Goal: Task Accomplishment & Management: Manage account settings

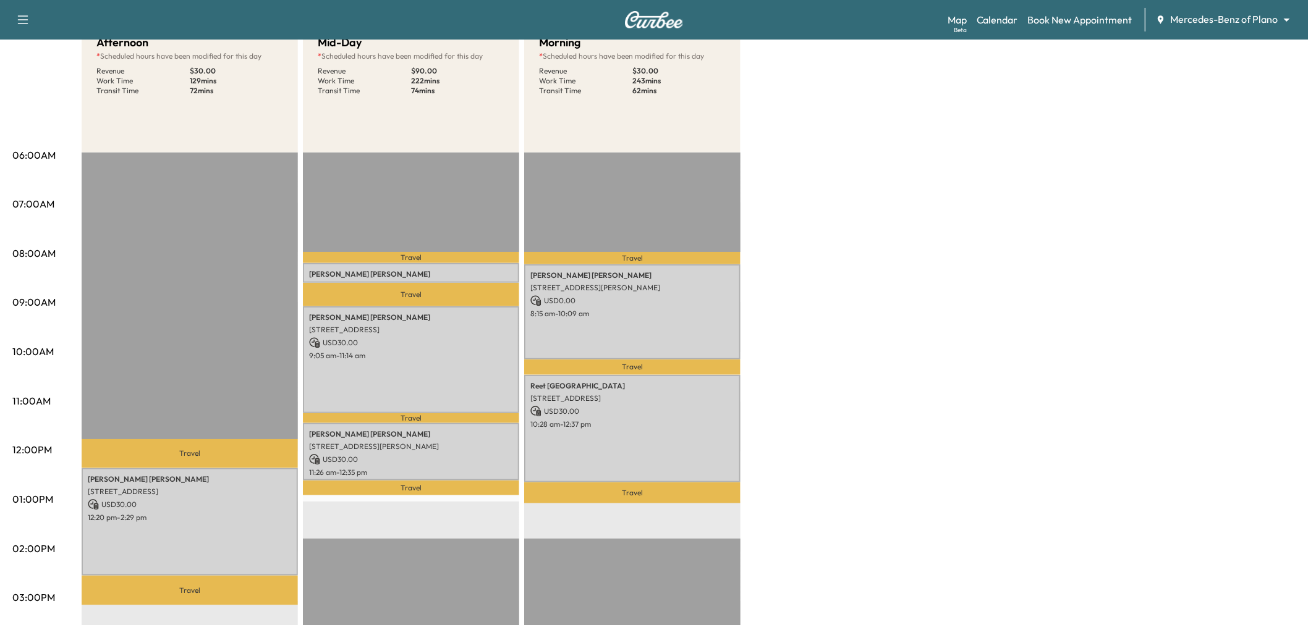
scroll to position [206, 0]
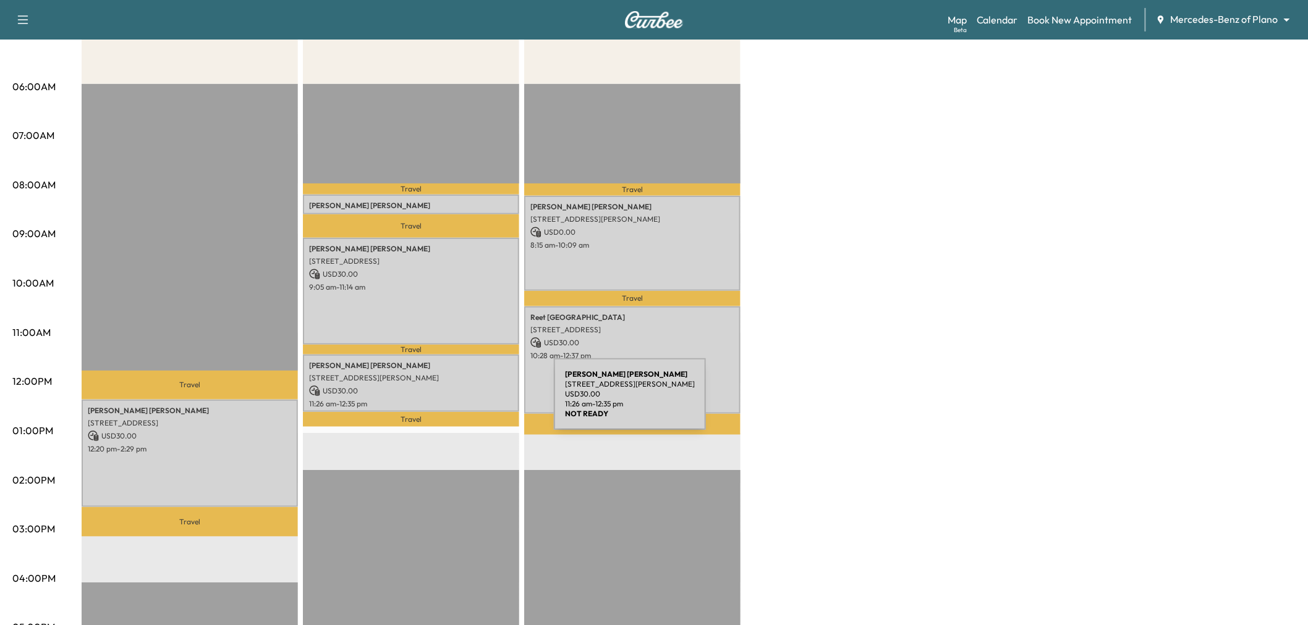
click at [461, 399] on p "11:26 am - 12:35 pm" at bounding box center [411, 404] width 204 height 10
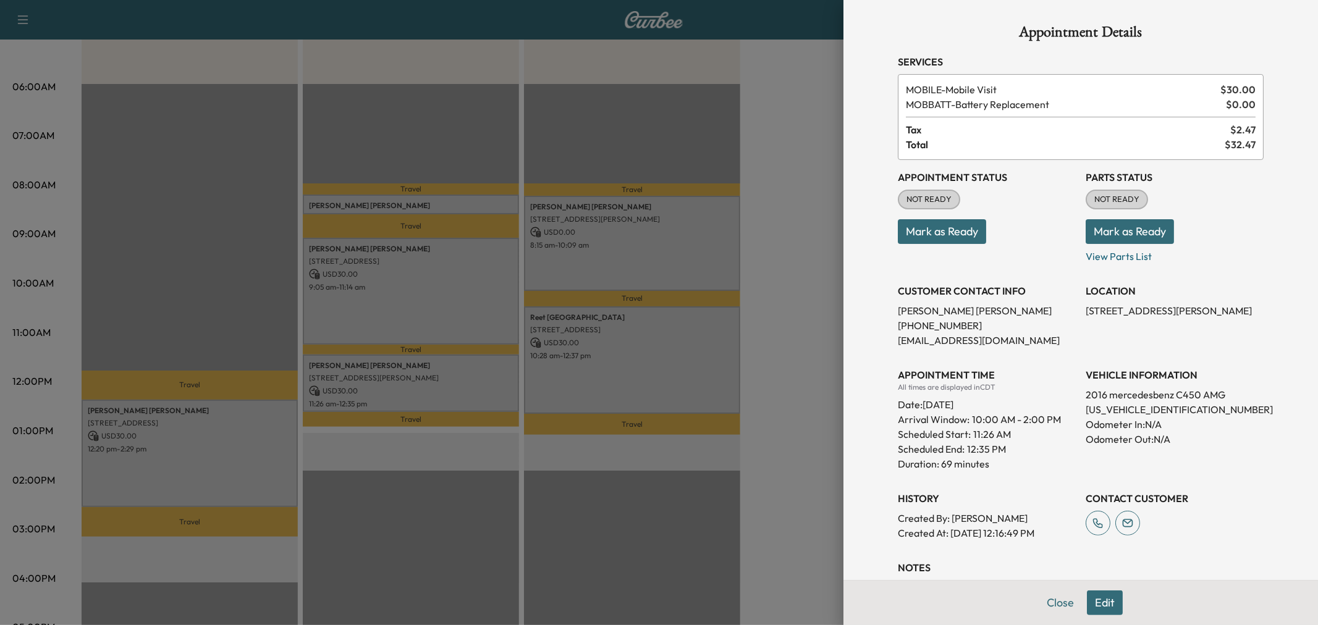
click at [461, 397] on div at bounding box center [659, 312] width 1318 height 625
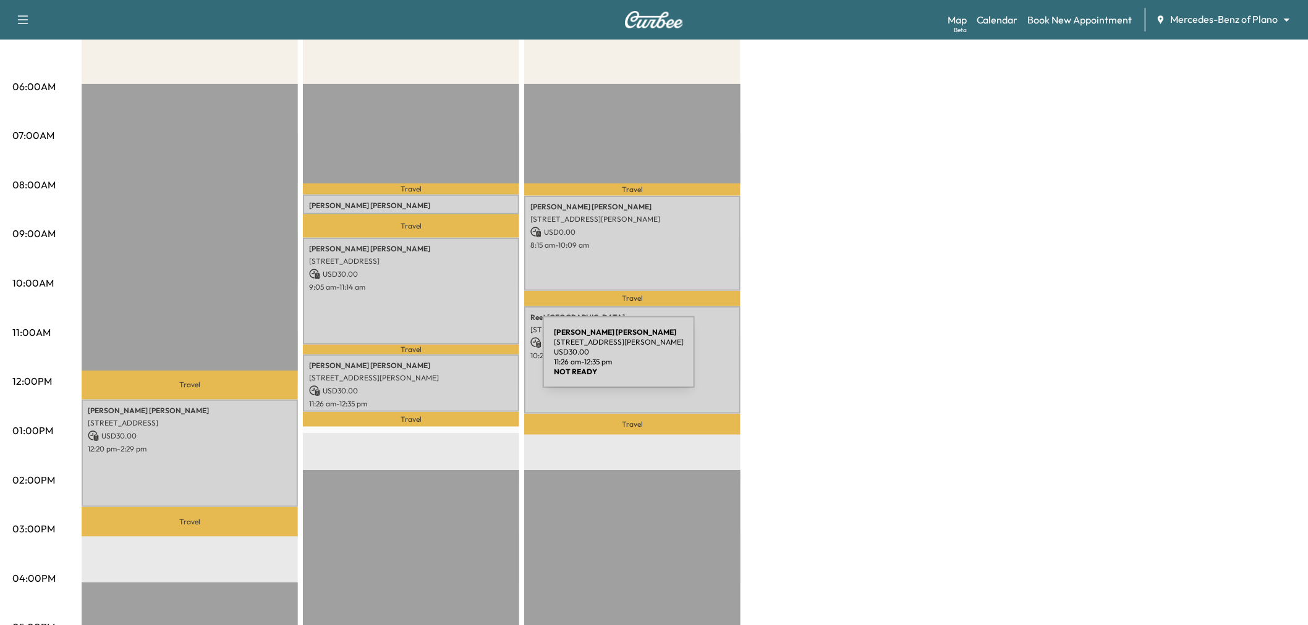
click at [441, 309] on div "[PERSON_NAME] [STREET_ADDRESS] USD 30.00 9:05 am - 11:14 am" at bounding box center [411, 292] width 216 height 108
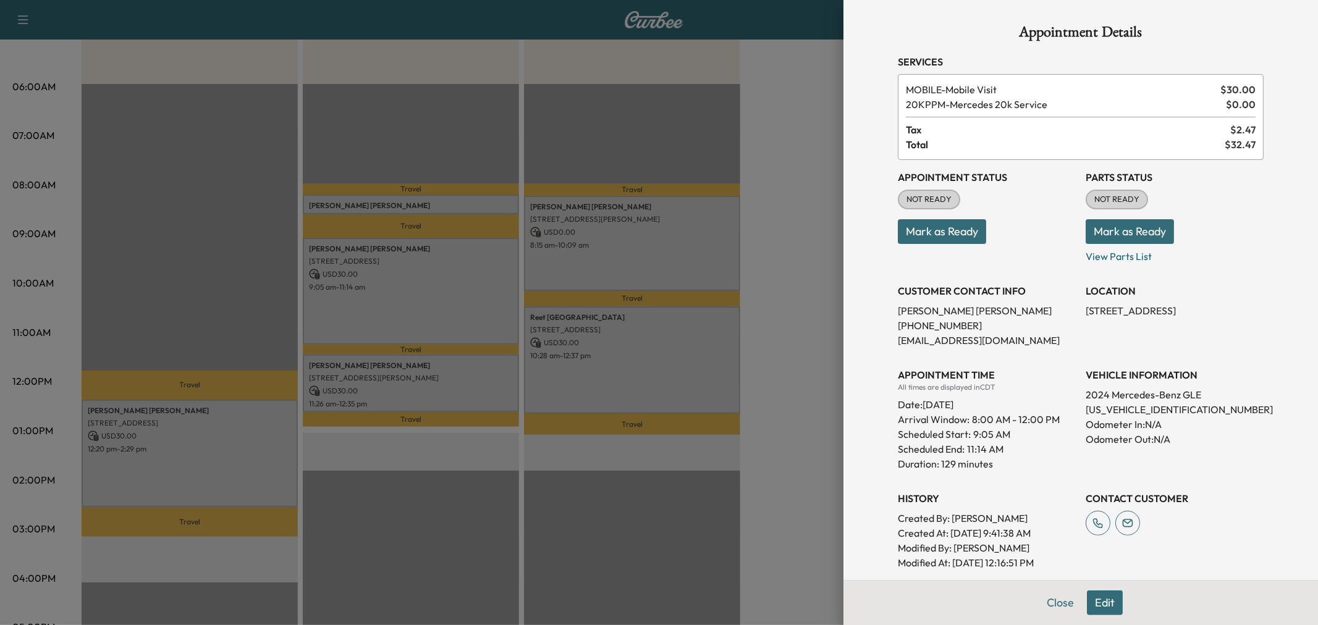
click at [441, 309] on div at bounding box center [659, 312] width 1318 height 625
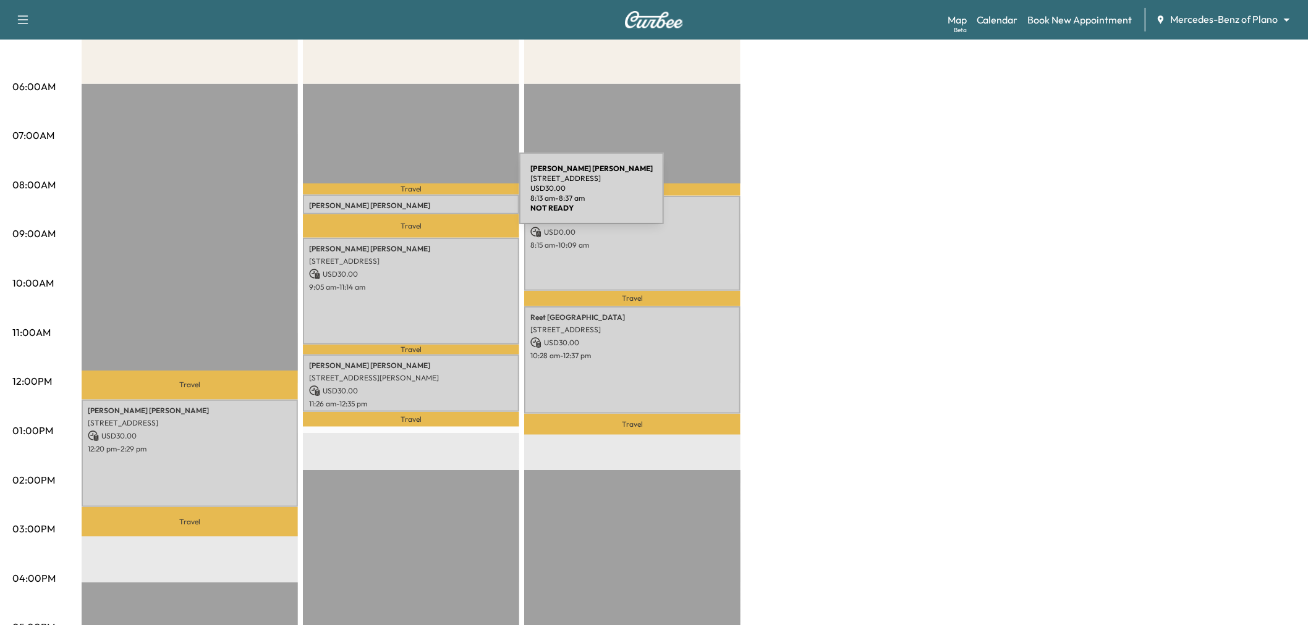
click at [426, 196] on div "[PERSON_NAME] [STREET_ADDRESS] USD 30.00 8:13 am - 8:37 am" at bounding box center [411, 205] width 216 height 20
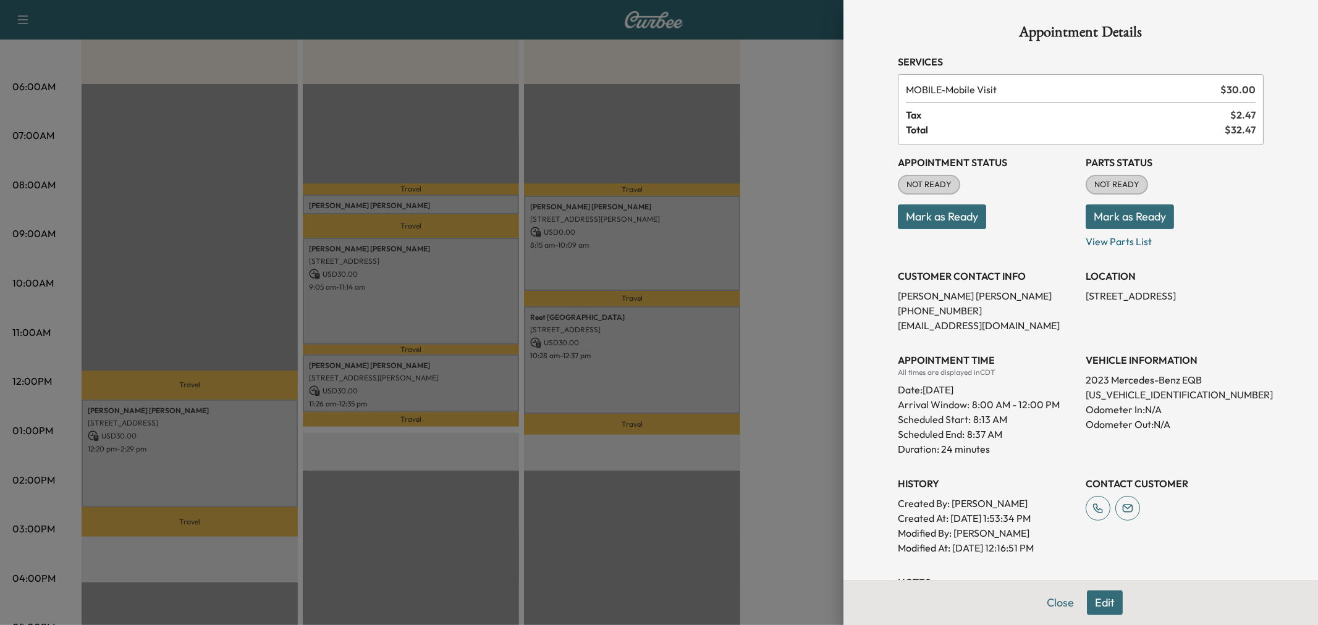
click at [426, 200] on div at bounding box center [659, 312] width 1318 height 625
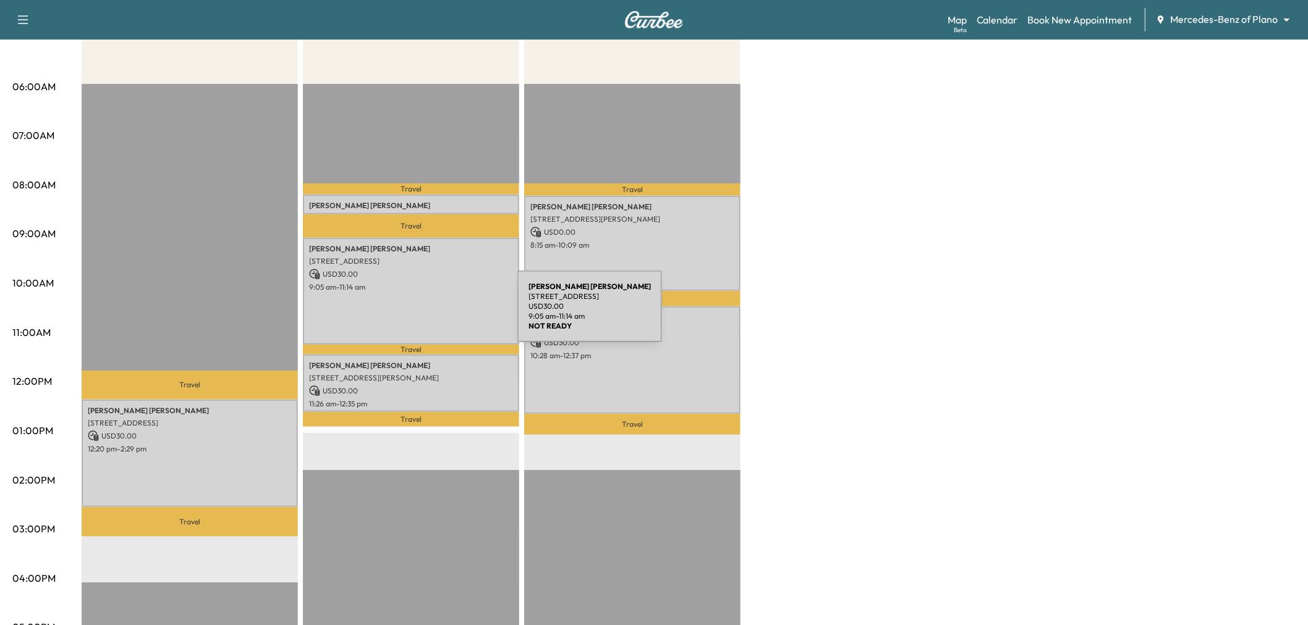
click at [425, 314] on div "[PERSON_NAME] [STREET_ADDRESS] USD 30.00 9:05 am - 11:14 am" at bounding box center [411, 292] width 216 height 108
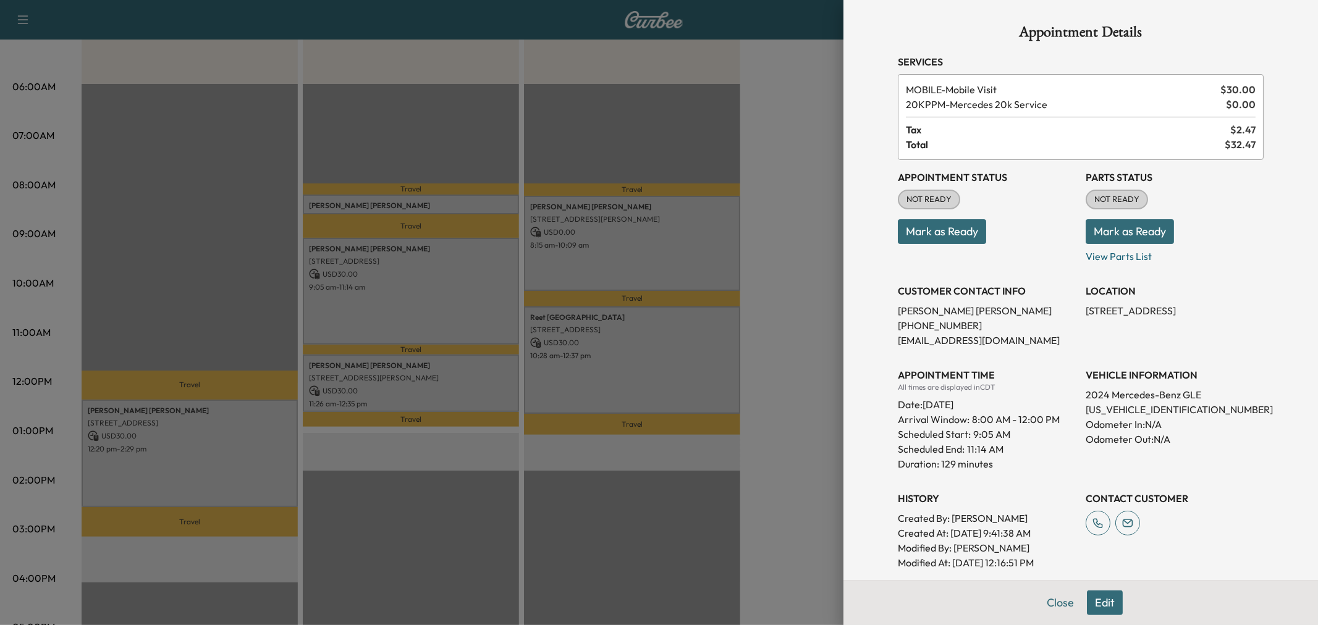
click at [441, 402] on div at bounding box center [659, 312] width 1318 height 625
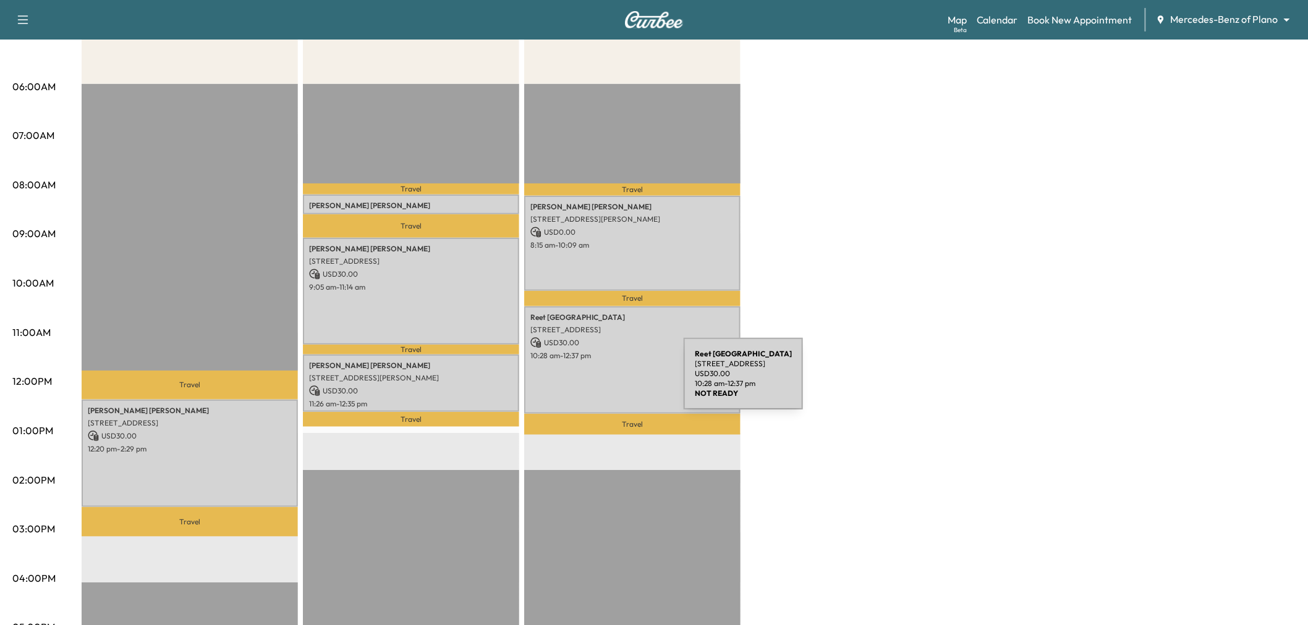
click at [591, 381] on div "[PERSON_NAME][GEOGRAPHIC_DATA] [STREET_ADDRESS] USD 30.00 10:28 am - 12:37 pm" at bounding box center [632, 360] width 216 height 108
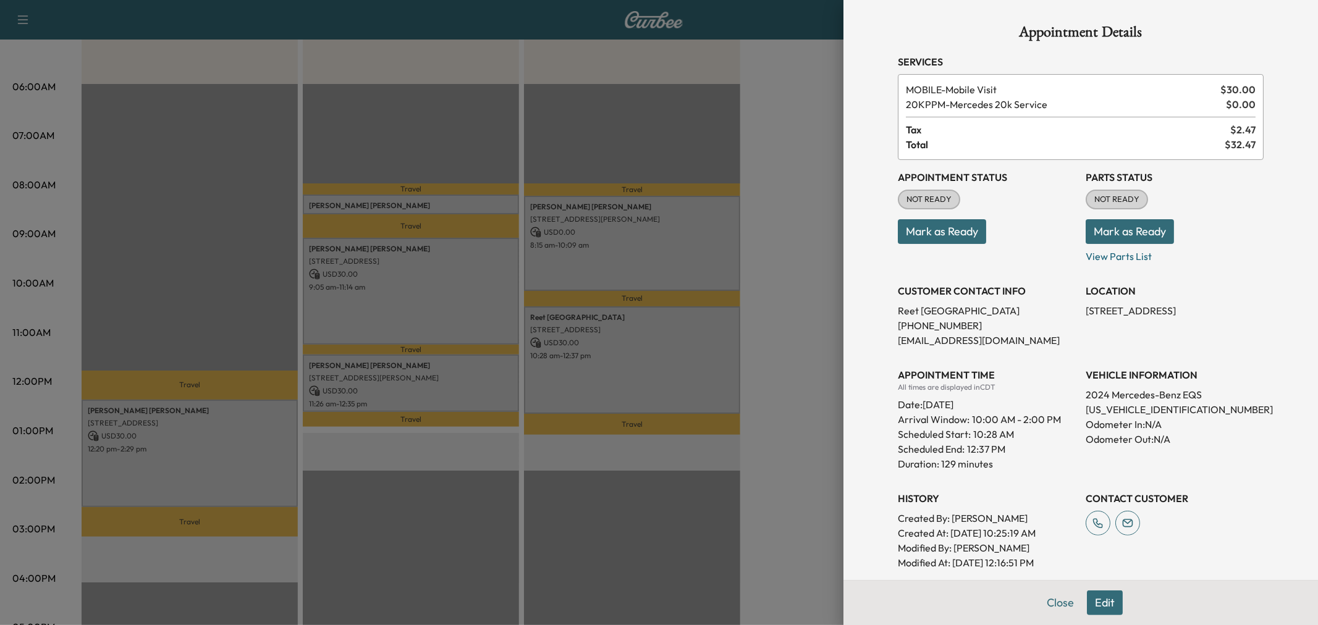
click at [591, 381] on div at bounding box center [659, 312] width 1318 height 625
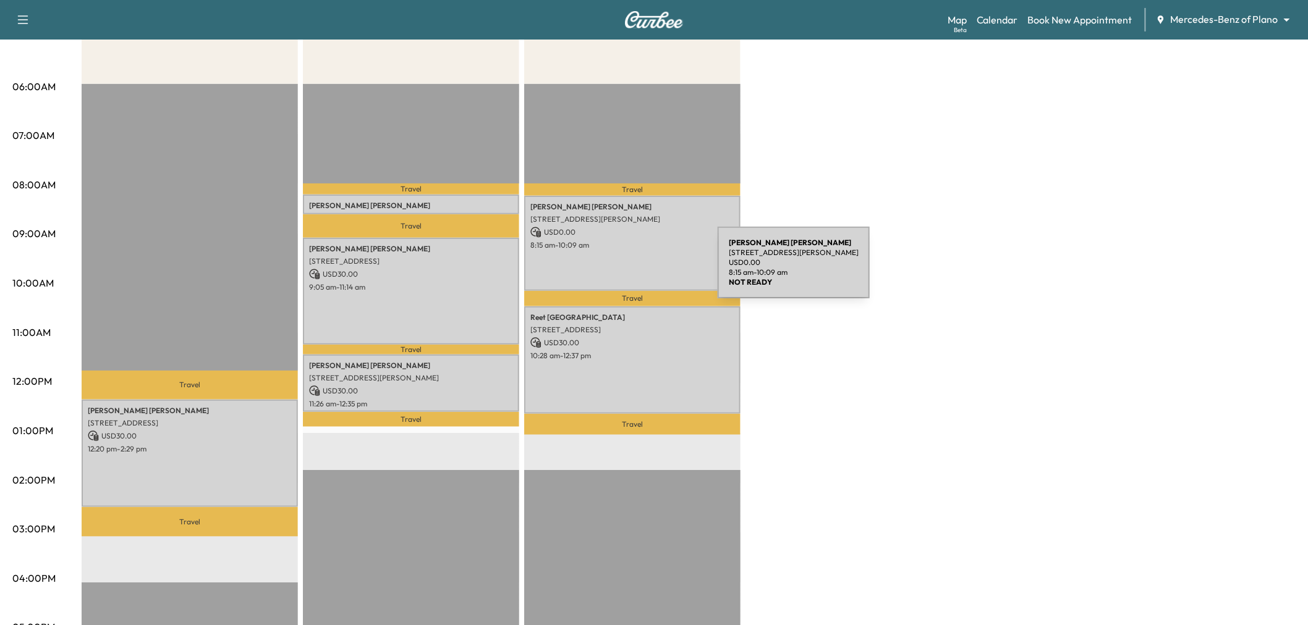
click at [625, 270] on div "[PERSON_NAME] [STREET_ADDRESS][PERSON_NAME] USD 0.00 8:15 am - 10:09 am" at bounding box center [632, 243] width 216 height 95
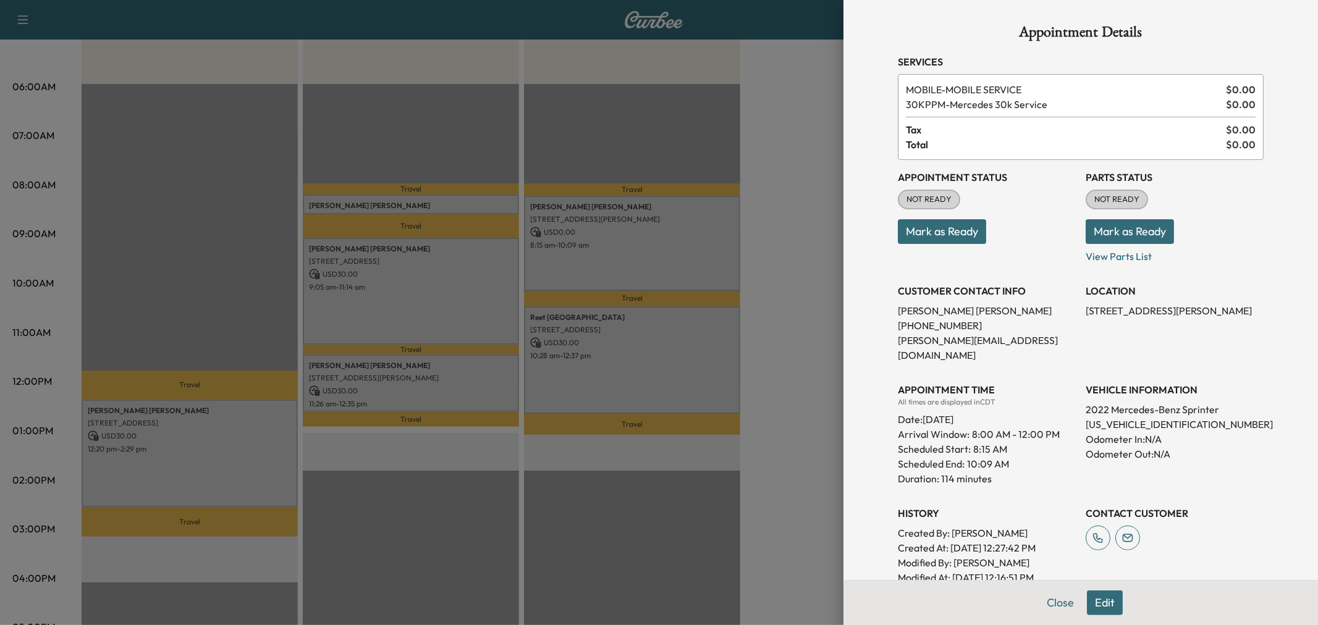
click at [625, 270] on div at bounding box center [659, 312] width 1318 height 625
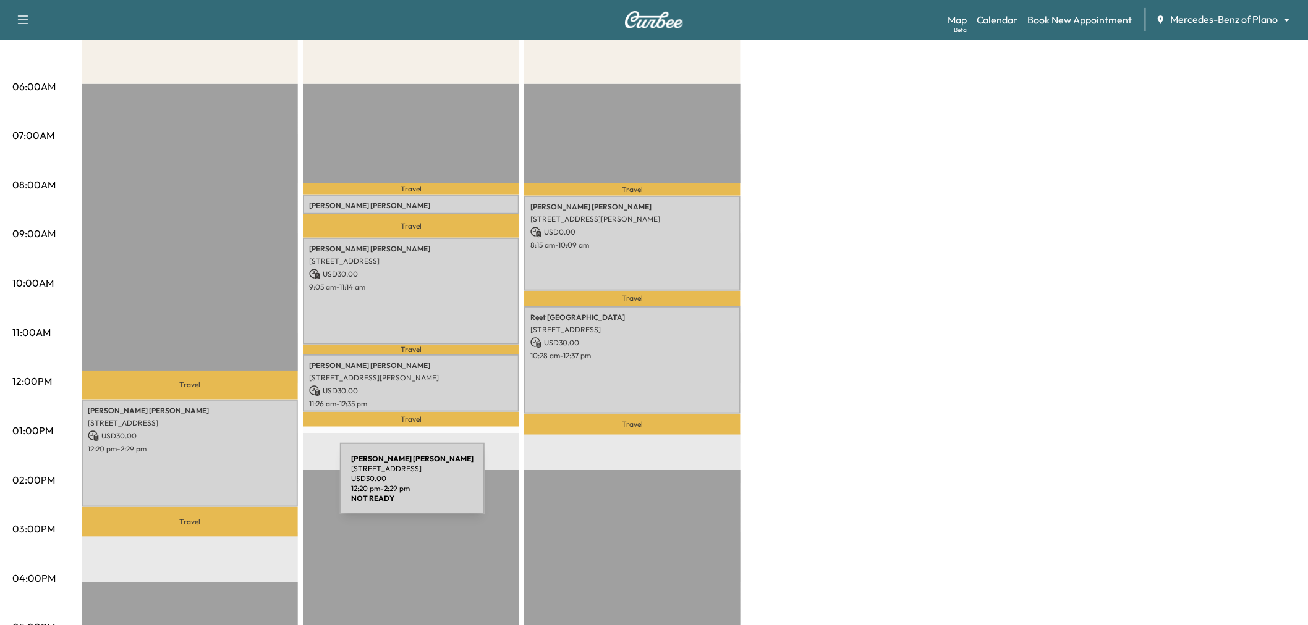
click at [242, 488] on div "[PERSON_NAME] [STREET_ADDRESS] USD 30.00 12:20 pm - 2:29 pm" at bounding box center [190, 454] width 216 height 108
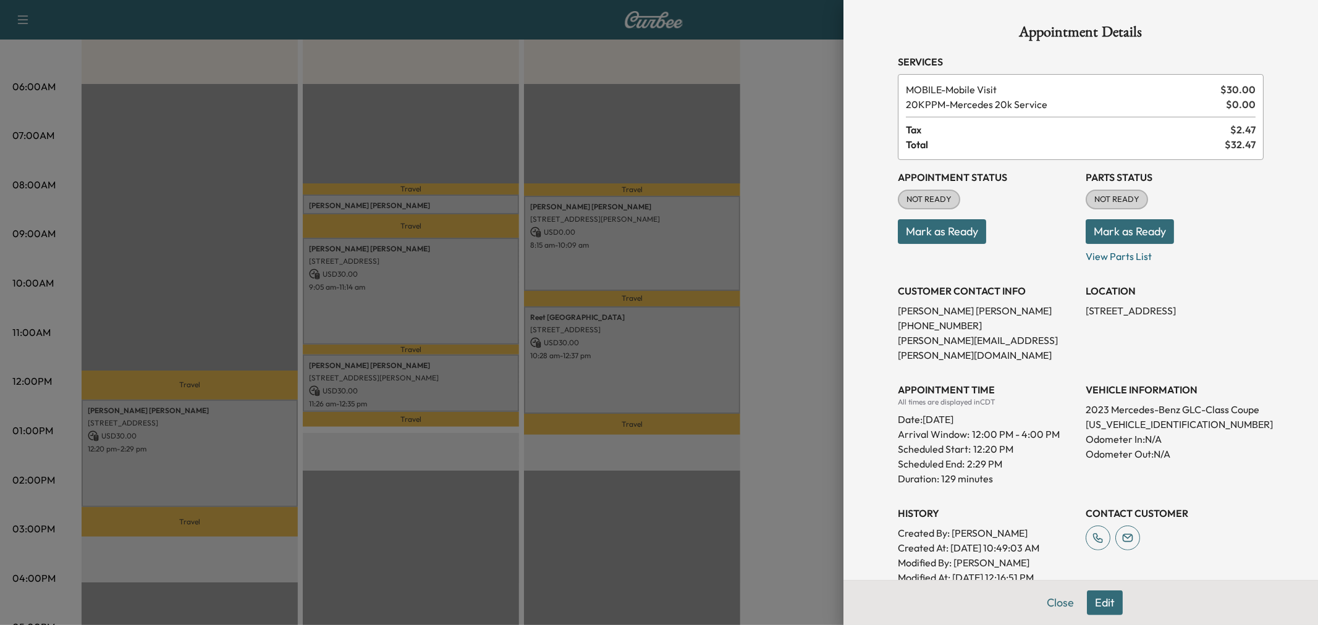
click at [239, 489] on div at bounding box center [659, 312] width 1318 height 625
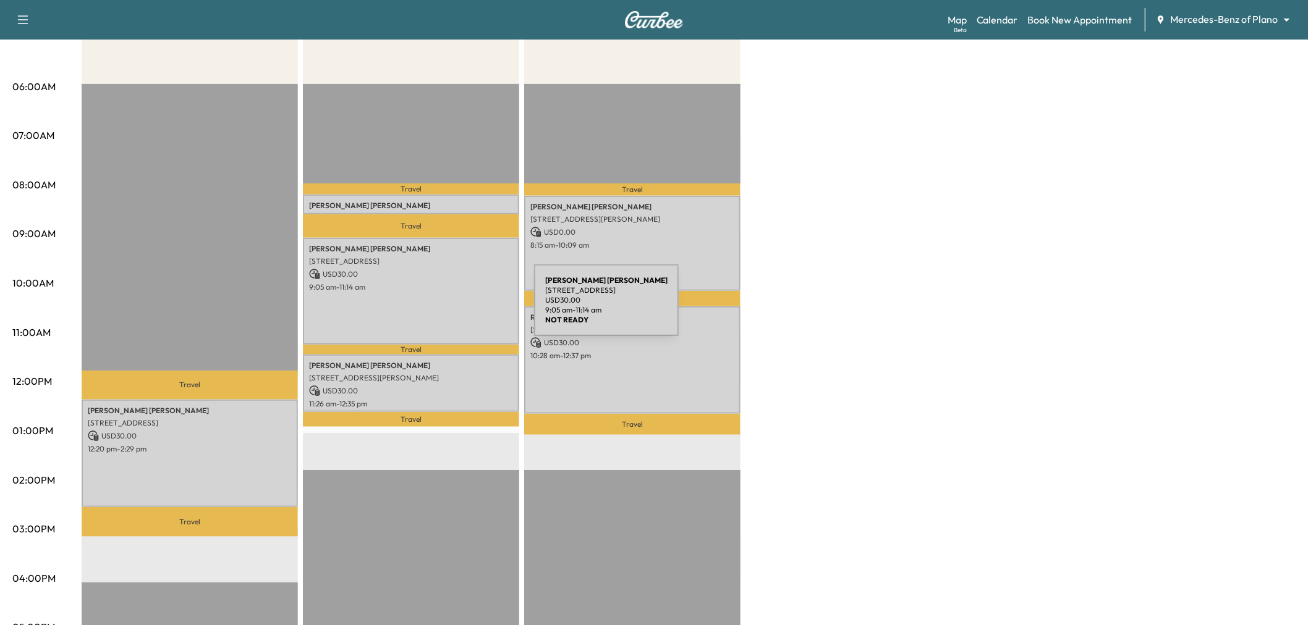
click at [441, 308] on div "[PERSON_NAME] [STREET_ADDRESS] USD 30.00 9:05 am - 11:14 am" at bounding box center [411, 292] width 216 height 108
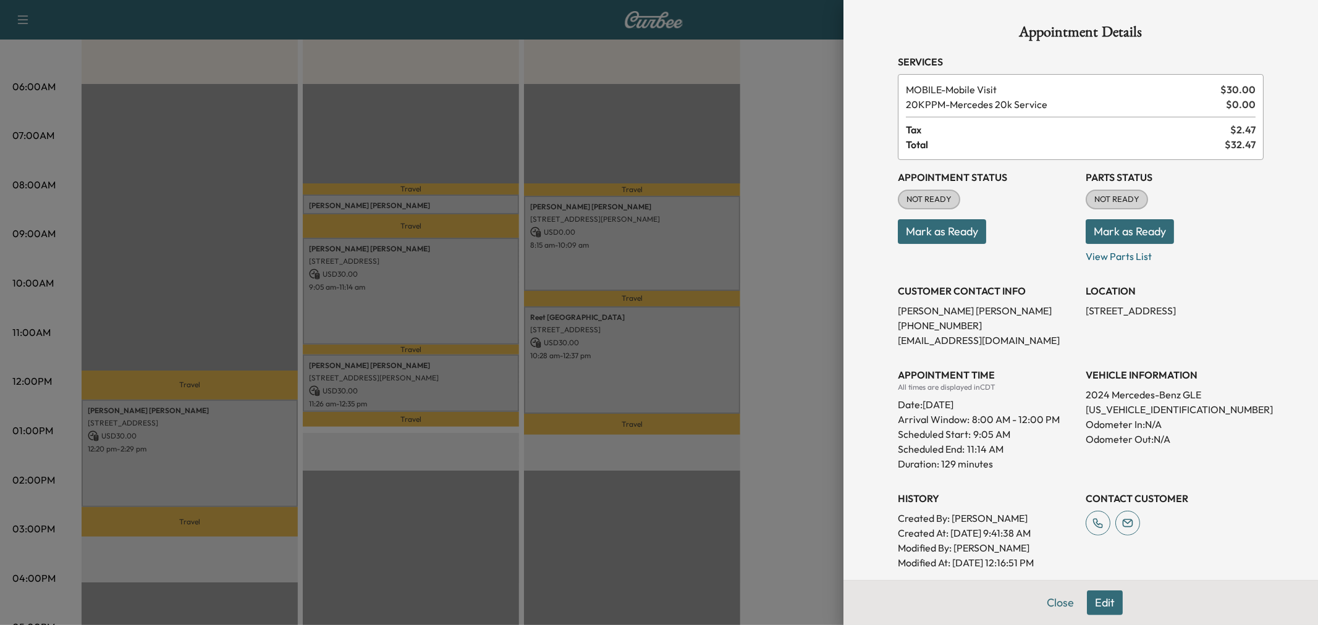
click at [441, 306] on div at bounding box center [659, 312] width 1318 height 625
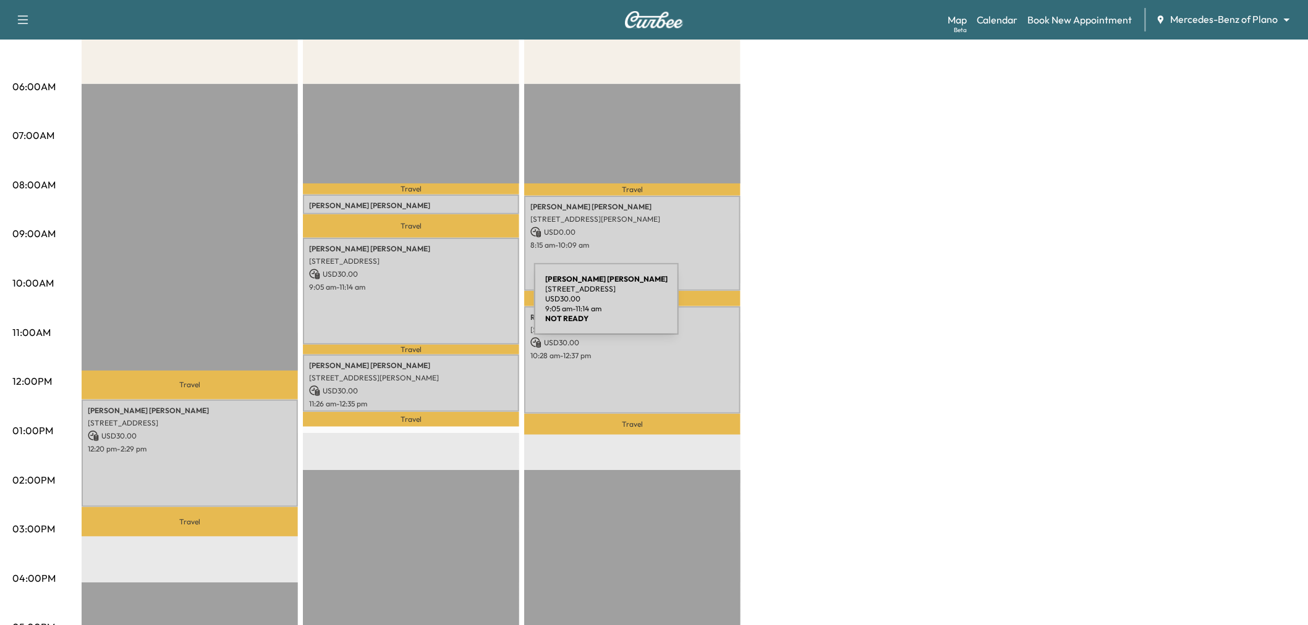
click at [441, 306] on div "[PERSON_NAME] [STREET_ADDRESS] USD 30.00 9:05 am - 11:14 am" at bounding box center [411, 292] width 216 height 108
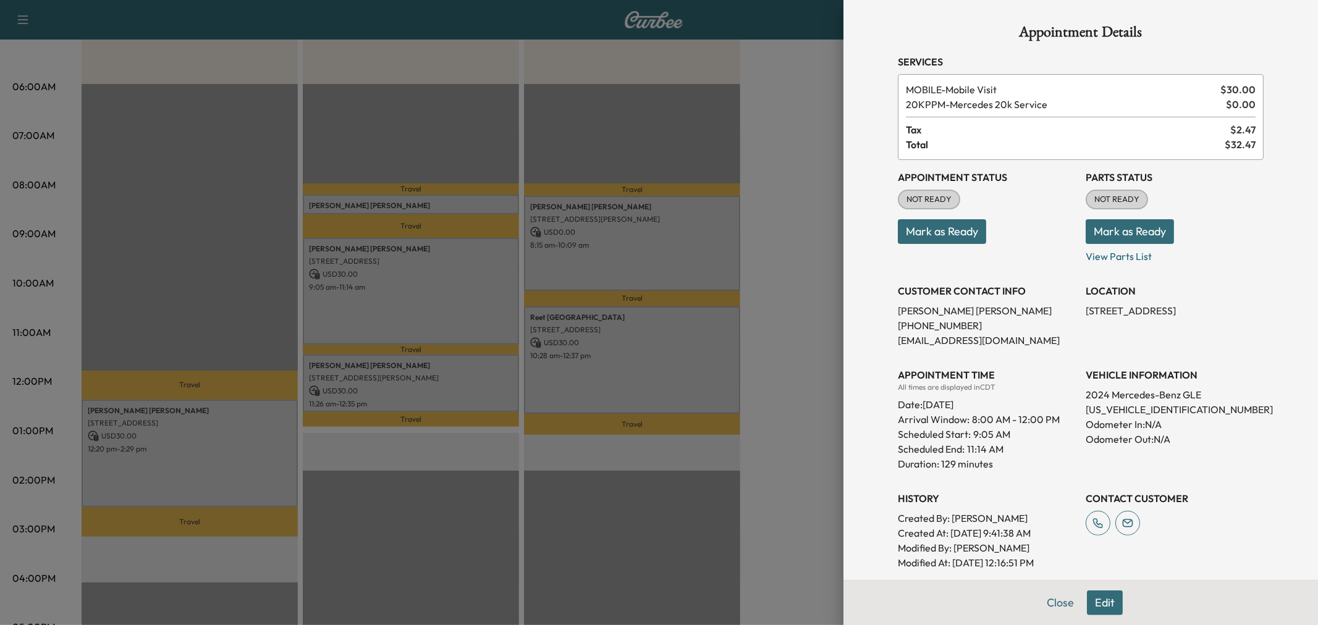
click at [441, 306] on div at bounding box center [659, 312] width 1318 height 625
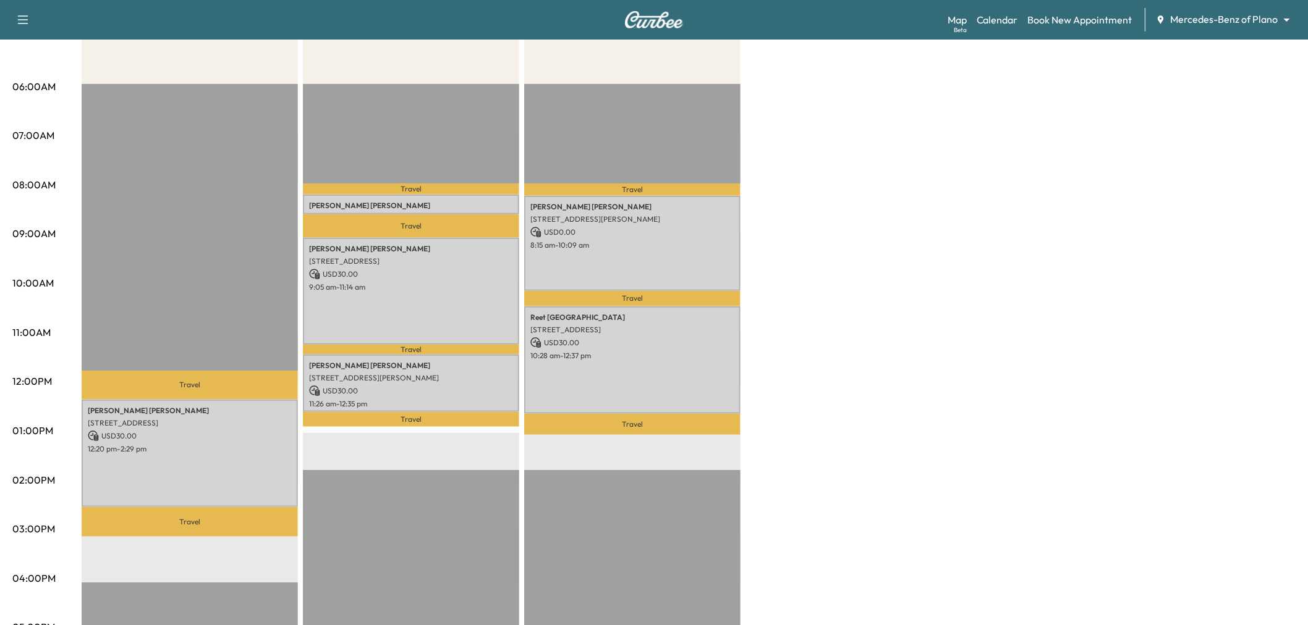
click at [552, 355] on p "10:28 am - 12:37 pm" at bounding box center [632, 356] width 204 height 10
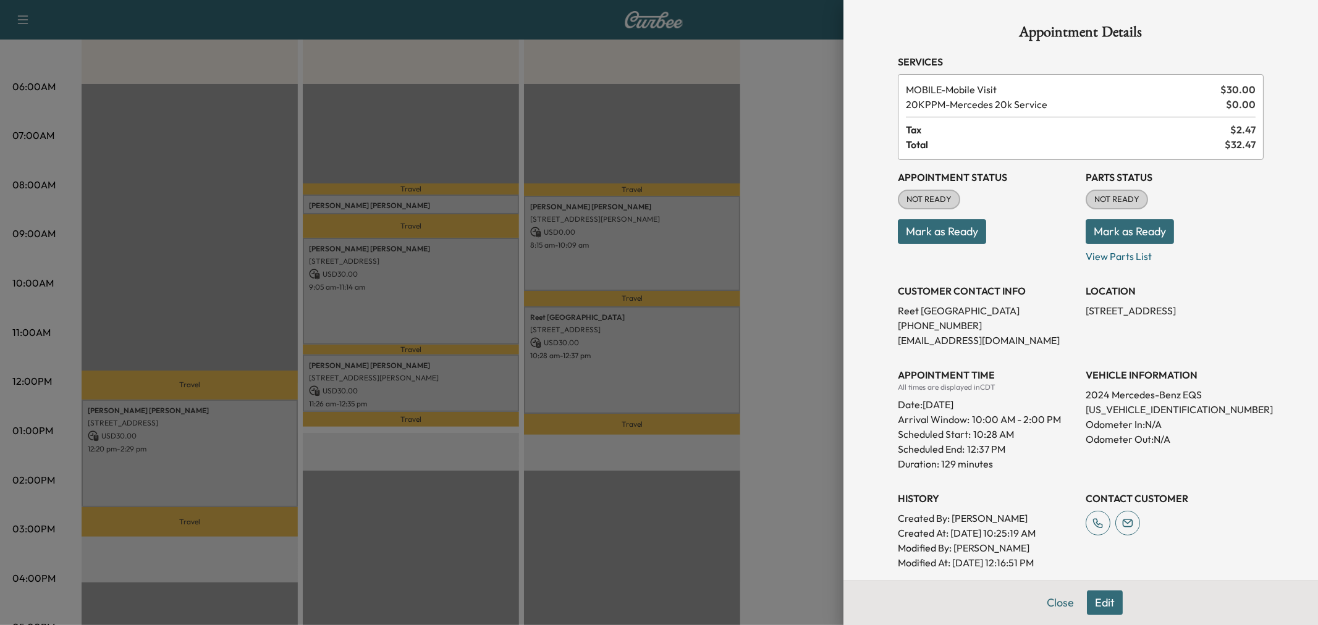
click at [552, 355] on div at bounding box center [659, 312] width 1318 height 625
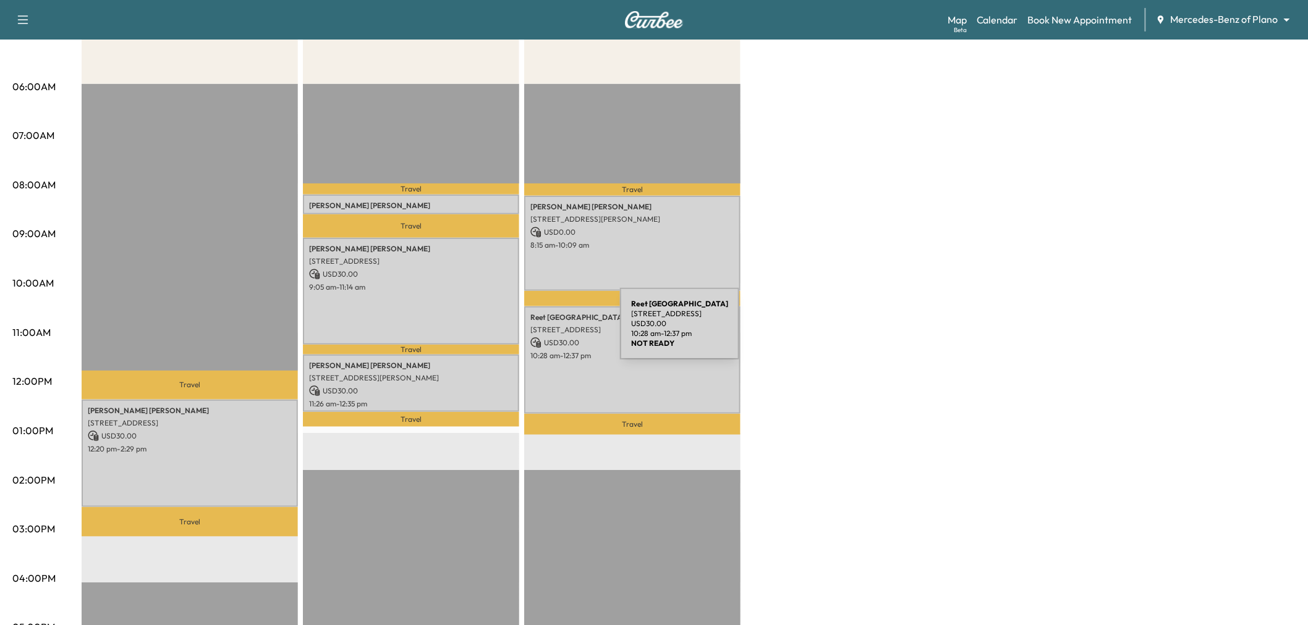
click at [493, 305] on div "[PERSON_NAME] [STREET_ADDRESS] USD 30.00 9:05 am - 11:14 am" at bounding box center [411, 292] width 216 height 108
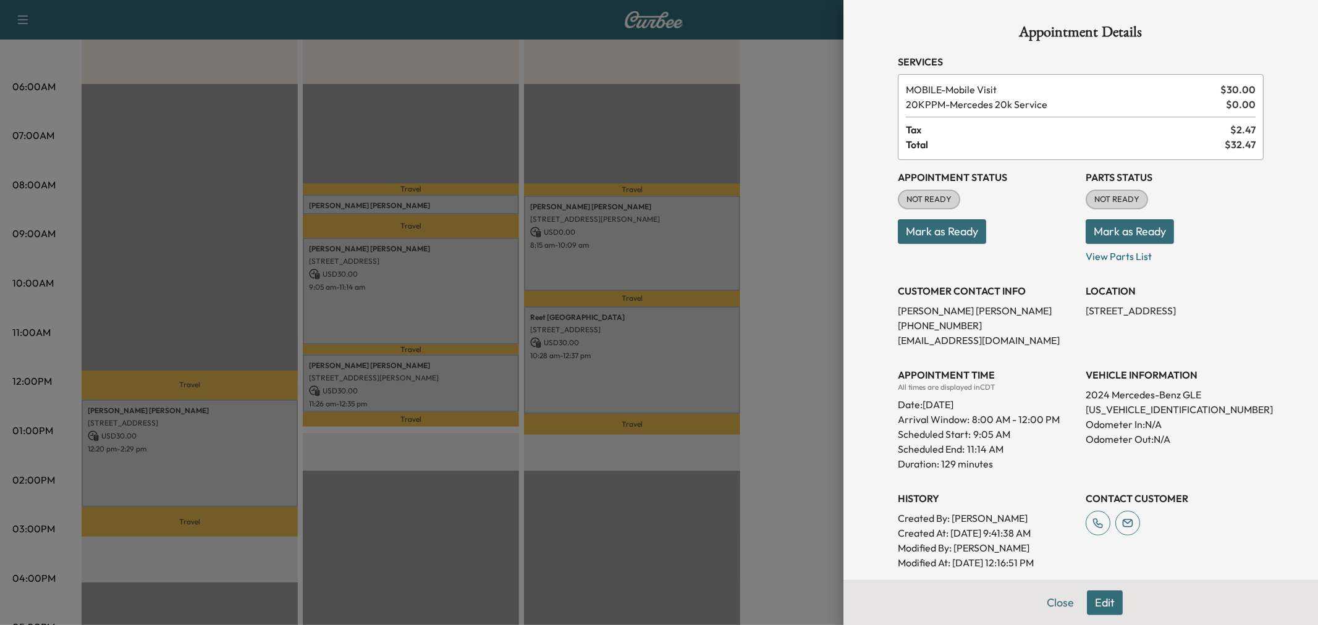
click at [603, 250] on div at bounding box center [659, 312] width 1318 height 625
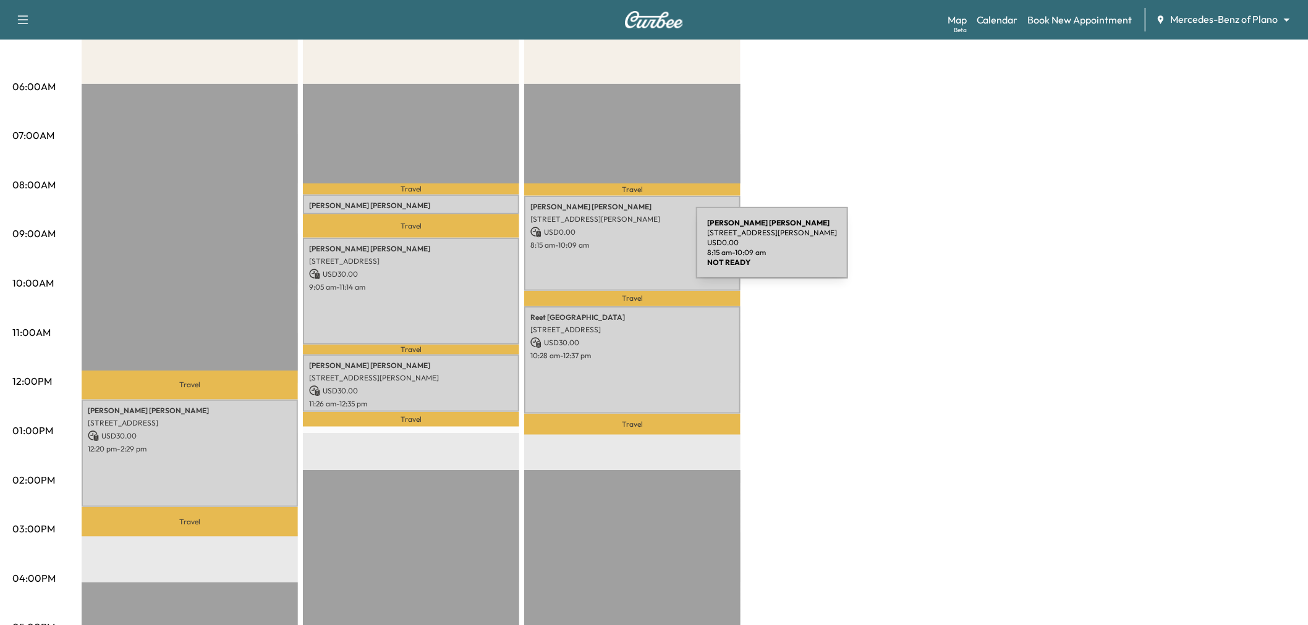
click at [603, 250] on div "[PERSON_NAME] [STREET_ADDRESS][PERSON_NAME] USD 0.00 8:15 am - 10:09 am" at bounding box center [632, 243] width 216 height 95
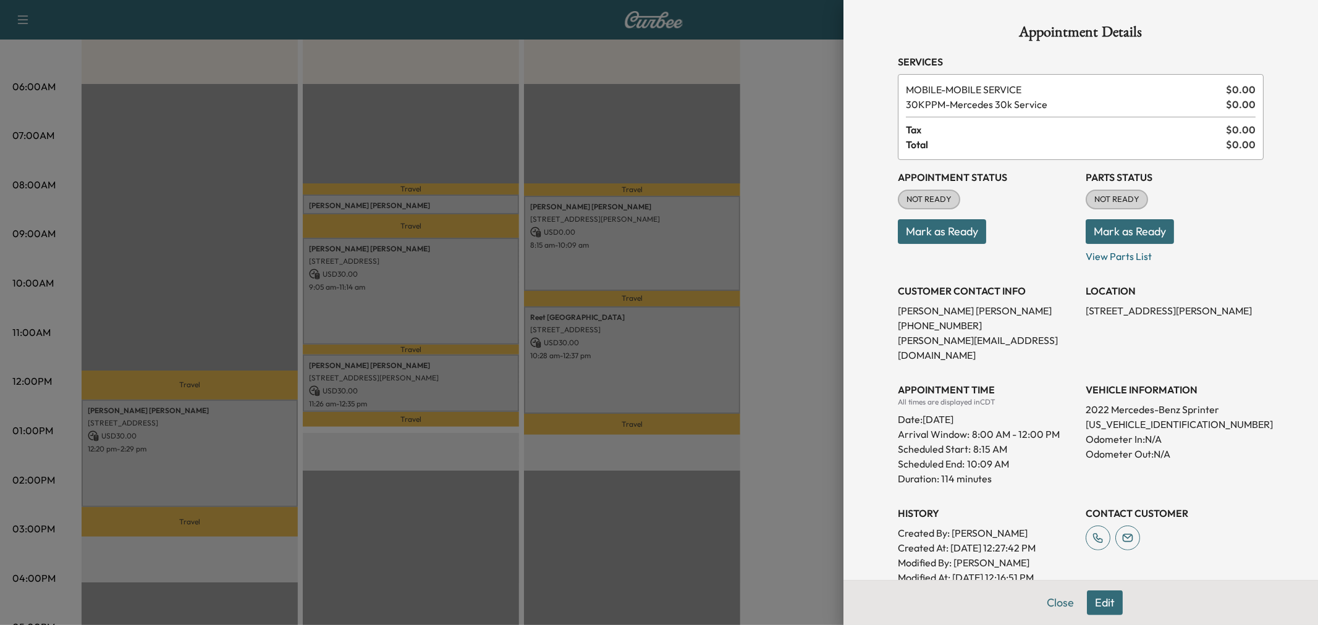
click at [603, 250] on div at bounding box center [659, 312] width 1318 height 625
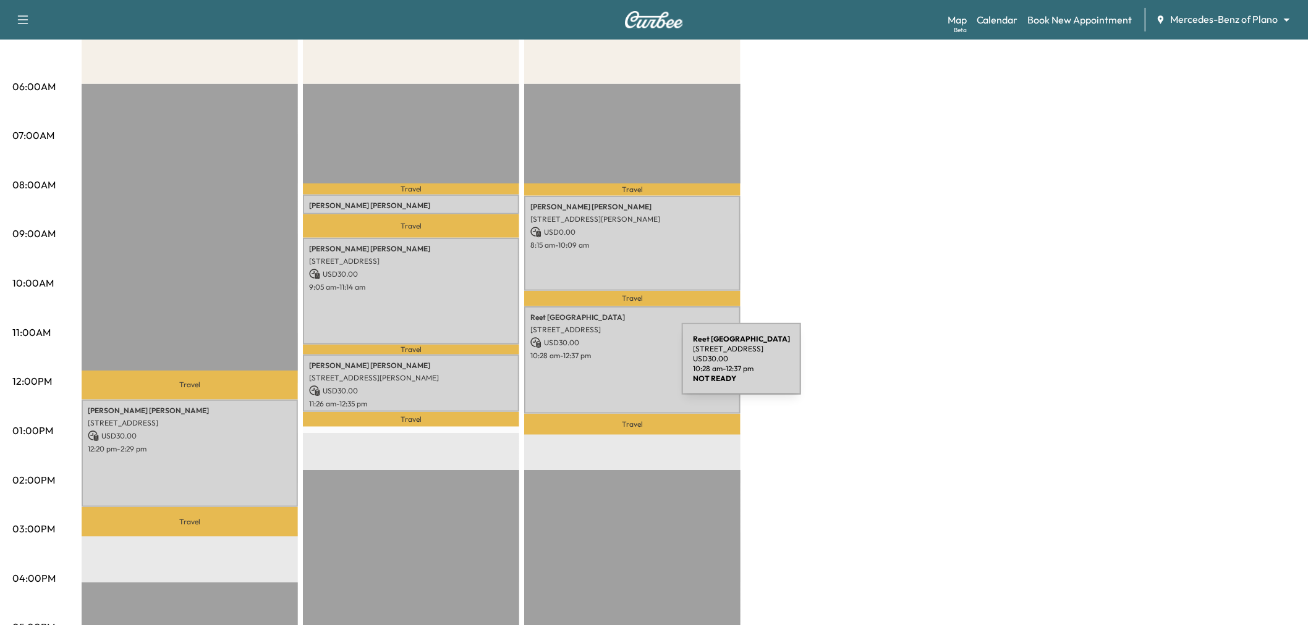
click at [589, 366] on div "[PERSON_NAME][GEOGRAPHIC_DATA] [STREET_ADDRESS] USD 30.00 10:28 am - 12:37 pm" at bounding box center [632, 360] width 216 height 108
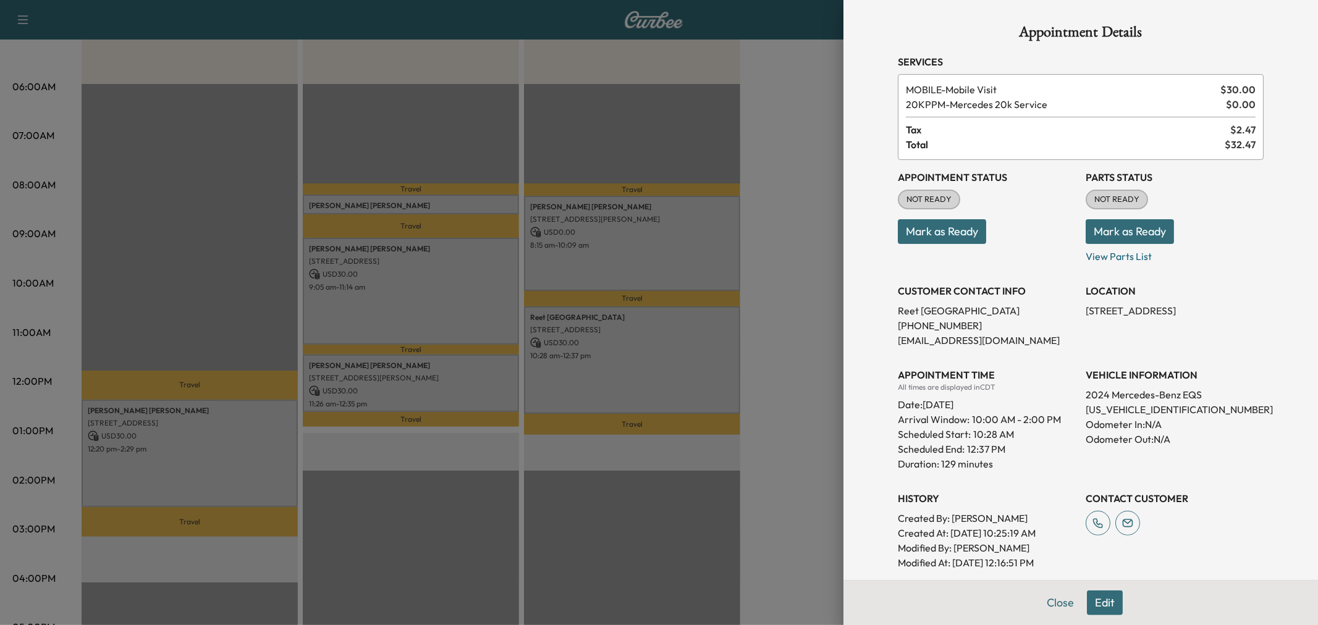
click at [589, 366] on div at bounding box center [659, 312] width 1318 height 625
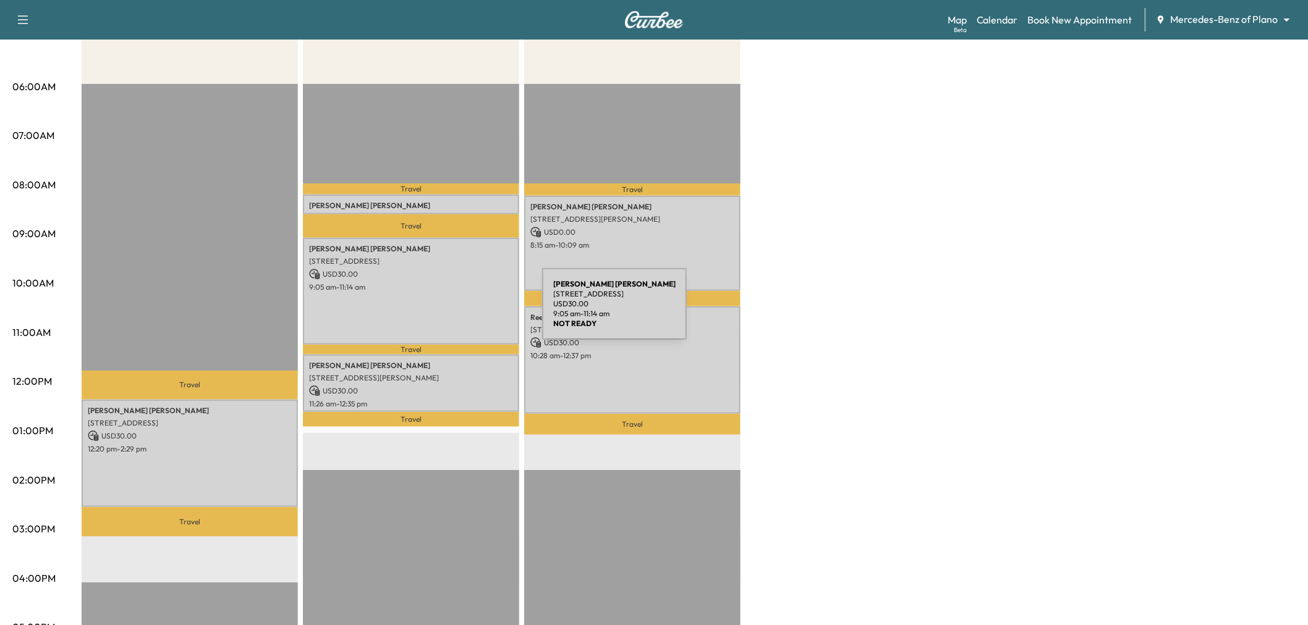
click at [449, 311] on div "[PERSON_NAME] [STREET_ADDRESS] USD 30.00 9:05 am - 11:14 am" at bounding box center [411, 292] width 216 height 108
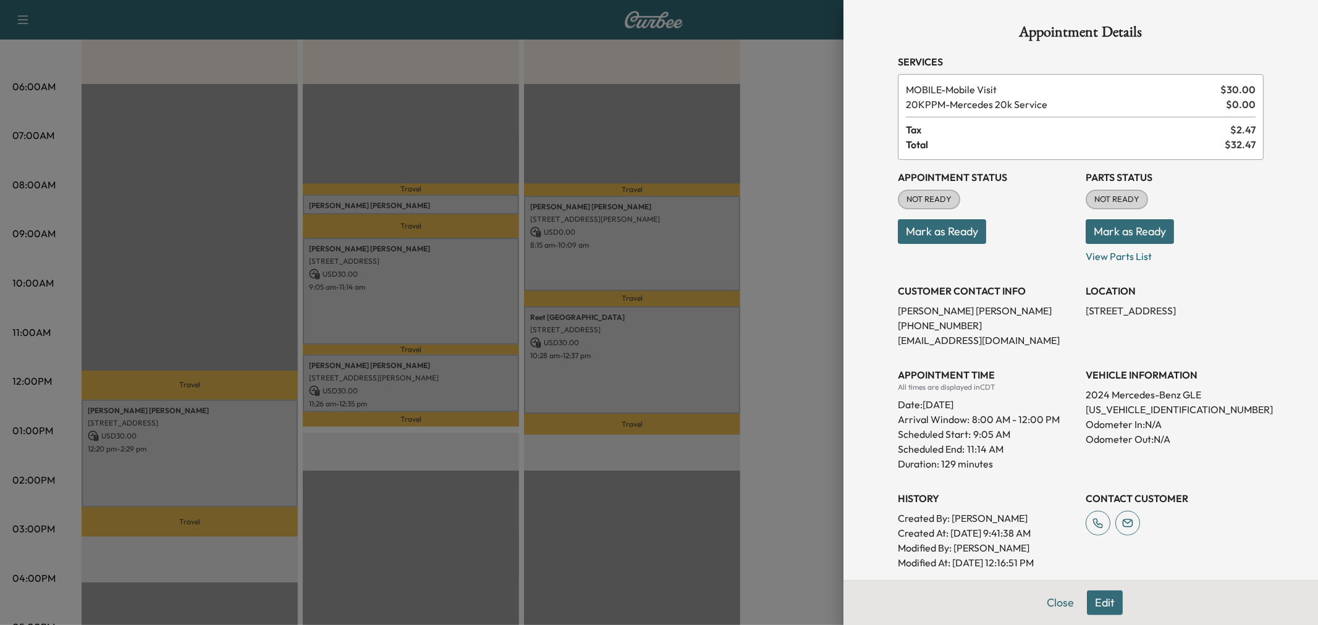
click at [449, 311] on div at bounding box center [659, 312] width 1318 height 625
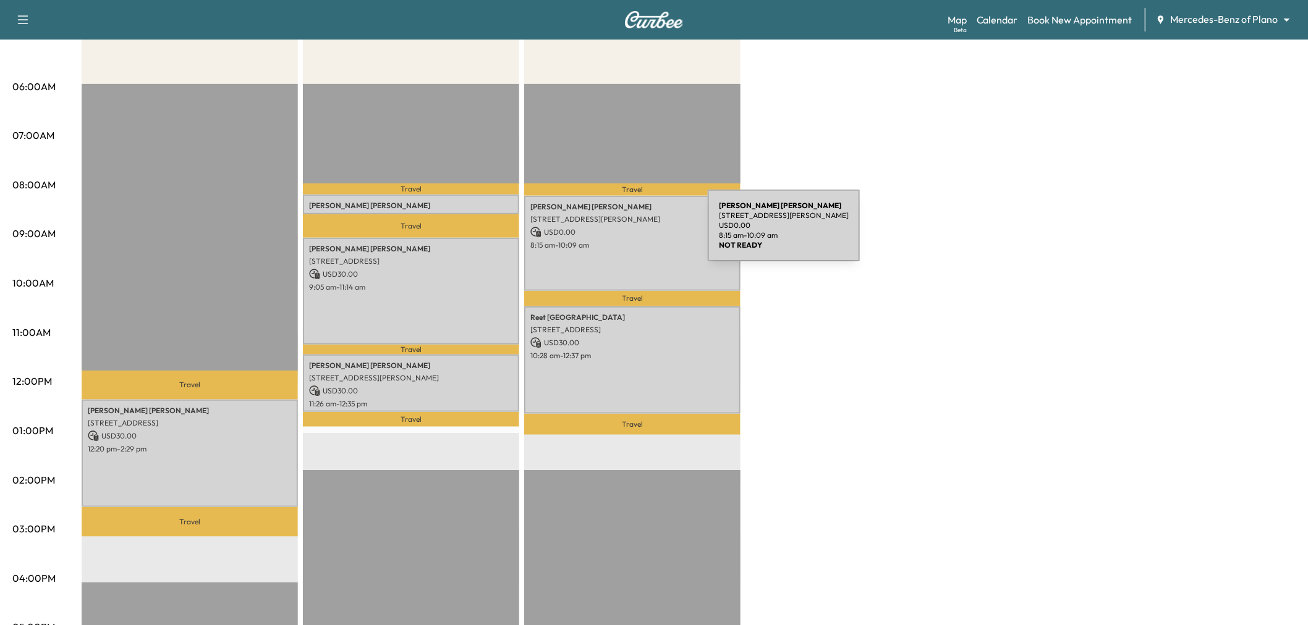
click at [615, 233] on p "USD 0.00" at bounding box center [632, 232] width 204 height 11
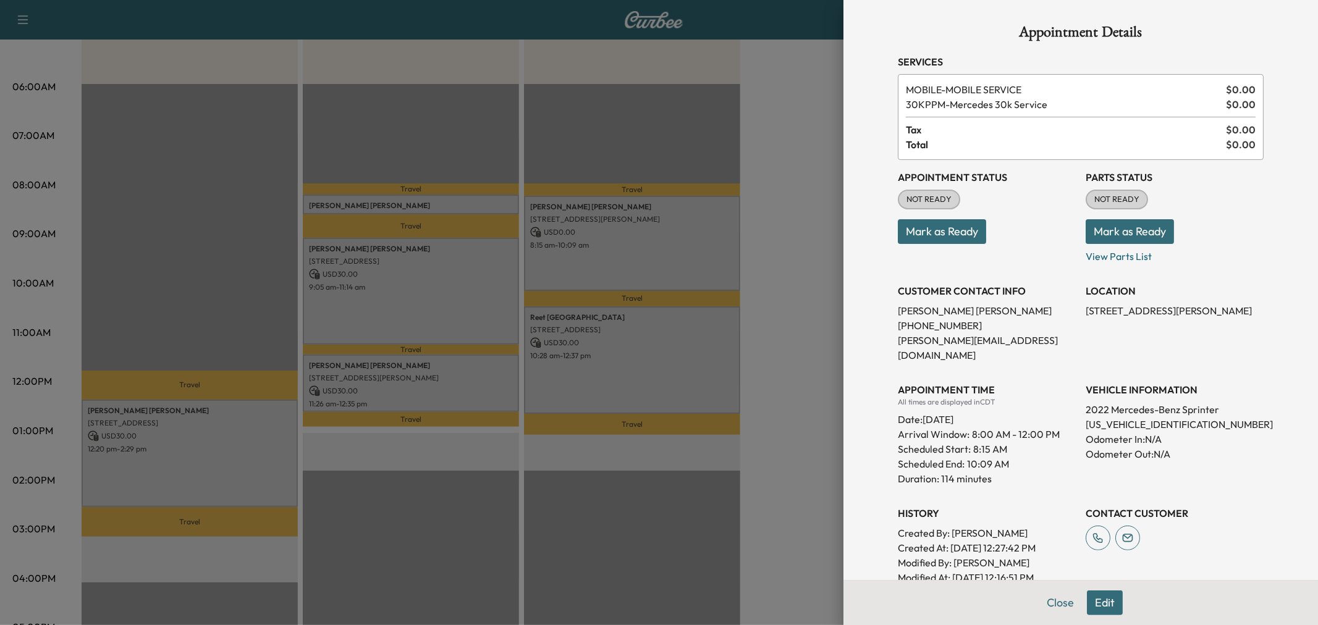
click at [615, 233] on div at bounding box center [659, 312] width 1318 height 625
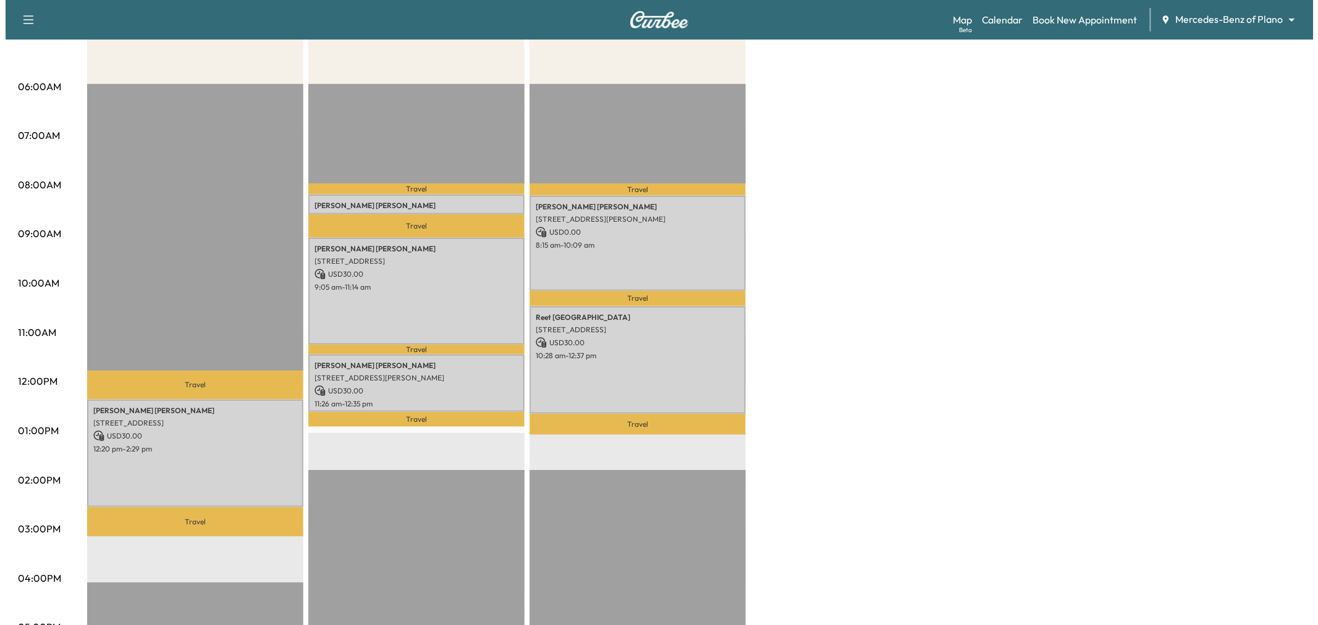
scroll to position [0, 0]
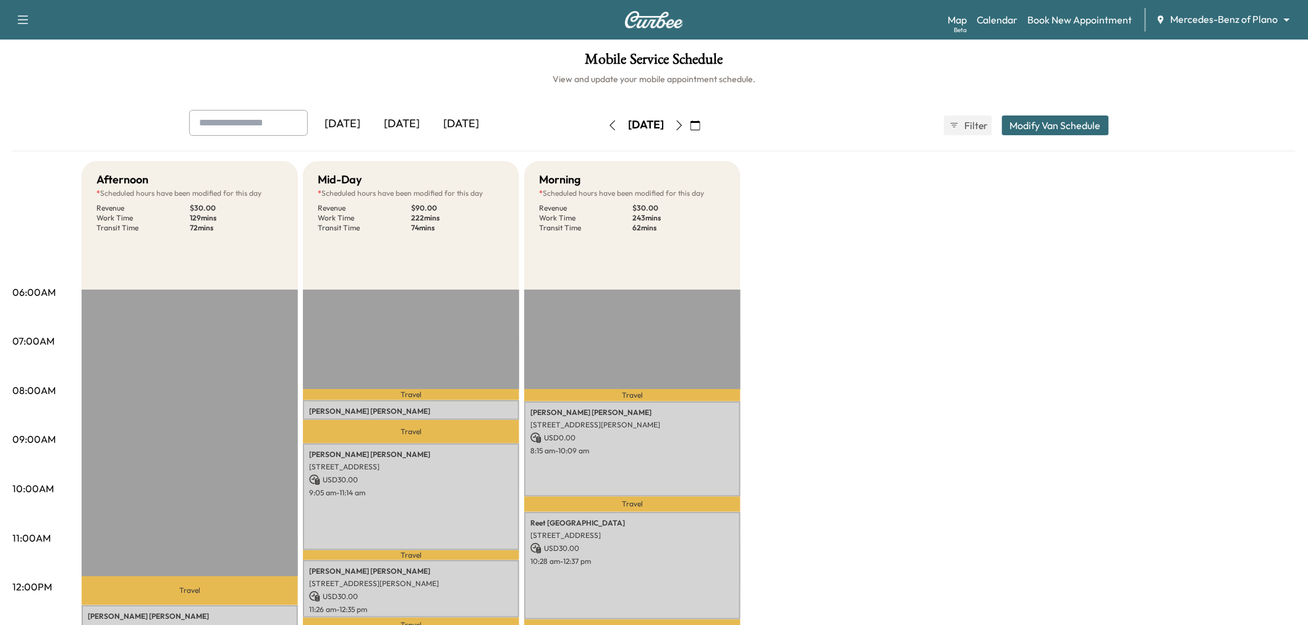
click at [1048, 127] on button "Modify Van Schedule" at bounding box center [1055, 126] width 107 height 20
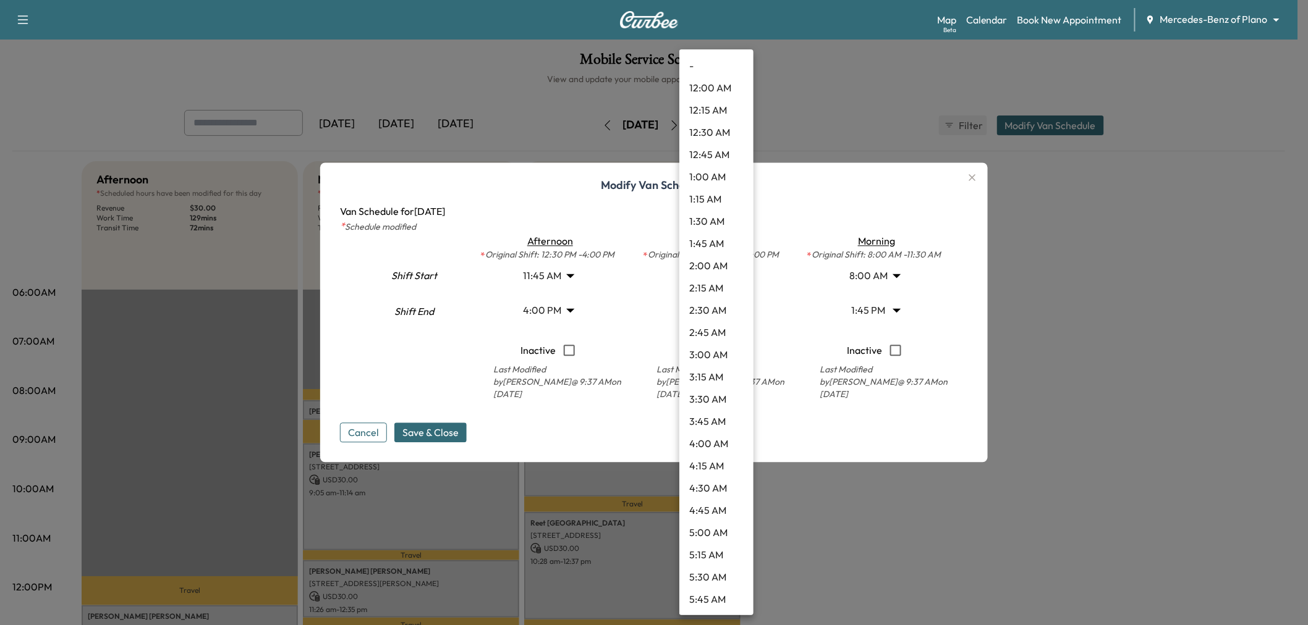
click at [715, 303] on body "Support Log Out Map Beta Calendar Book New Appointment Mercedes-Benz of Plano *…" at bounding box center [654, 312] width 1308 height 625
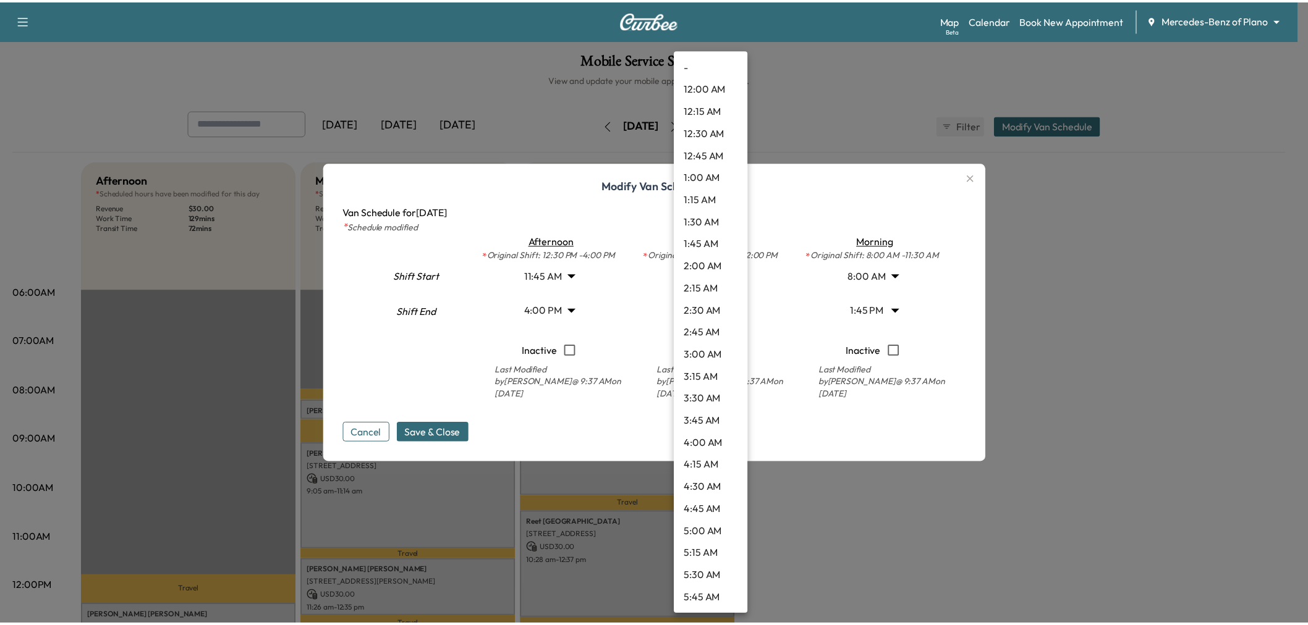
scroll to position [978, 0]
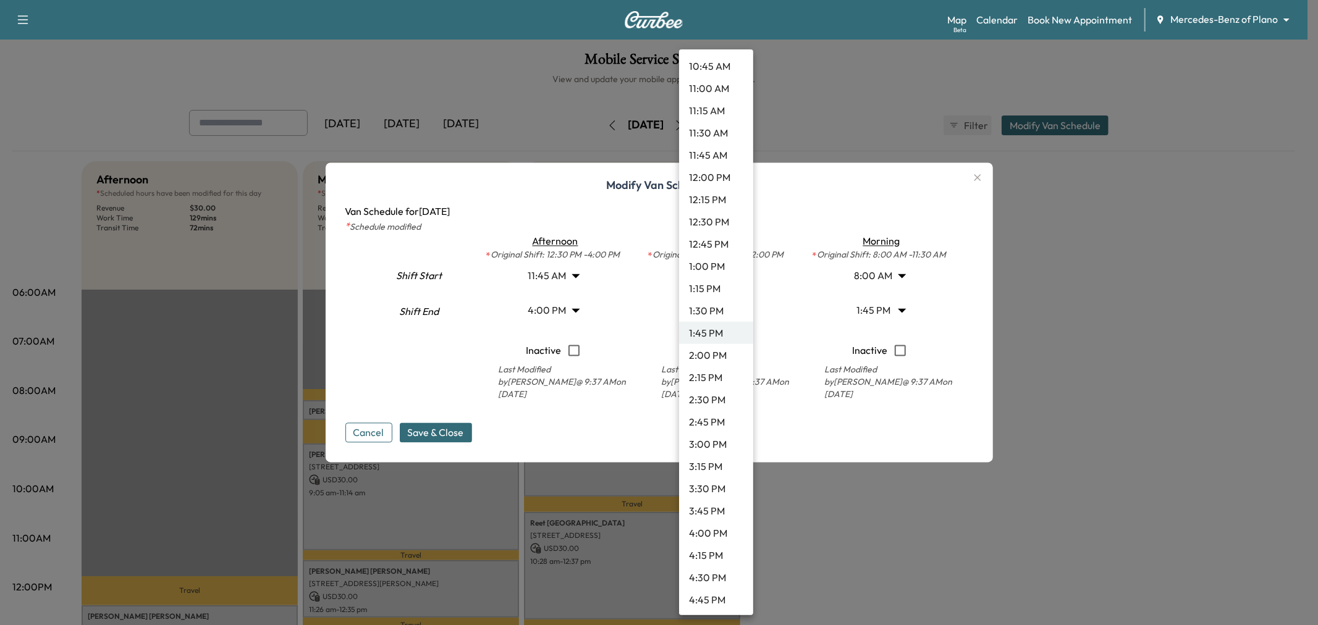
click at [618, 423] on div at bounding box center [659, 312] width 1318 height 625
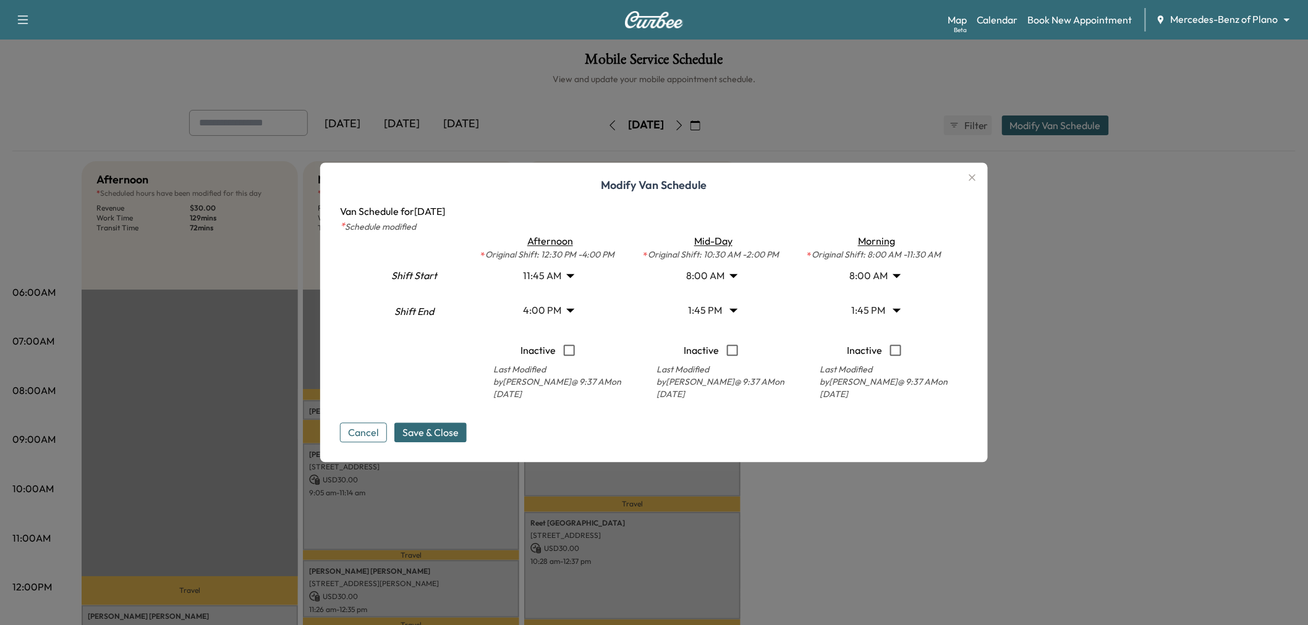
click at [352, 441] on button "Cancel" at bounding box center [363, 433] width 47 height 20
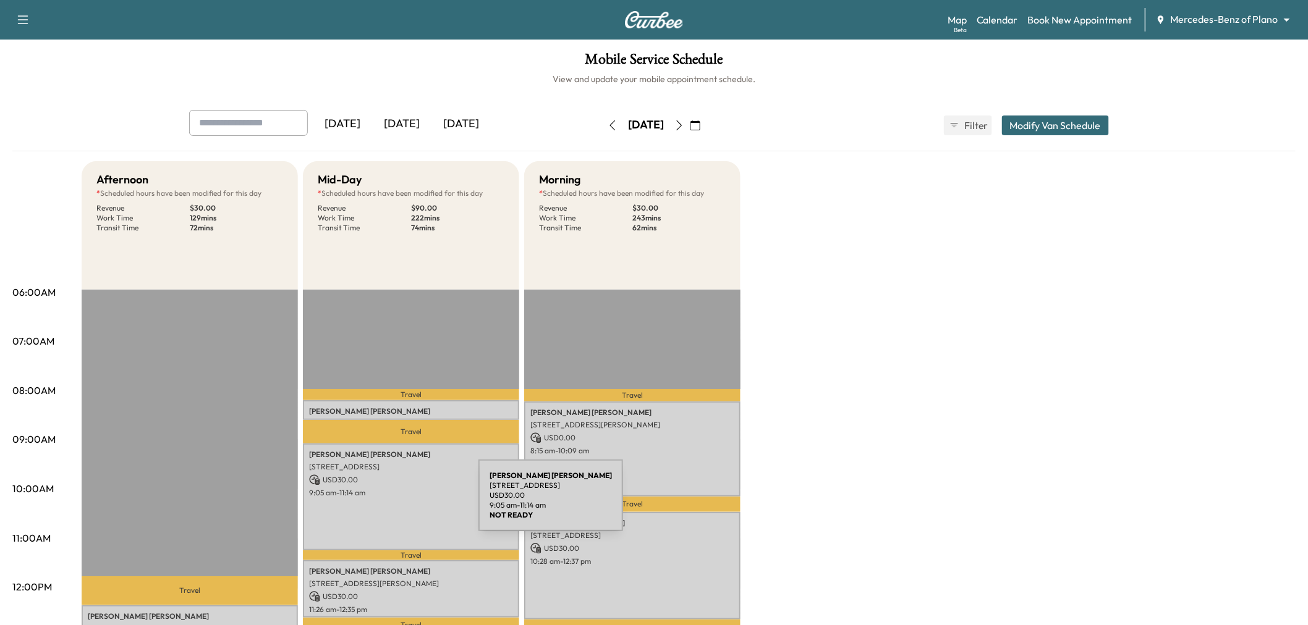
click at [406, 517] on div "[PERSON_NAME] [STREET_ADDRESS] USD 30.00 9:05 am - 11:14 am" at bounding box center [411, 498] width 216 height 108
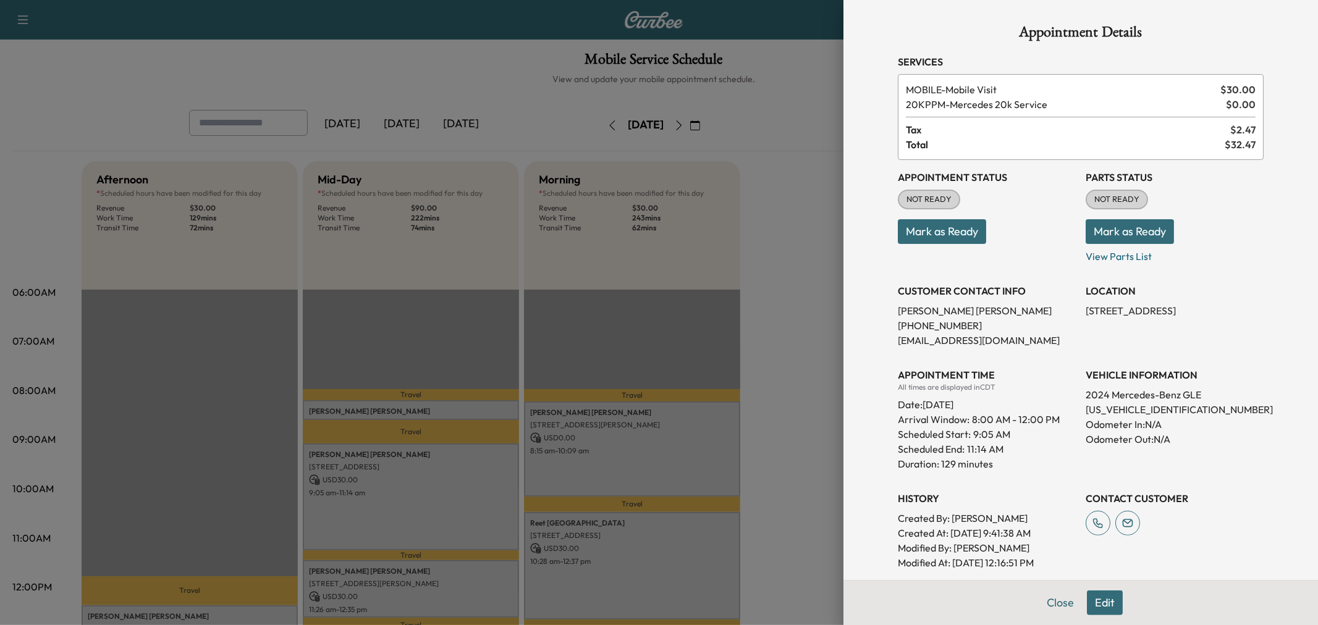
click at [407, 515] on div at bounding box center [659, 312] width 1318 height 625
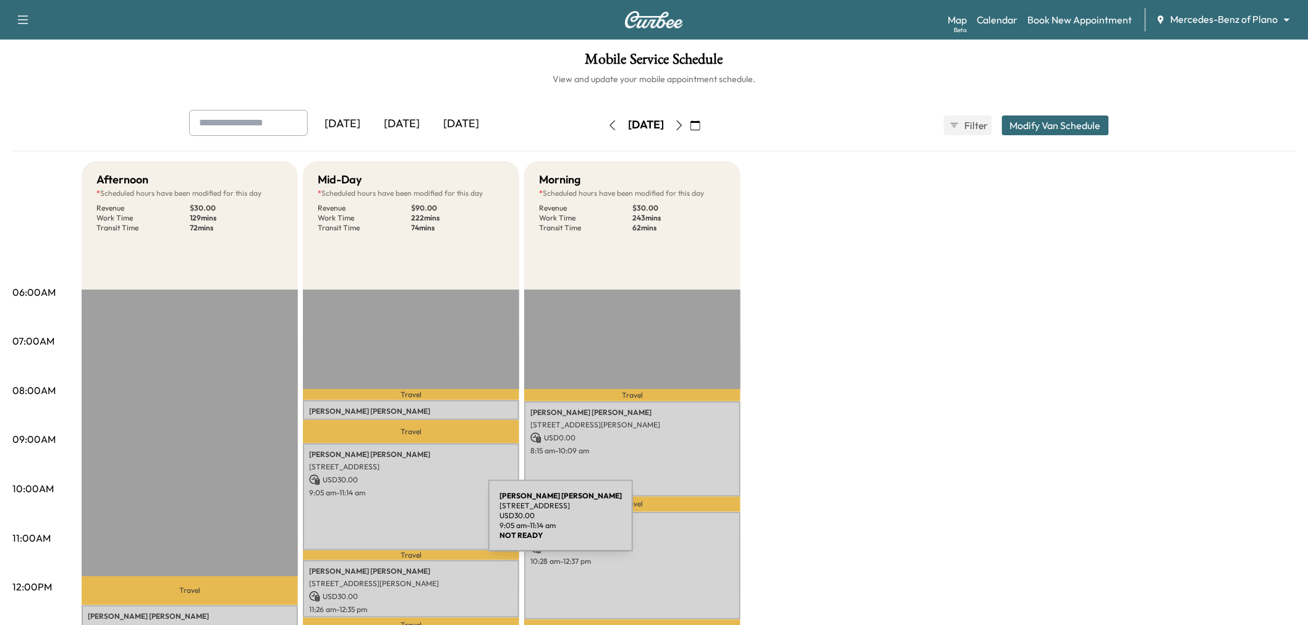
scroll to position [69, 0]
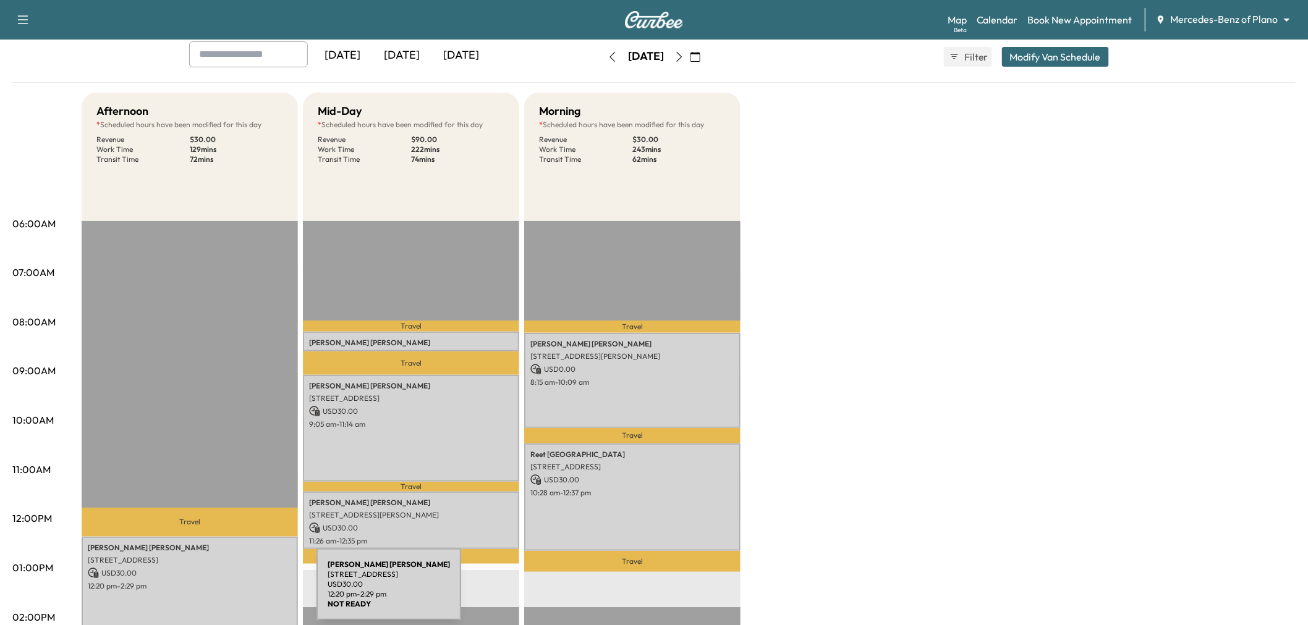
click at [224, 592] on div "[PERSON_NAME] [STREET_ADDRESS] USD 30.00 12:20 pm - 2:29 pm" at bounding box center [190, 591] width 216 height 108
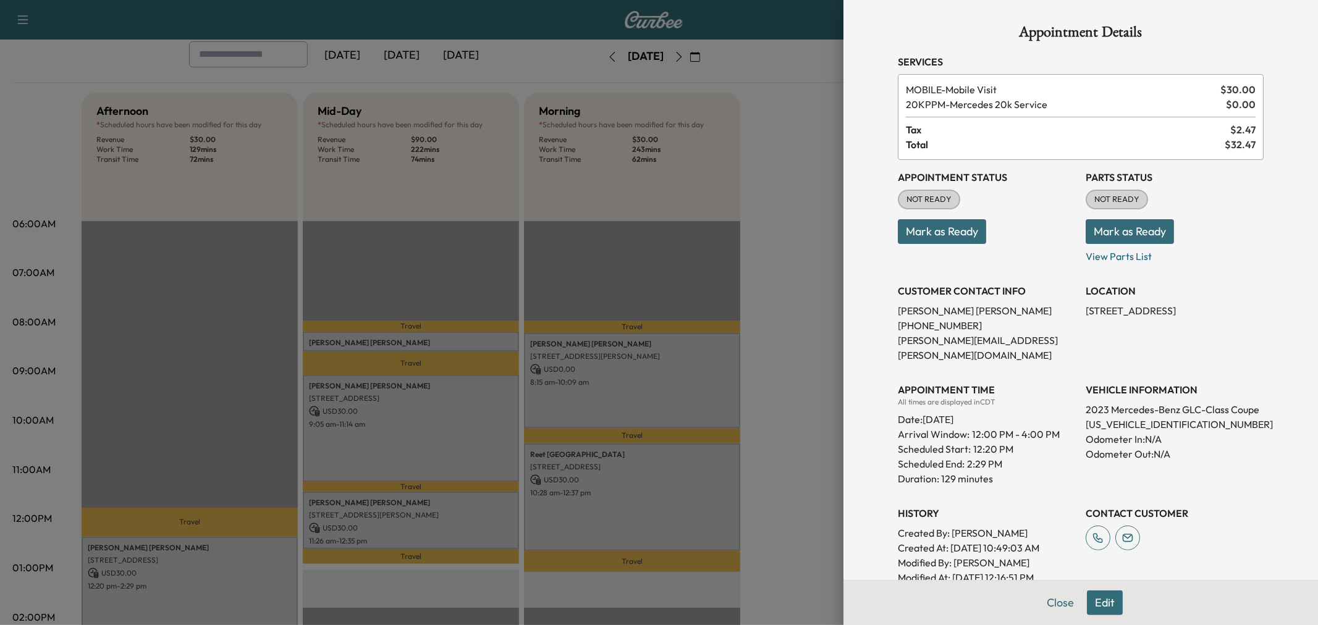
click at [224, 592] on div at bounding box center [659, 312] width 1318 height 625
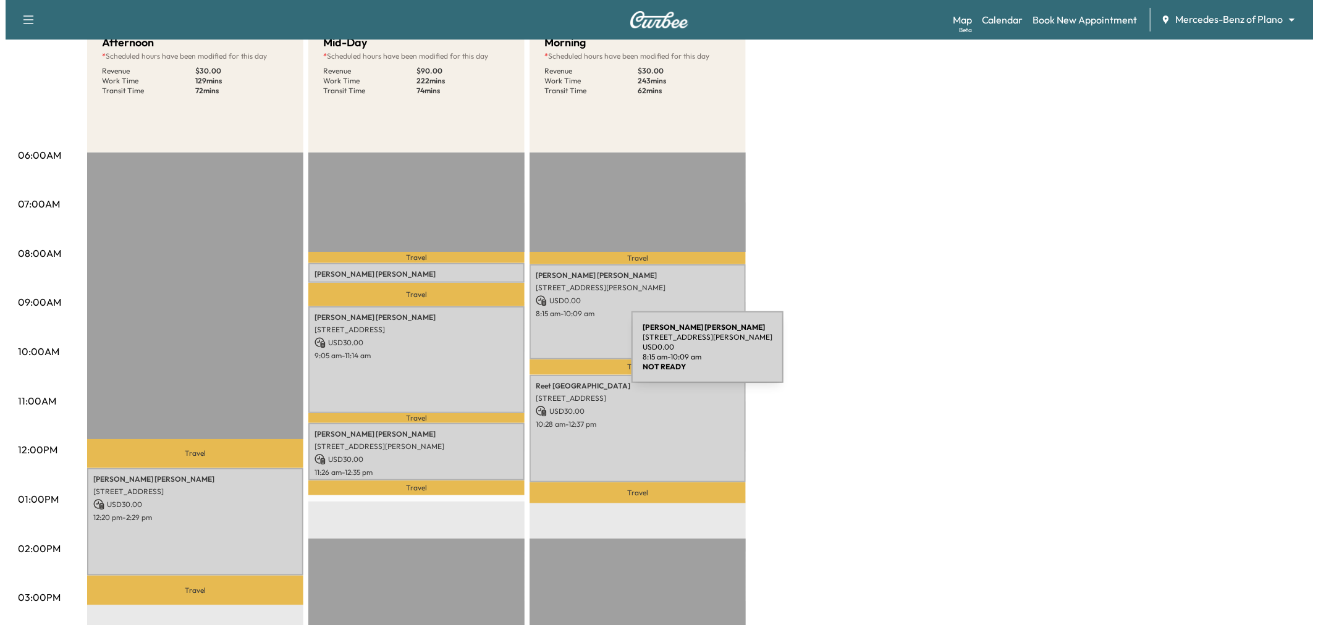
scroll to position [0, 0]
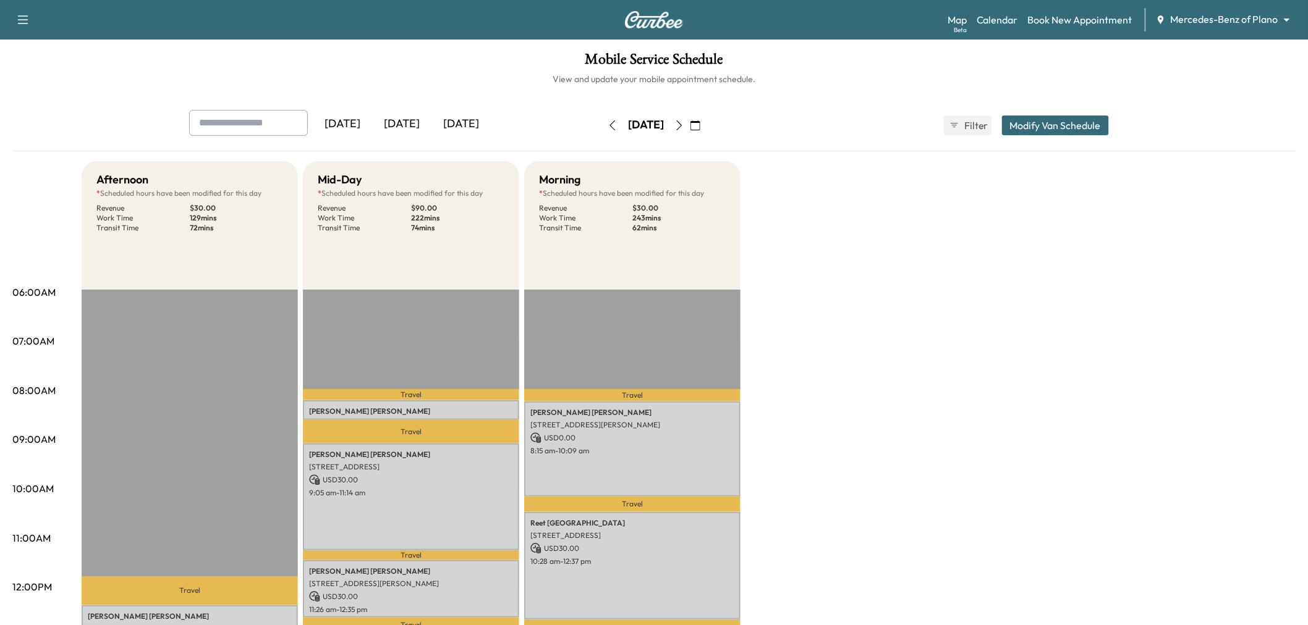
click at [1054, 124] on button "Modify Van Schedule" at bounding box center [1055, 126] width 107 height 20
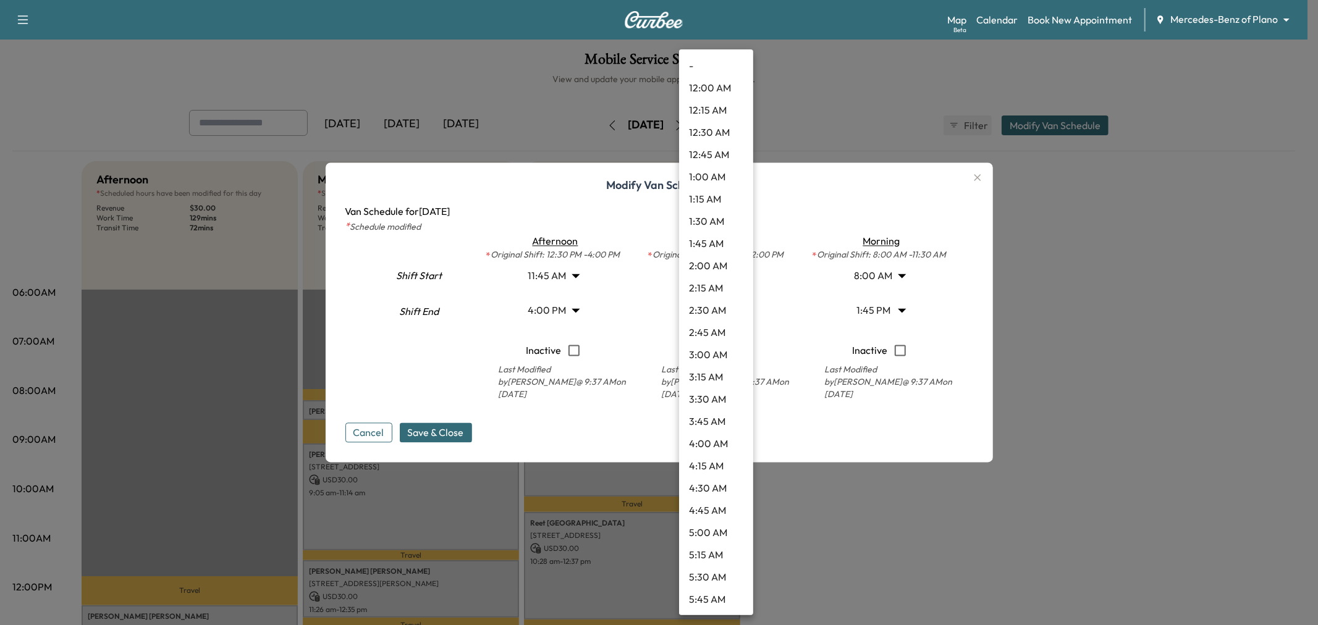
click at [708, 318] on body "Support Log Out Map Beta Calendar Book New Appointment Mercedes-Benz of Plano *…" at bounding box center [659, 312] width 1318 height 625
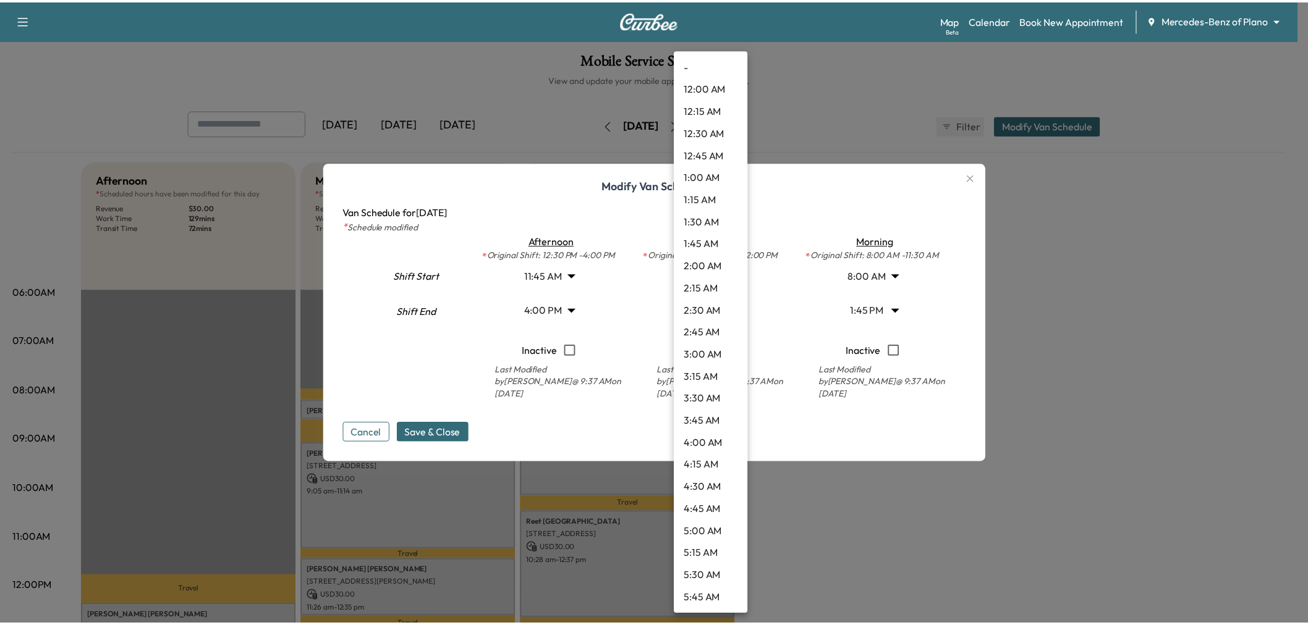
scroll to position [978, 0]
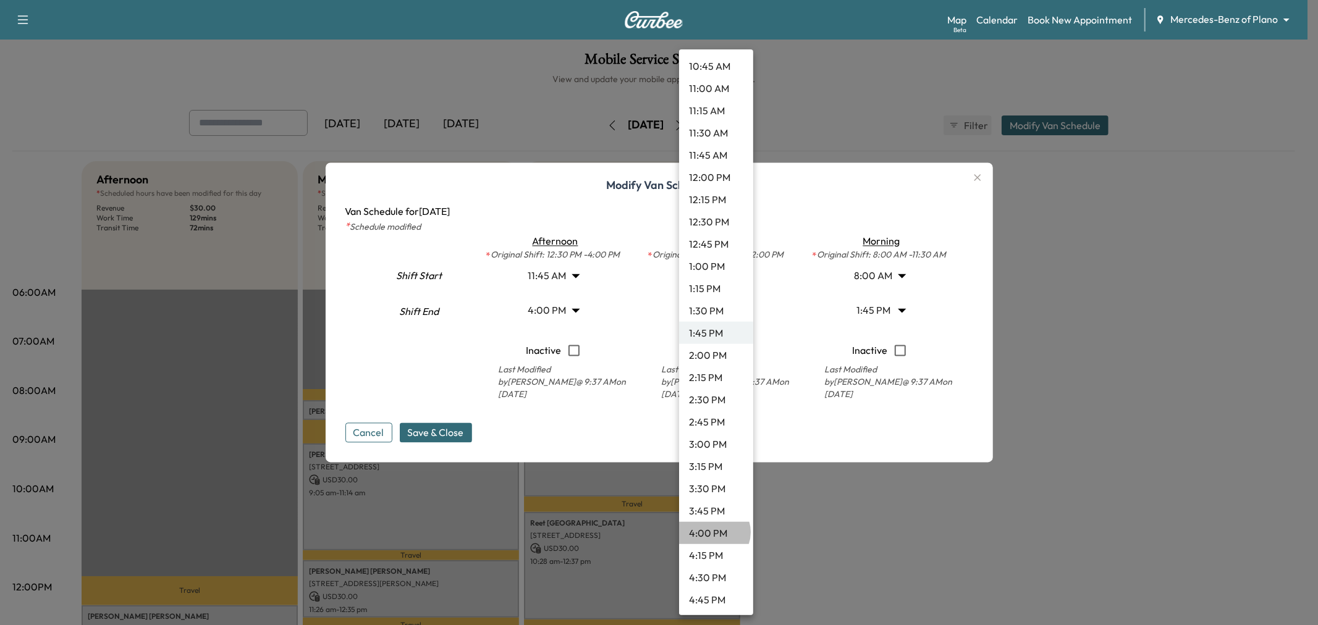
click at [714, 532] on li "4:00 PM" at bounding box center [716, 533] width 74 height 22
type input "**"
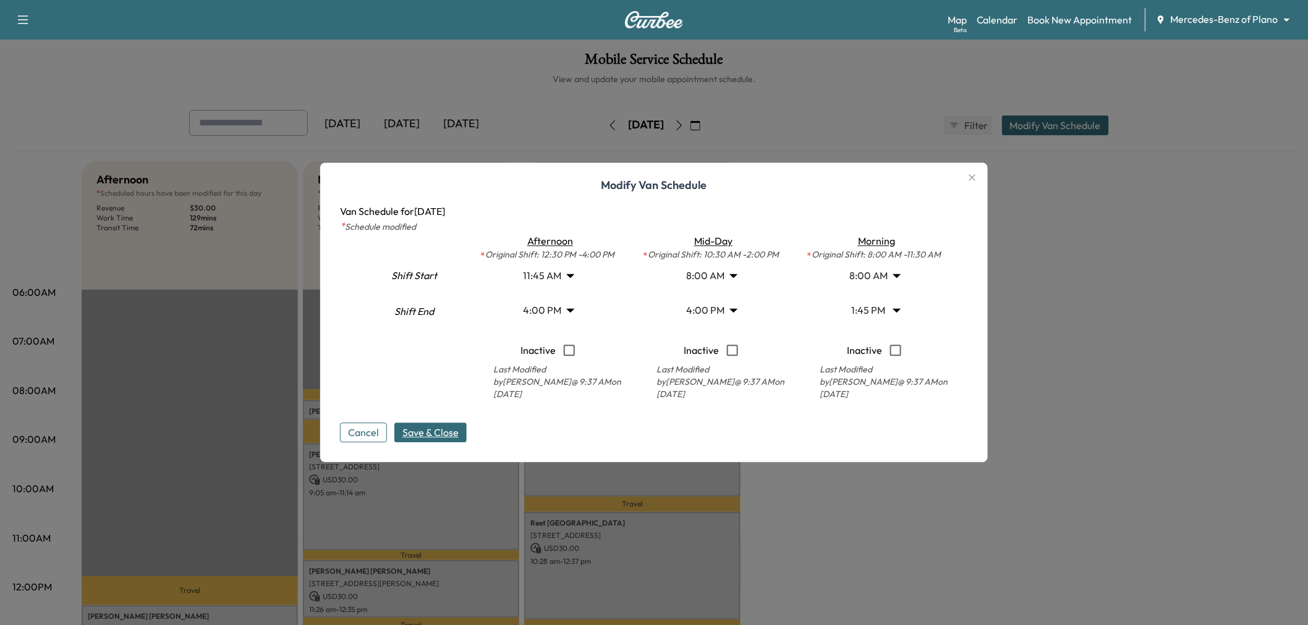
click at [431, 424] on button "Save & Close" at bounding box center [430, 433] width 72 height 20
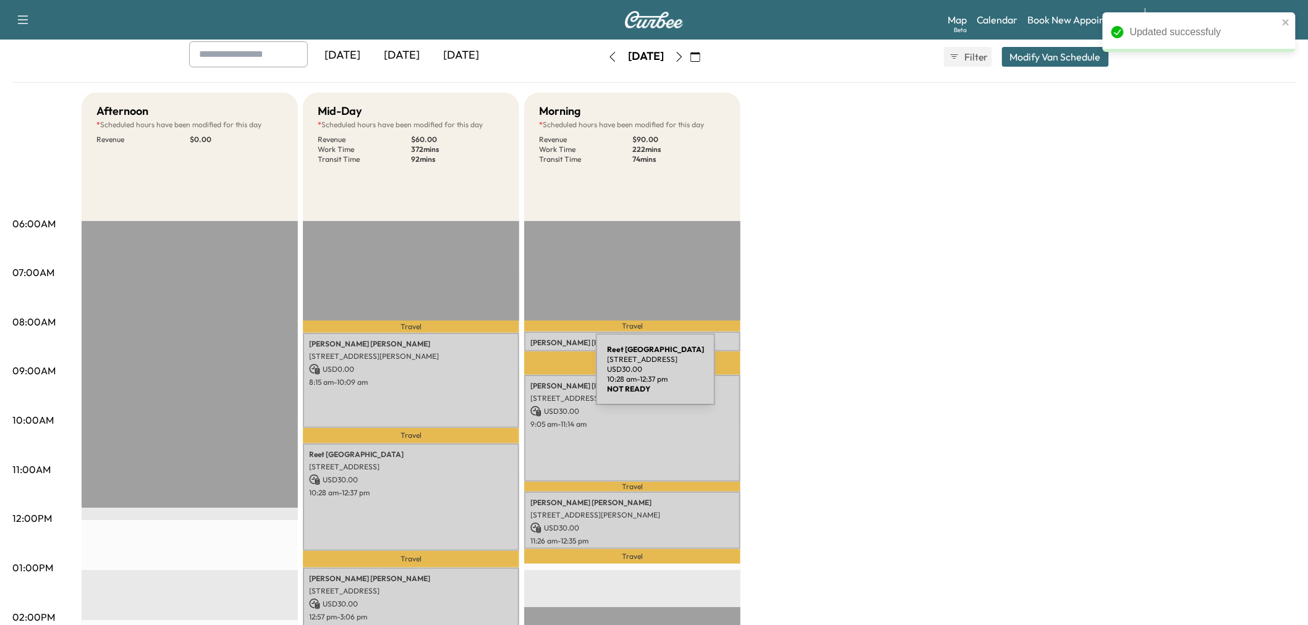
scroll to position [206, 0]
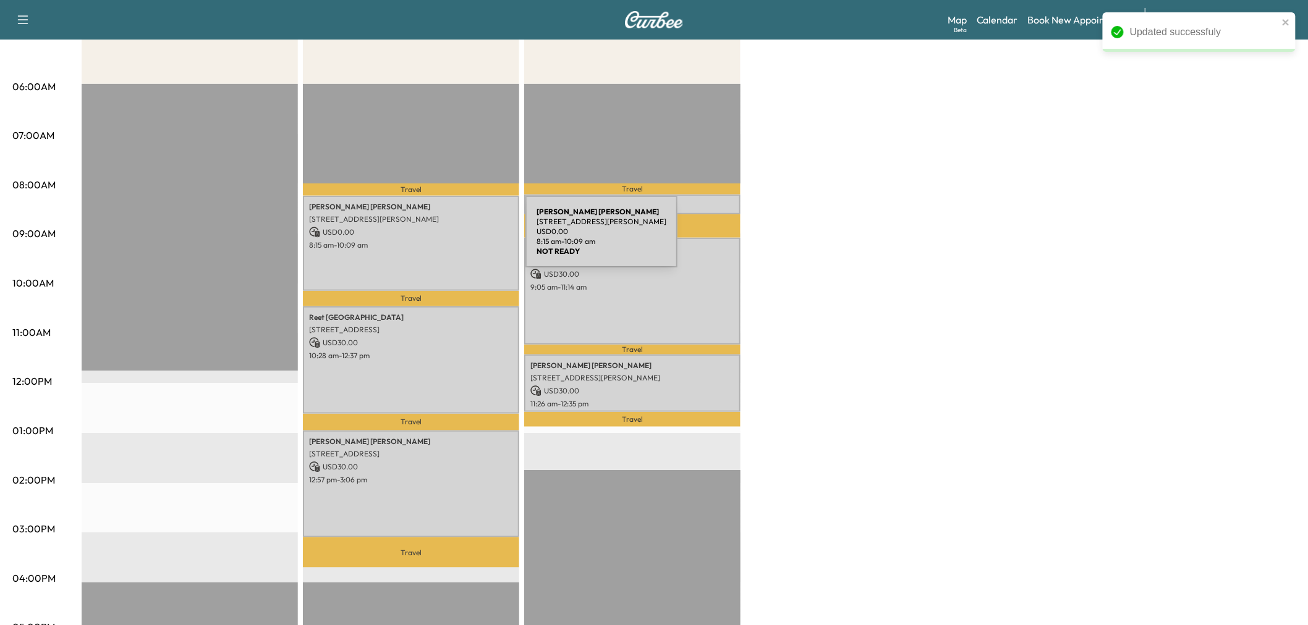
click at [433, 240] on p "8:15 am - 10:09 am" at bounding box center [411, 245] width 204 height 10
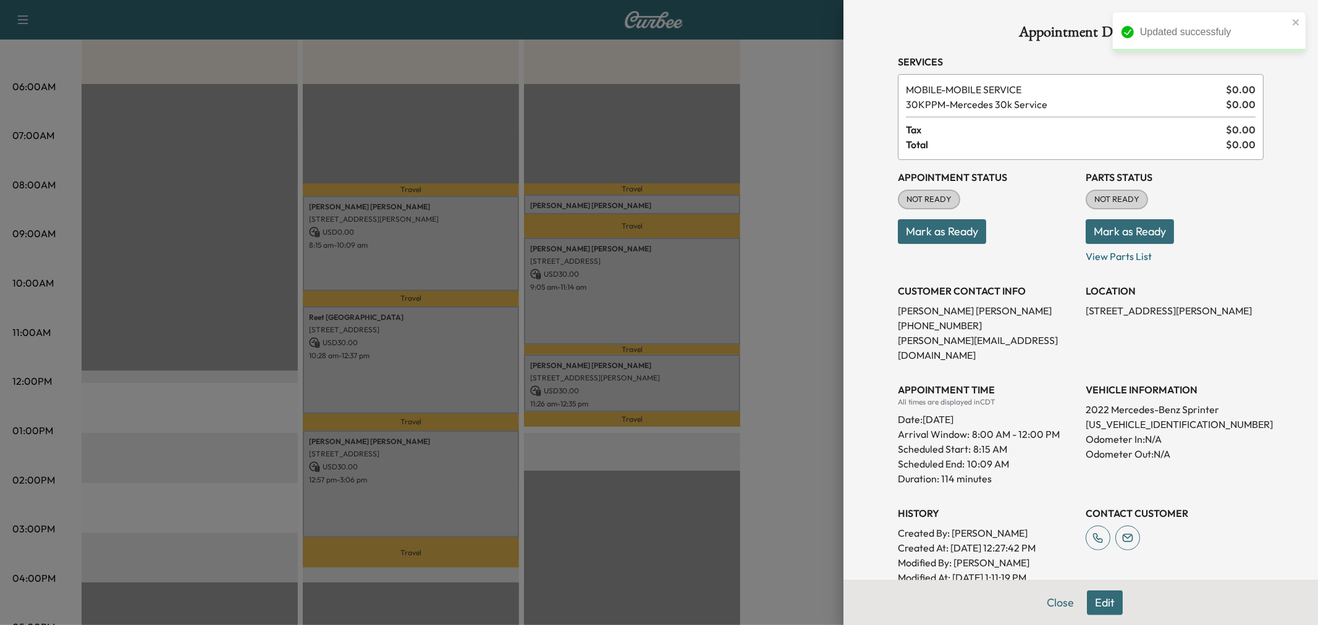
click at [433, 239] on div at bounding box center [659, 312] width 1318 height 625
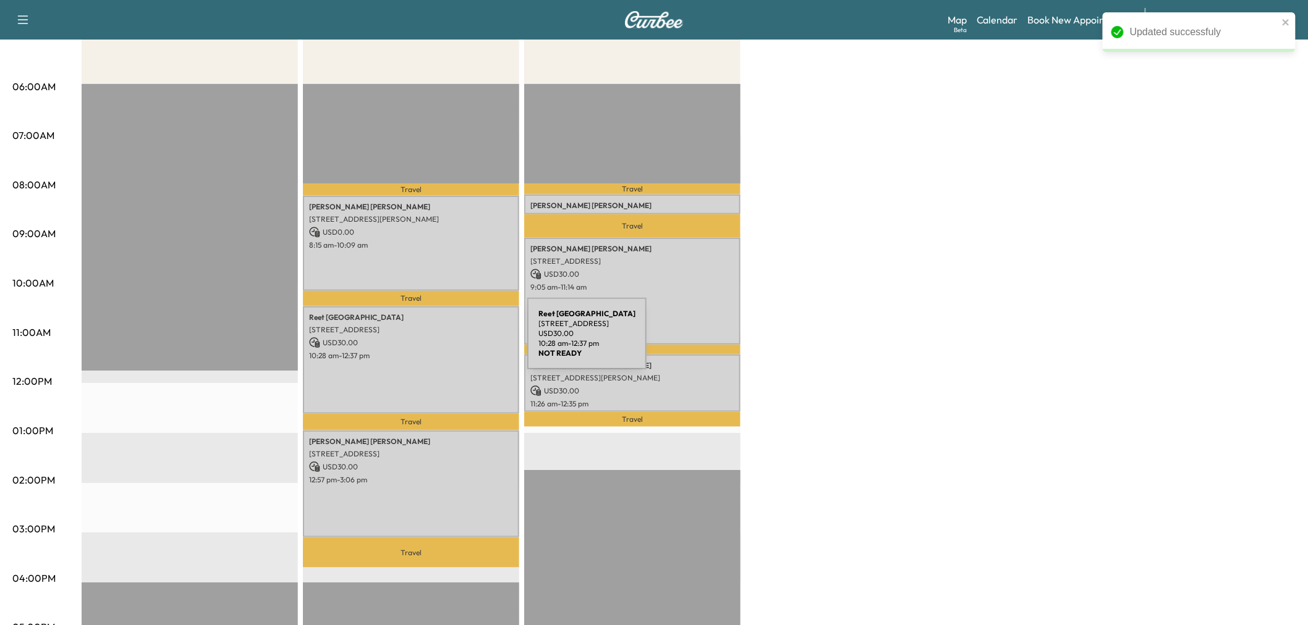
click at [434, 341] on p "USD 30.00" at bounding box center [411, 342] width 204 height 11
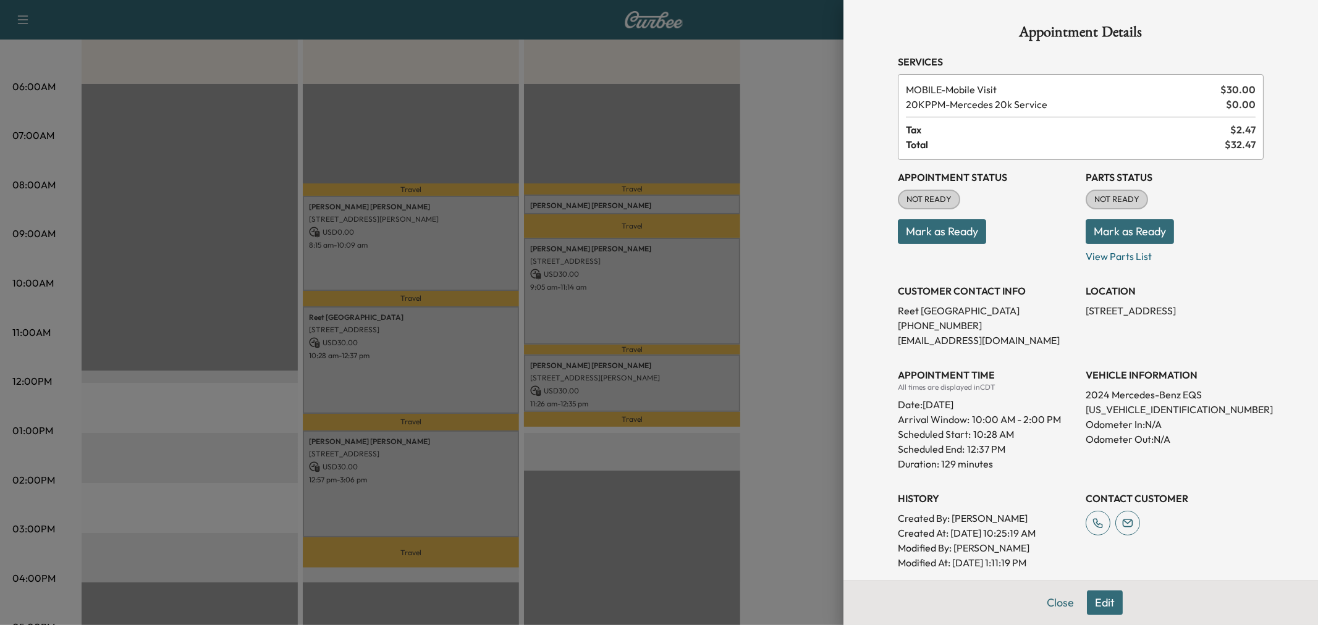
click at [434, 341] on div at bounding box center [659, 312] width 1318 height 625
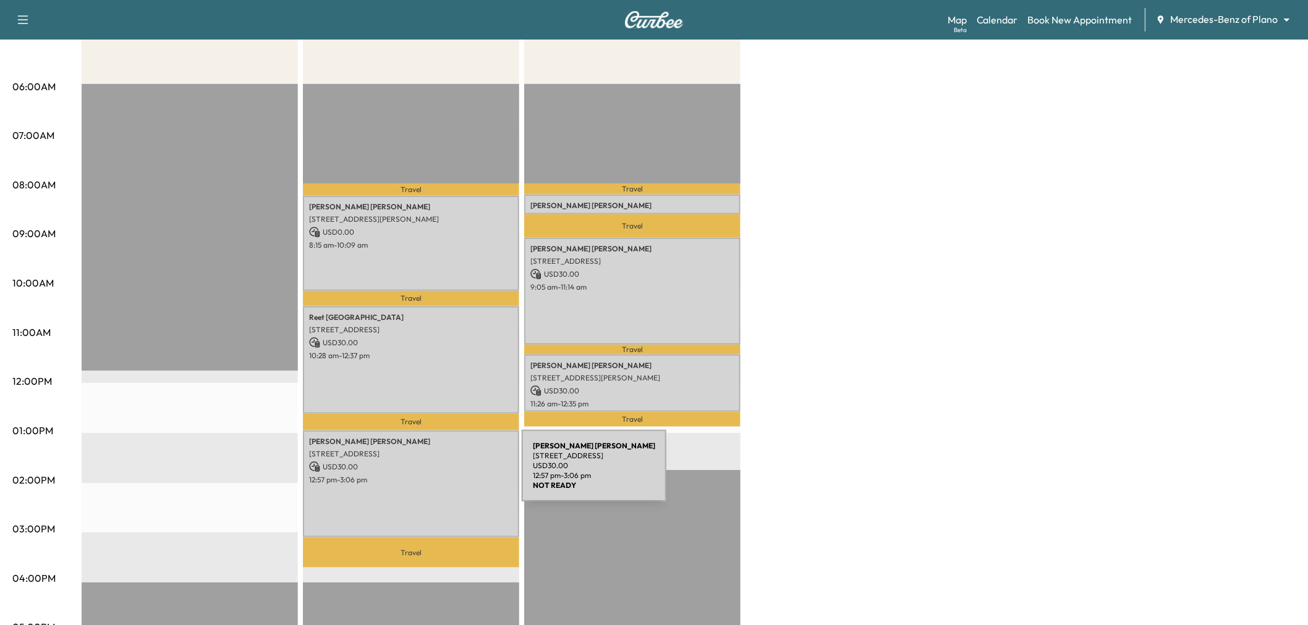
click at [429, 475] on p "12:57 pm - 3:06 pm" at bounding box center [411, 480] width 204 height 10
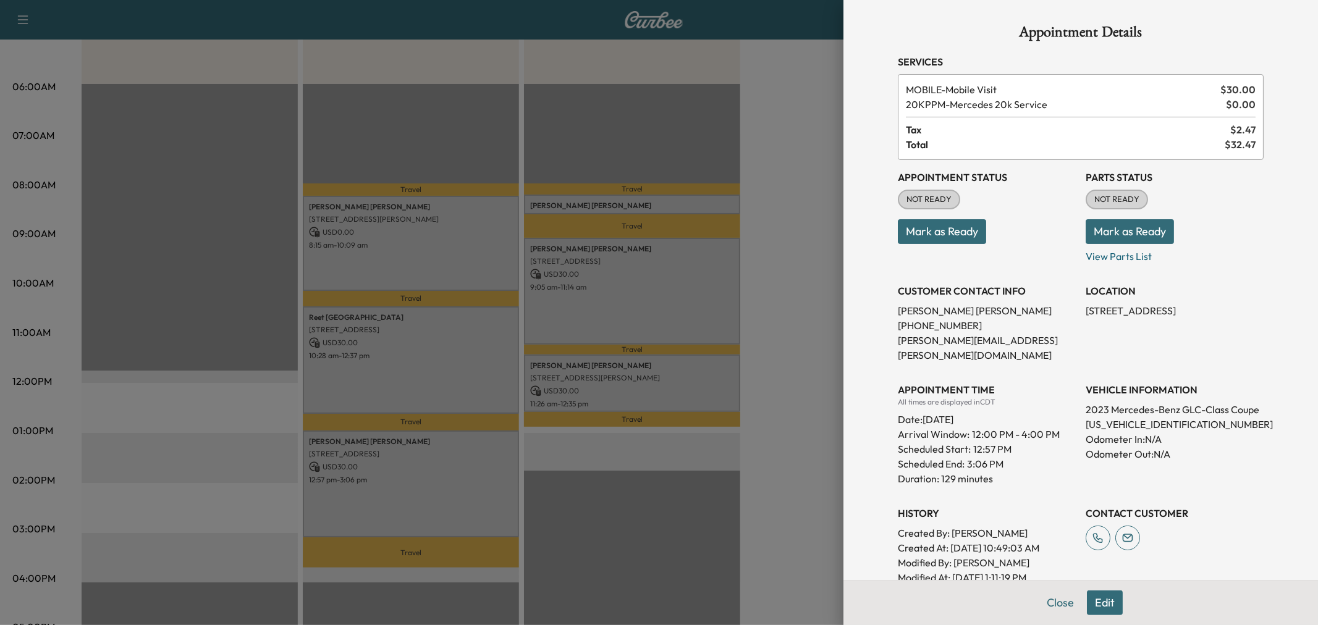
click at [429, 473] on div at bounding box center [659, 312] width 1318 height 625
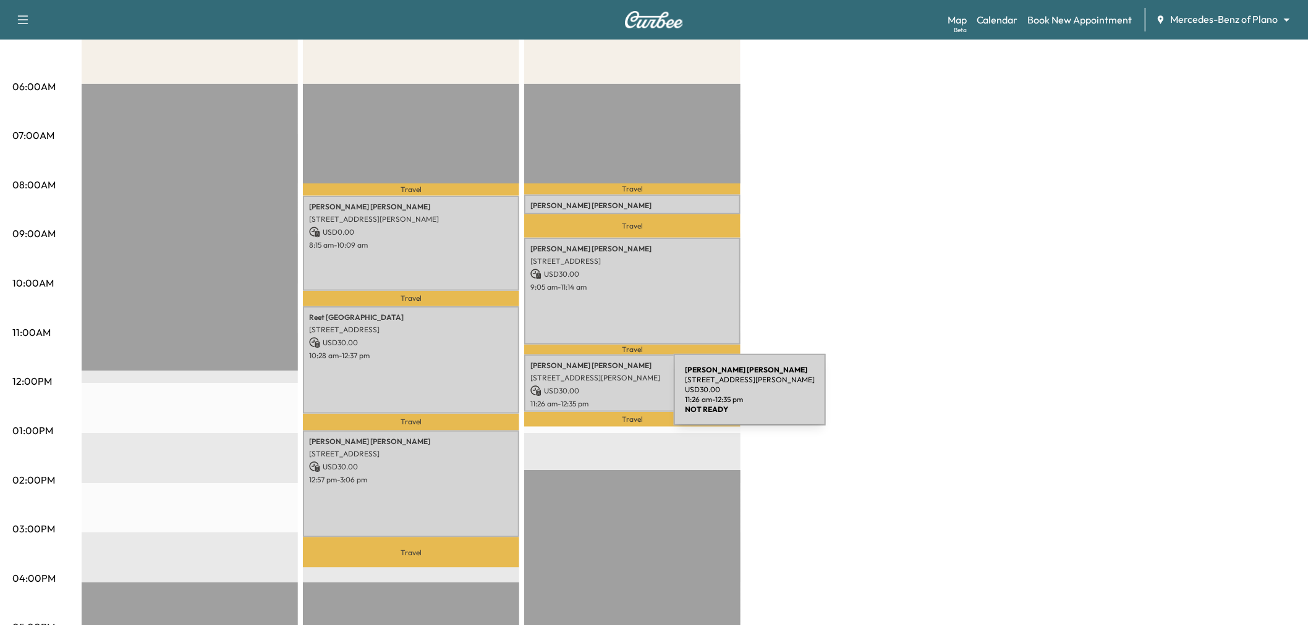
click at [581, 399] on p "11:26 am - 12:35 pm" at bounding box center [632, 404] width 204 height 10
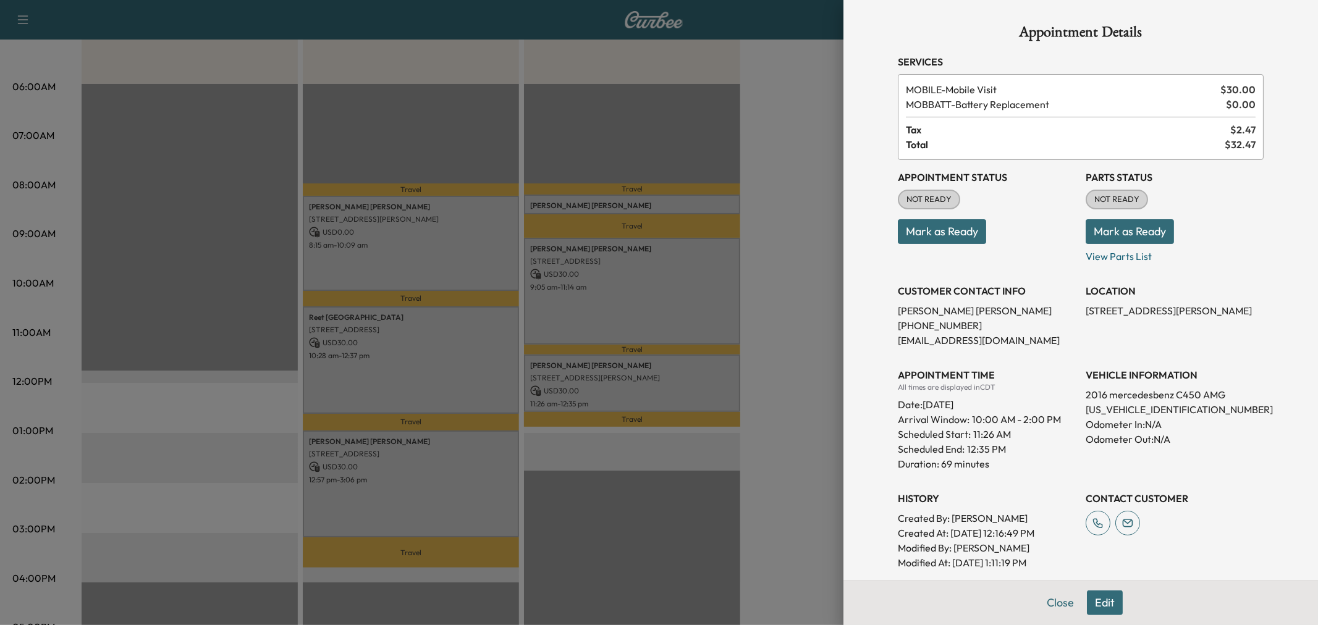
click at [583, 394] on div at bounding box center [659, 312] width 1318 height 625
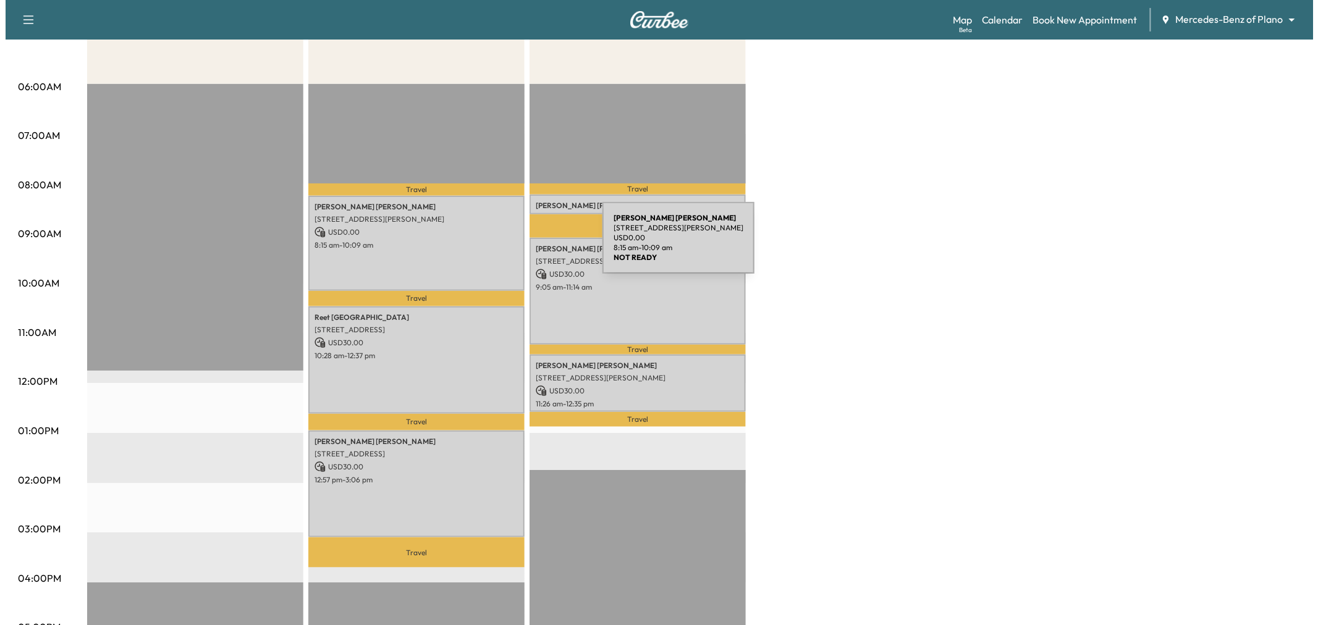
scroll to position [0, 0]
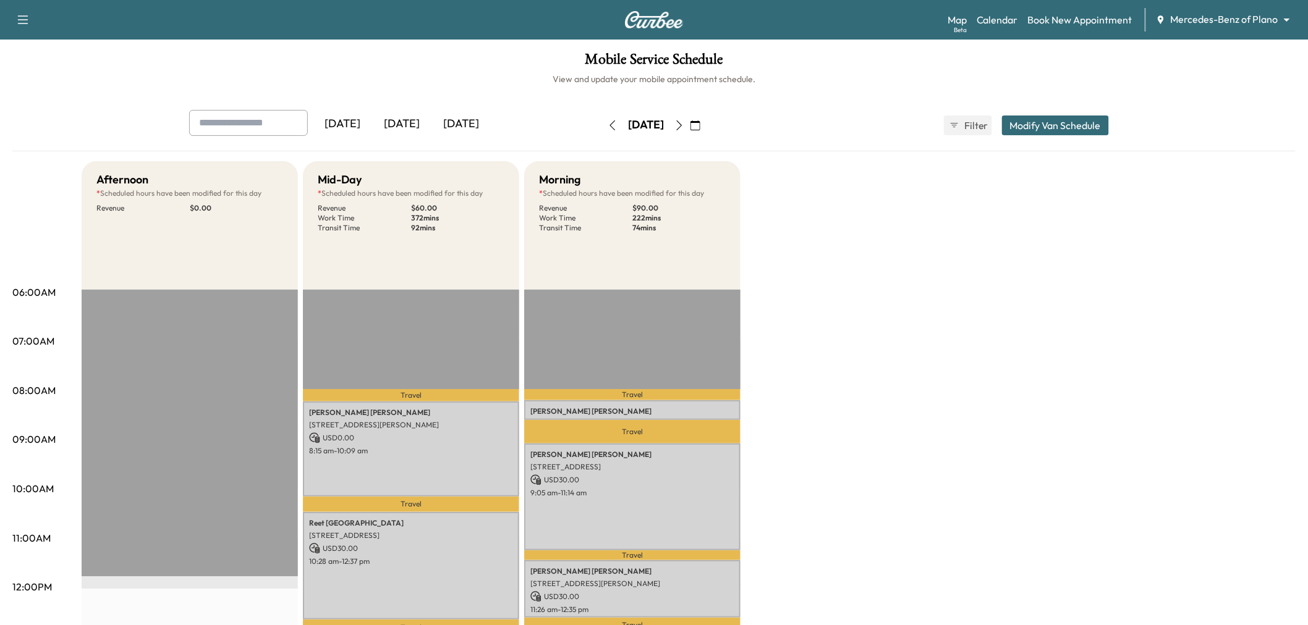
click at [1065, 127] on button "Modify Van Schedule" at bounding box center [1055, 126] width 107 height 20
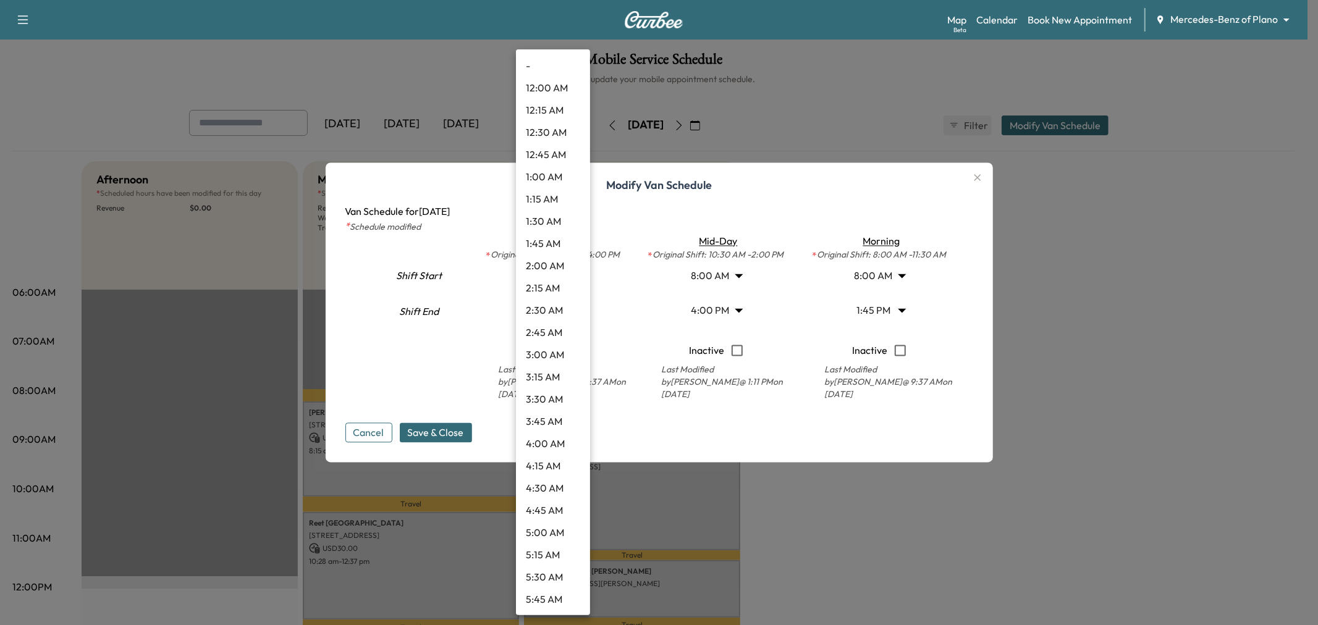
click at [573, 275] on body "Support Log Out Map Beta Calendar Book New Appointment Mercedes-Benz of Plano *…" at bounding box center [659, 312] width 1318 height 625
click at [542, 140] on li "8:00 AM" at bounding box center [553, 136] width 74 height 22
type input "*"
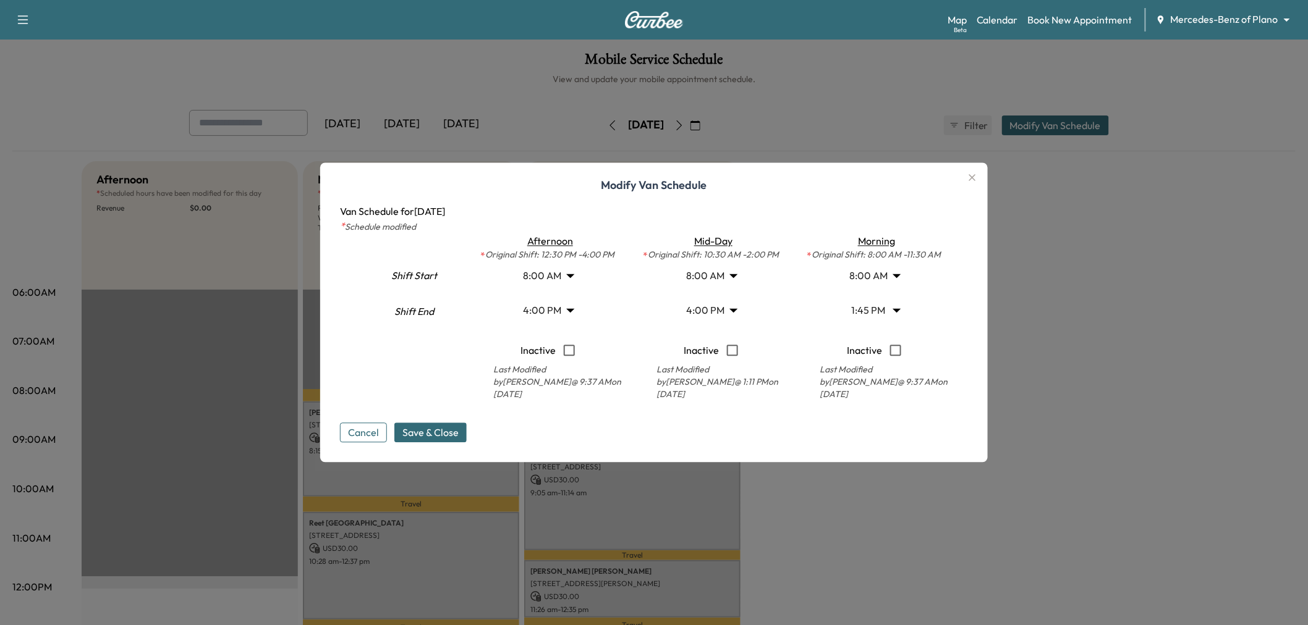
click at [556, 313] on body "Support Log Out Map Beta Calendar Book New Appointment Mercedes-Benz of Plano *…" at bounding box center [654, 312] width 1308 height 625
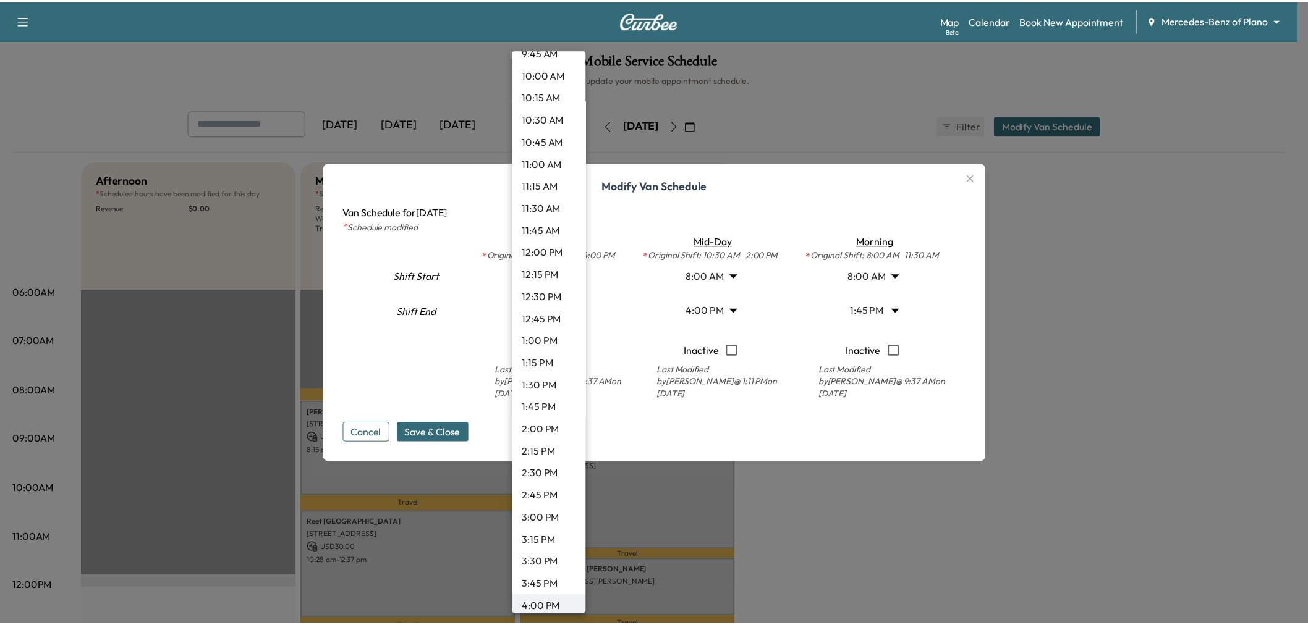
scroll to position [766, 0]
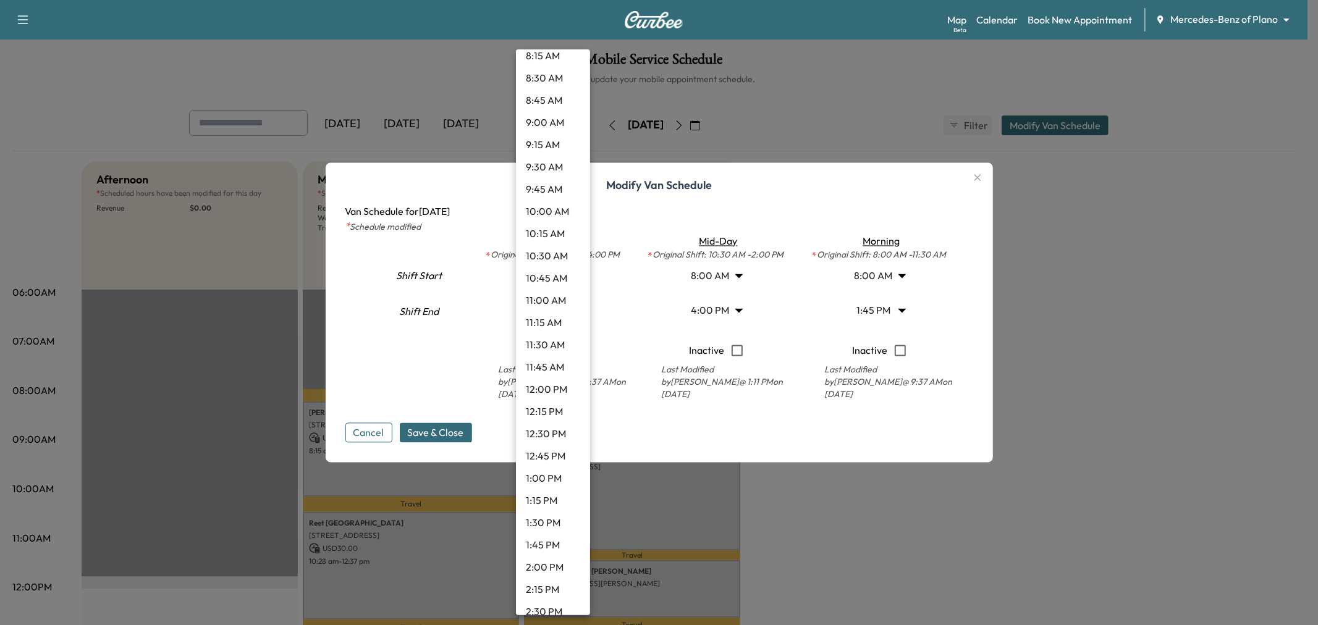
click at [552, 169] on li "9:30 AM" at bounding box center [553, 167] width 74 height 22
type input "***"
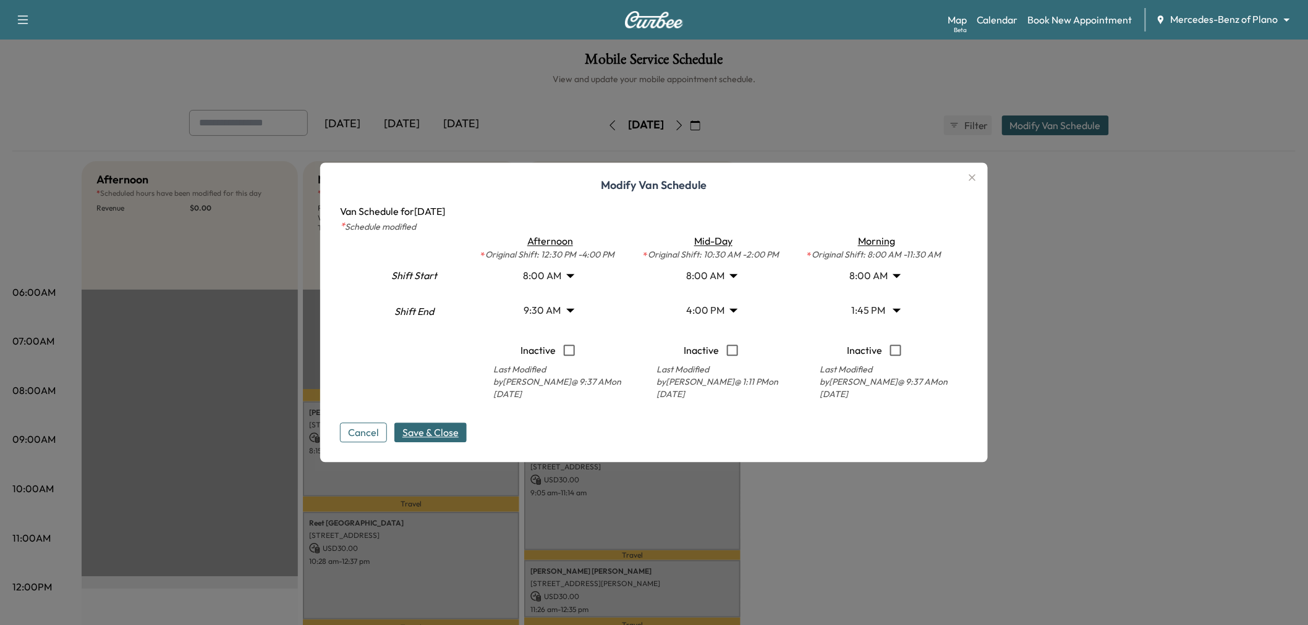
click at [457, 423] on button "Save & Close" at bounding box center [430, 433] width 72 height 20
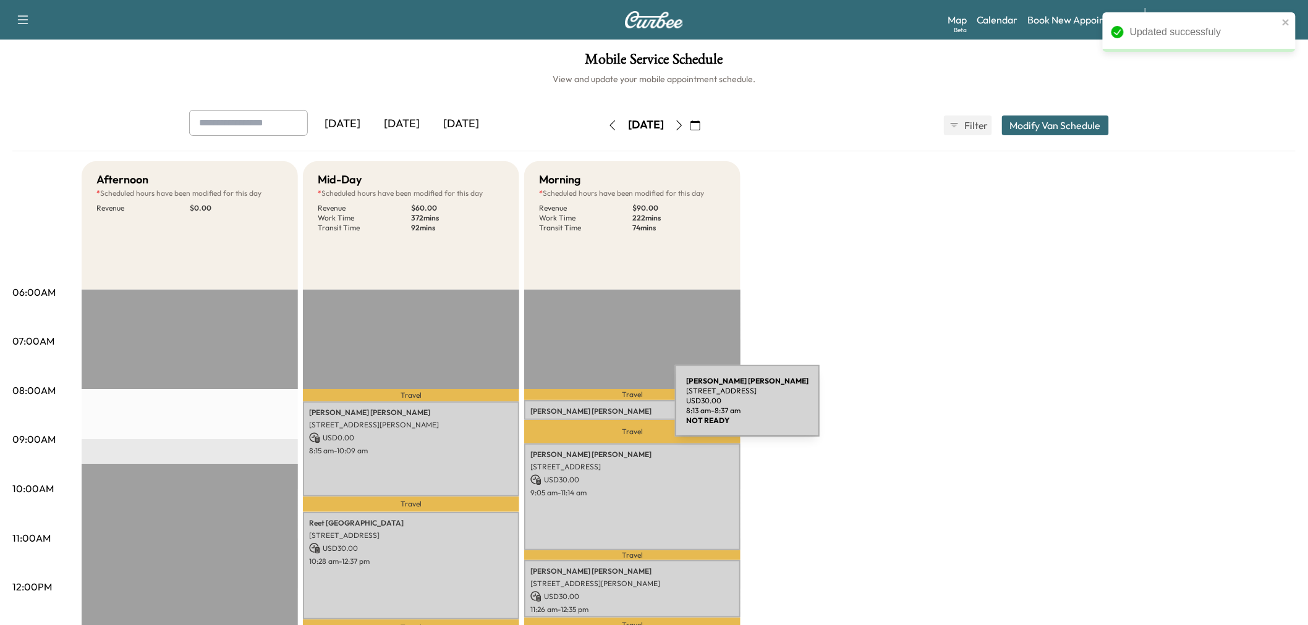
click at [582, 408] on p "[PERSON_NAME]" at bounding box center [632, 412] width 204 height 10
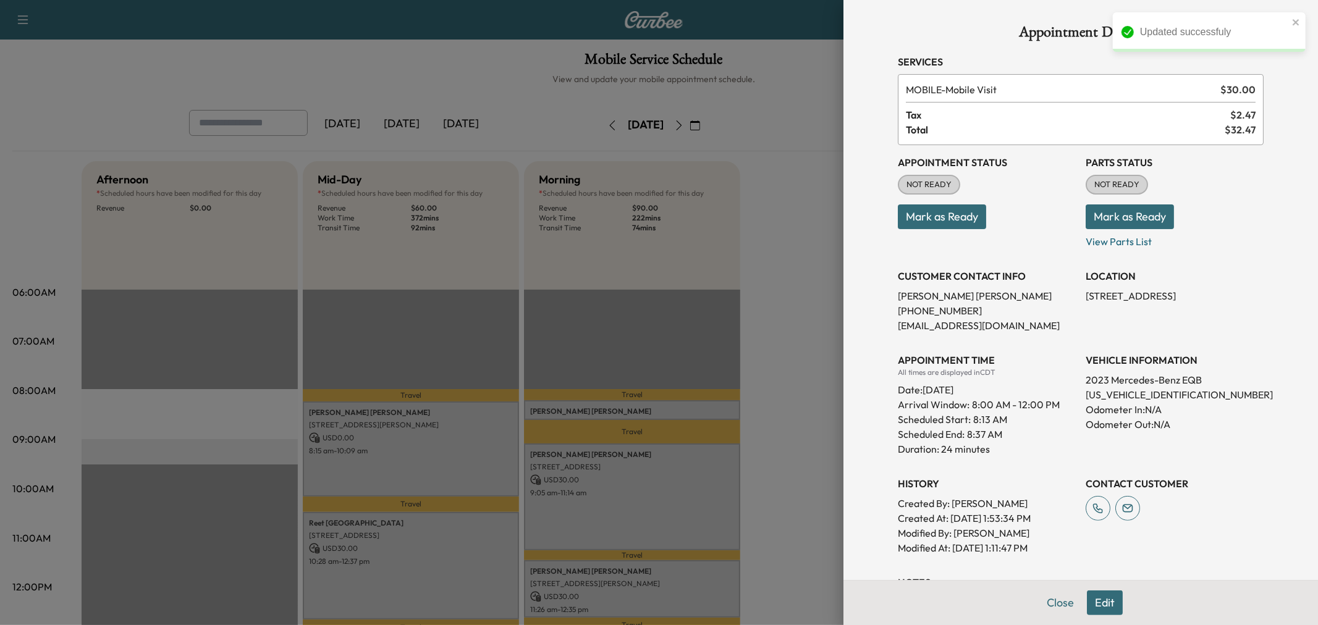
click at [1090, 599] on button "Edit" at bounding box center [1105, 603] width 36 height 25
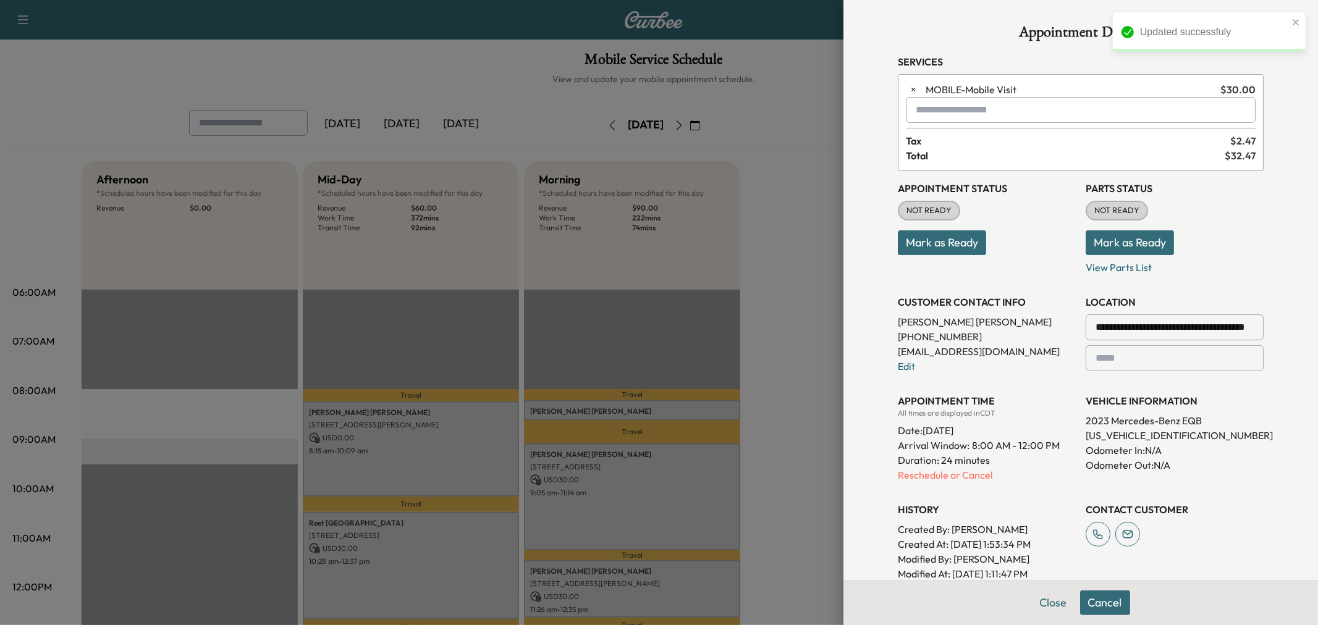
click at [1012, 109] on input "text" at bounding box center [1081, 110] width 350 height 26
click at [1002, 139] on p "AFTER - Afternoon Appointment" at bounding box center [1036, 141] width 269 height 17
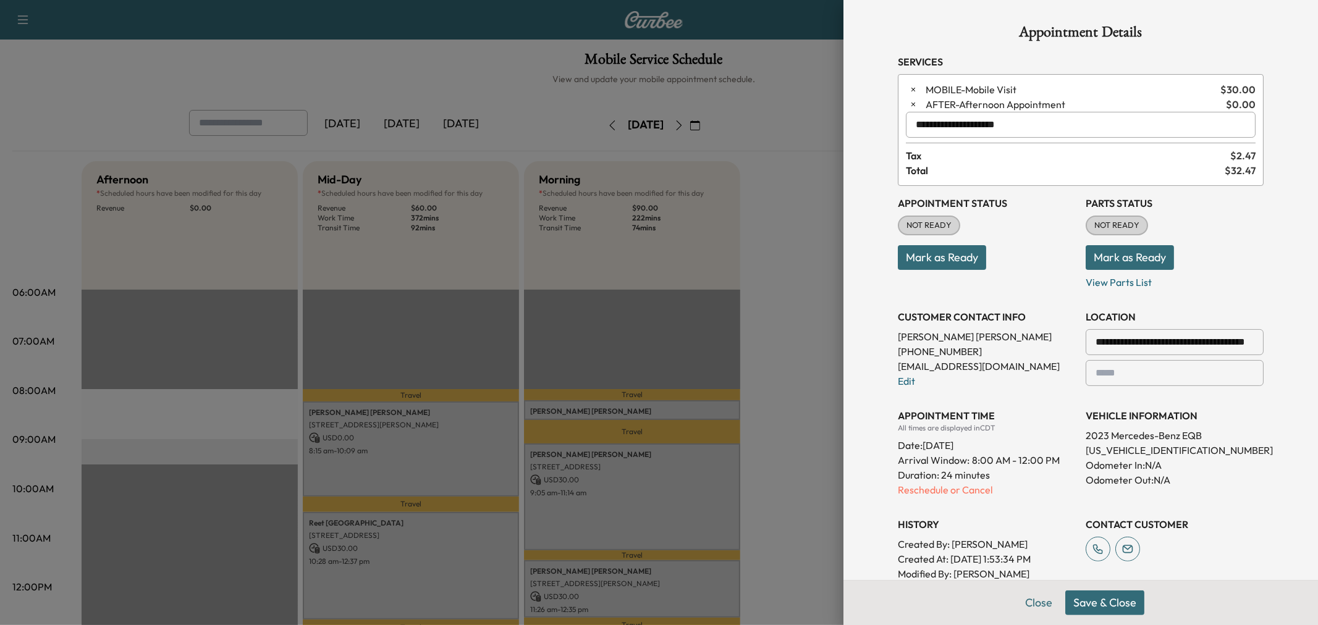
type input "**********"
click at [1089, 606] on button "Save & Close" at bounding box center [1104, 603] width 79 height 25
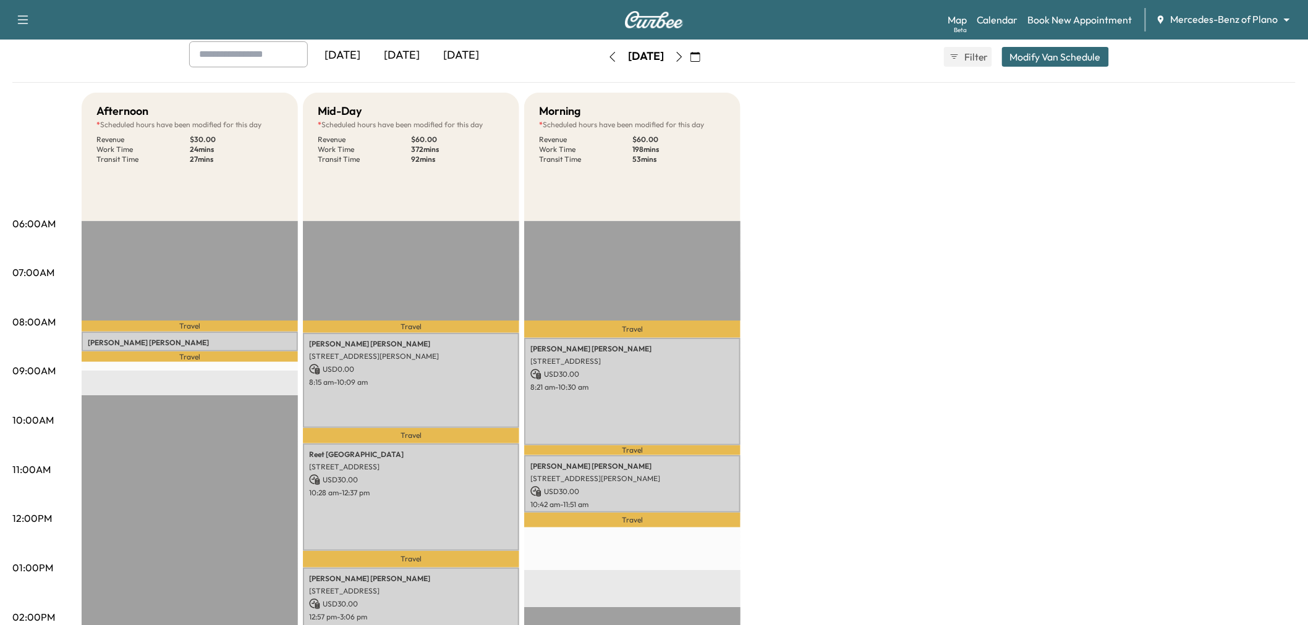
scroll to position [206, 0]
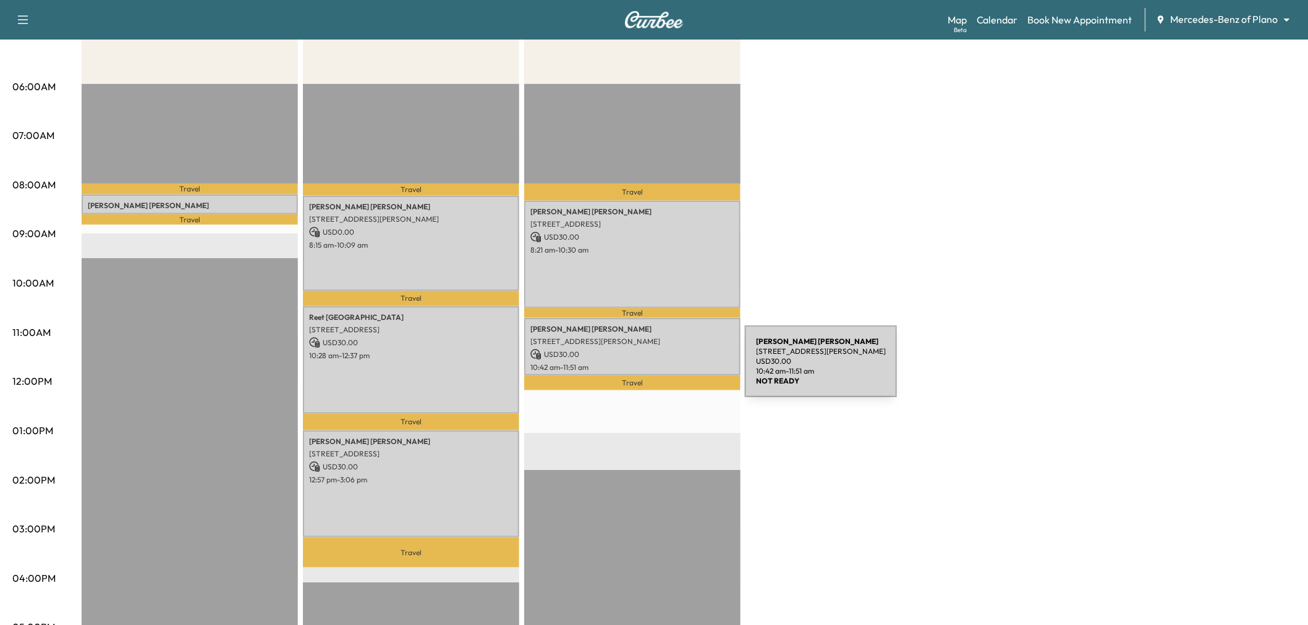
click at [656, 358] on div "[PERSON_NAME] [STREET_ADDRESS][PERSON_NAME] USD 30.00 10:42 am - 11:51 am" at bounding box center [632, 346] width 216 height 57
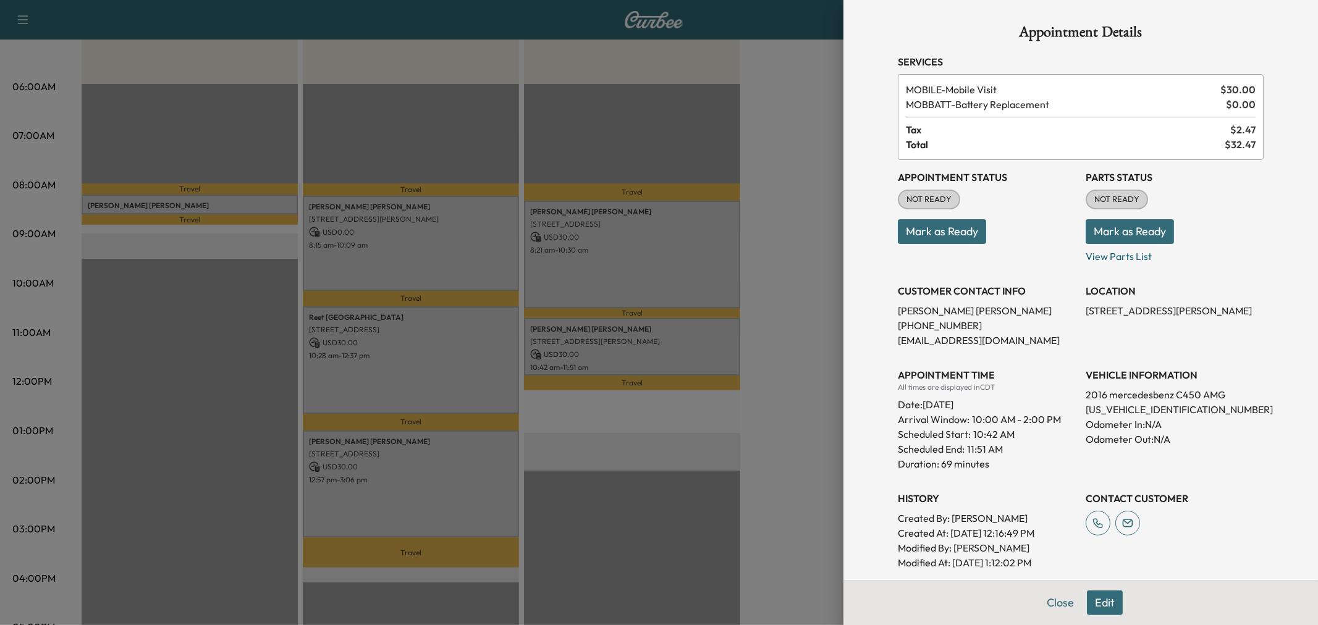
click at [651, 254] on div at bounding box center [659, 312] width 1318 height 625
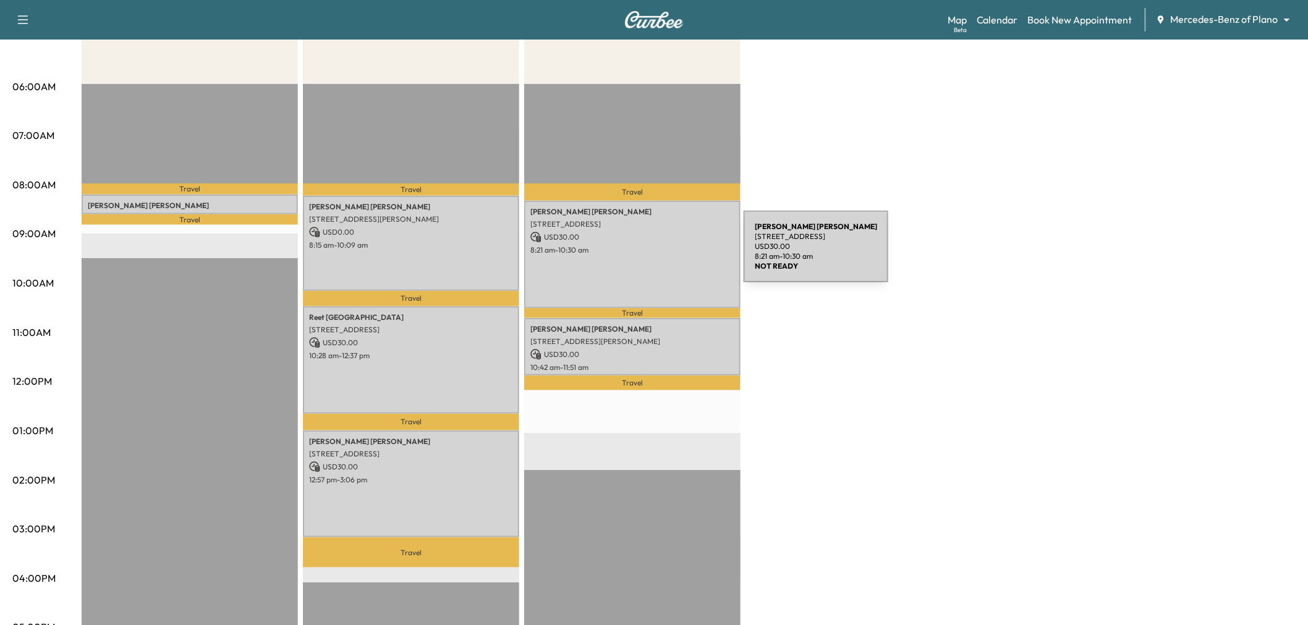
click at [651, 254] on div "[PERSON_NAME] [STREET_ADDRESS] USD 30.00 8:21 am - 10:30 am" at bounding box center [632, 255] width 216 height 108
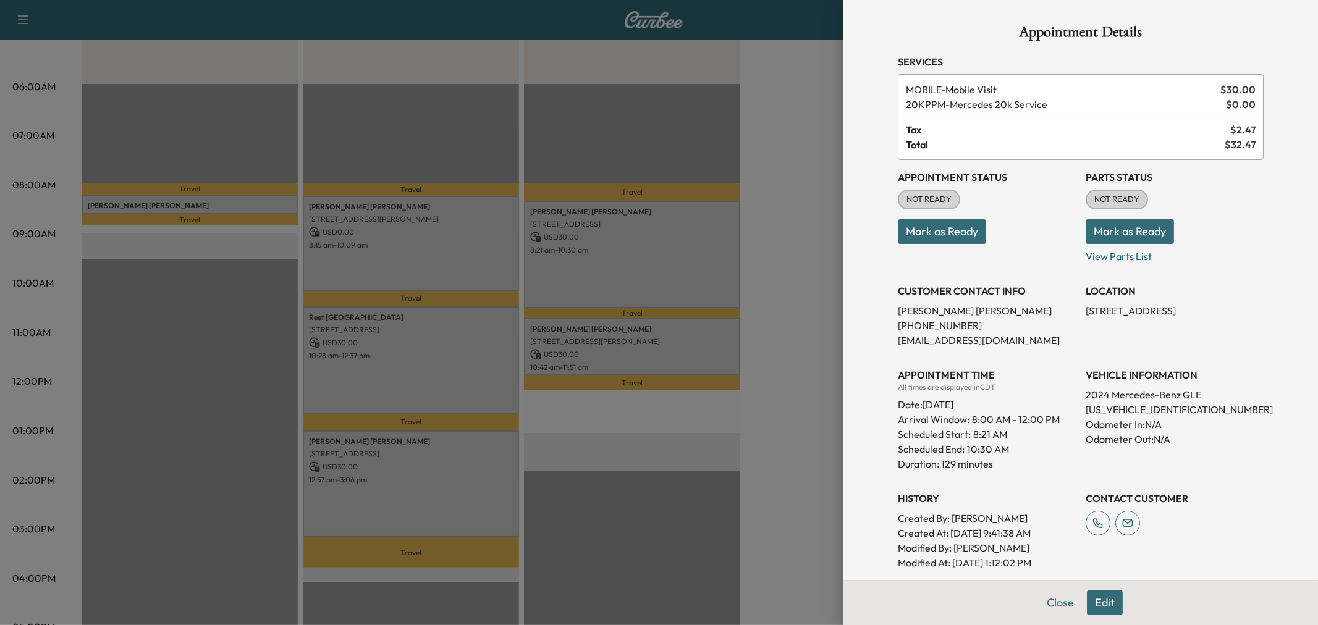
click at [651, 254] on div at bounding box center [659, 312] width 1318 height 625
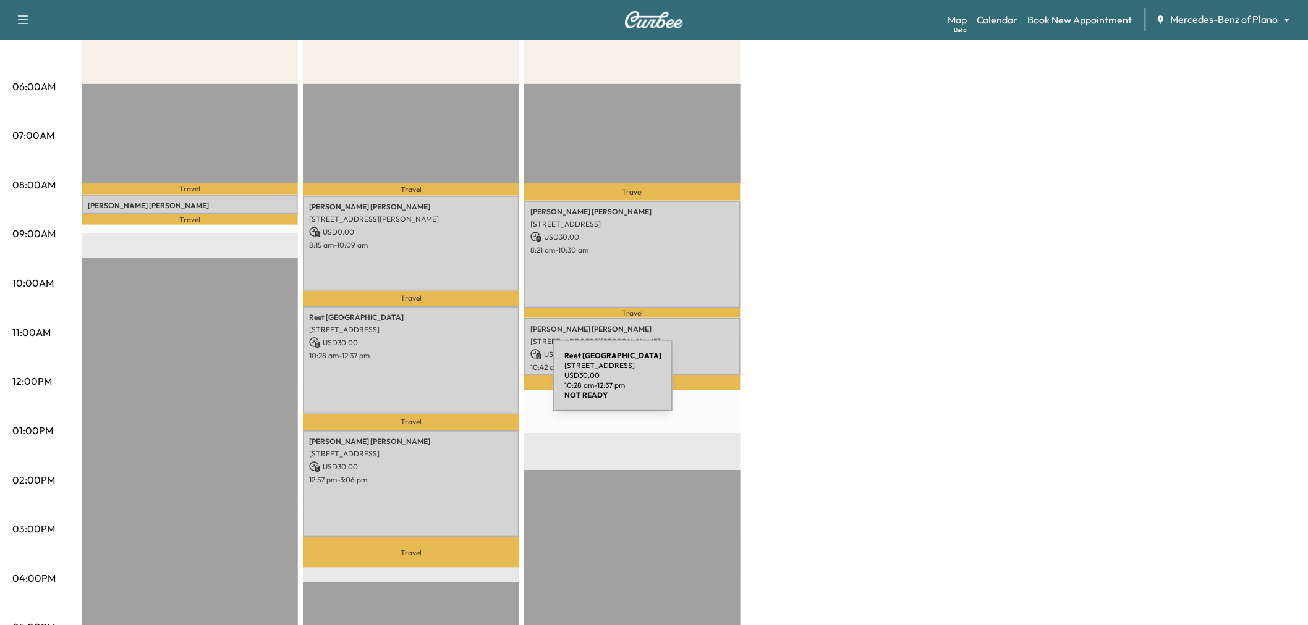
click at [451, 375] on div "[PERSON_NAME][GEOGRAPHIC_DATA] [STREET_ADDRESS] USD 30.00 10:28 am - 12:37 pm" at bounding box center [411, 360] width 216 height 108
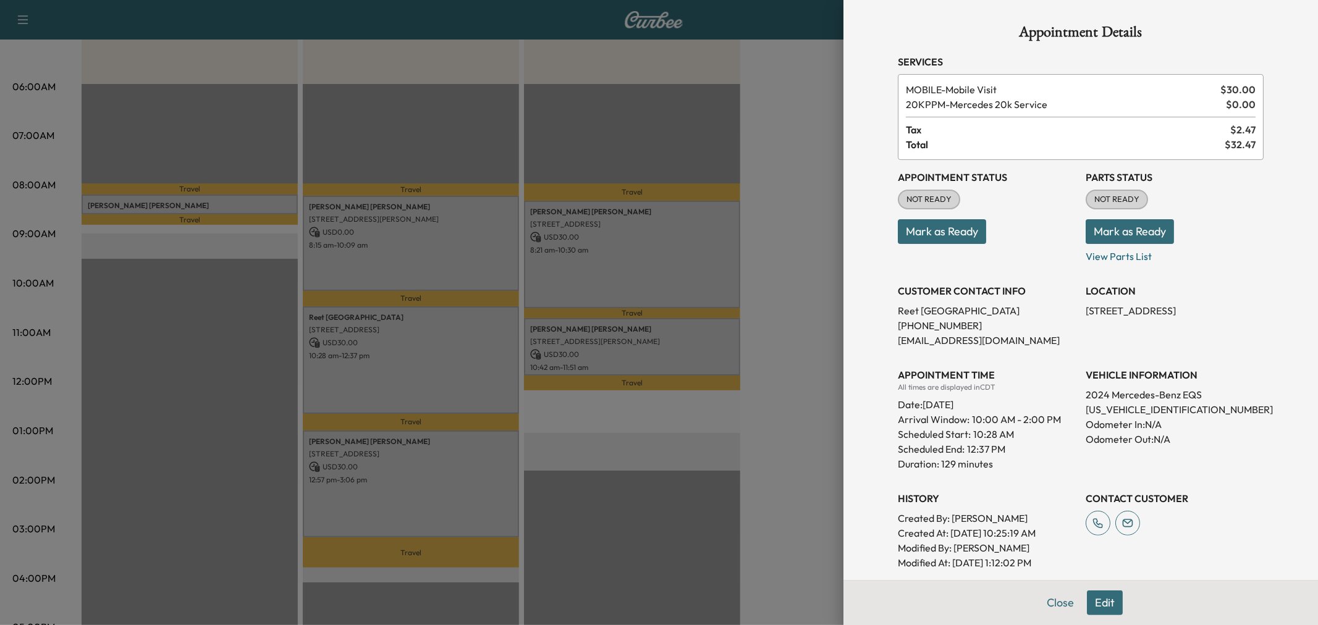
drag, startPoint x: 449, startPoint y: 374, endPoint x: 449, endPoint y: 305, distance: 68.6
click at [449, 372] on div at bounding box center [659, 312] width 1318 height 625
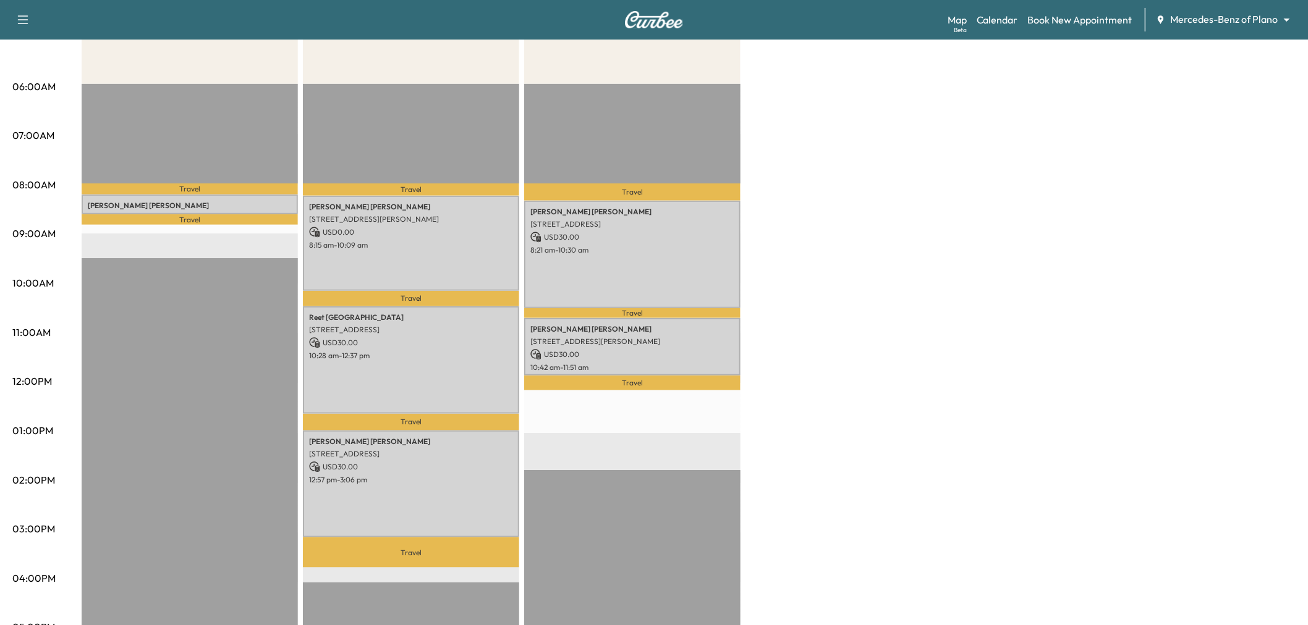
click at [454, 270] on div "[PERSON_NAME] [STREET_ADDRESS][PERSON_NAME] USD 0.00 8:15 am - 10:09 am" at bounding box center [411, 243] width 216 height 95
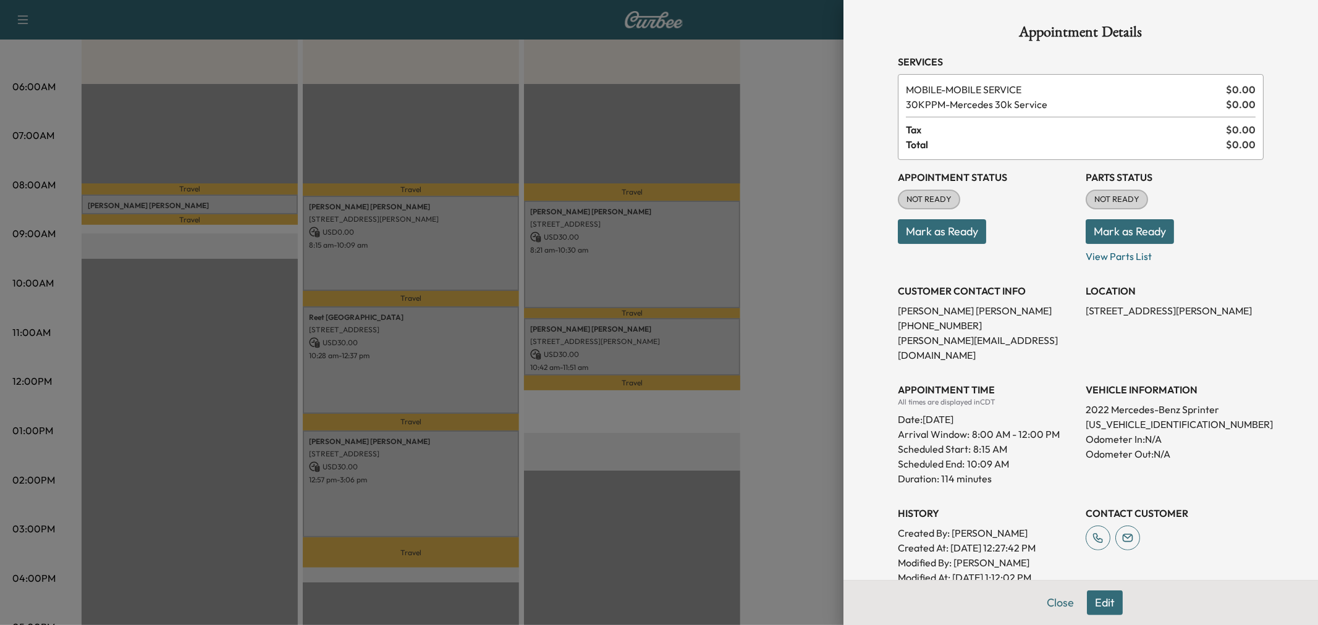
click at [455, 270] on div at bounding box center [659, 312] width 1318 height 625
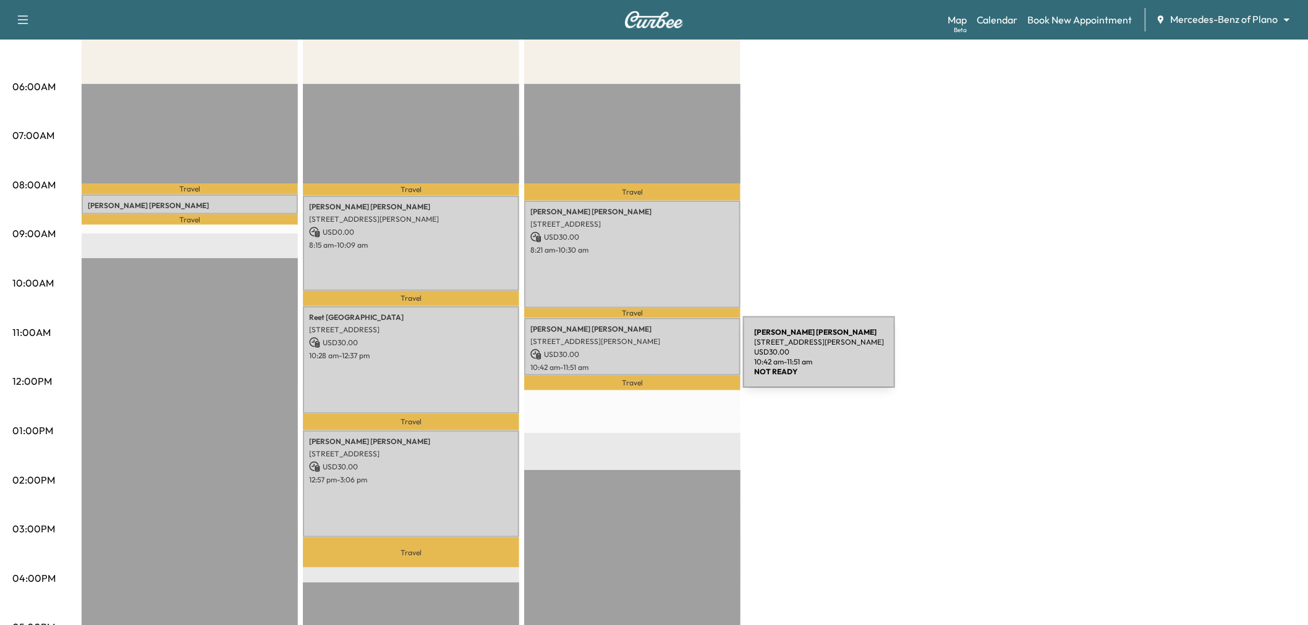
click at [650, 363] on p "10:42 am - 11:51 am" at bounding box center [632, 368] width 204 height 10
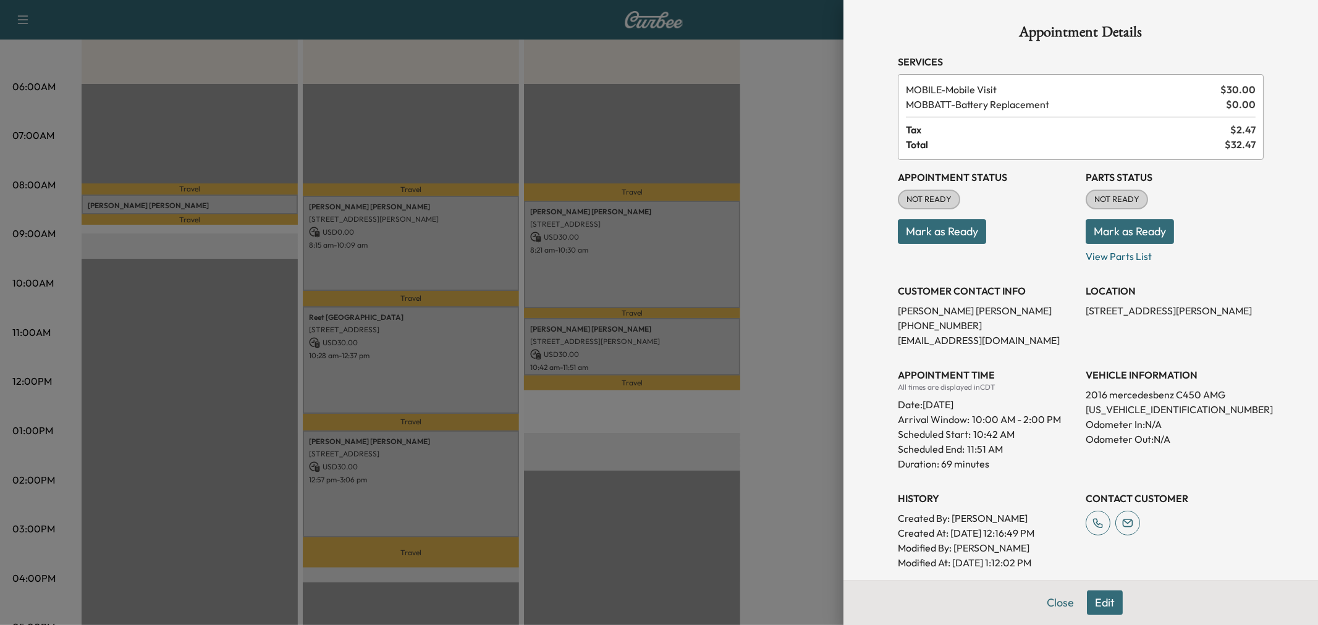
click at [620, 276] on div at bounding box center [659, 312] width 1318 height 625
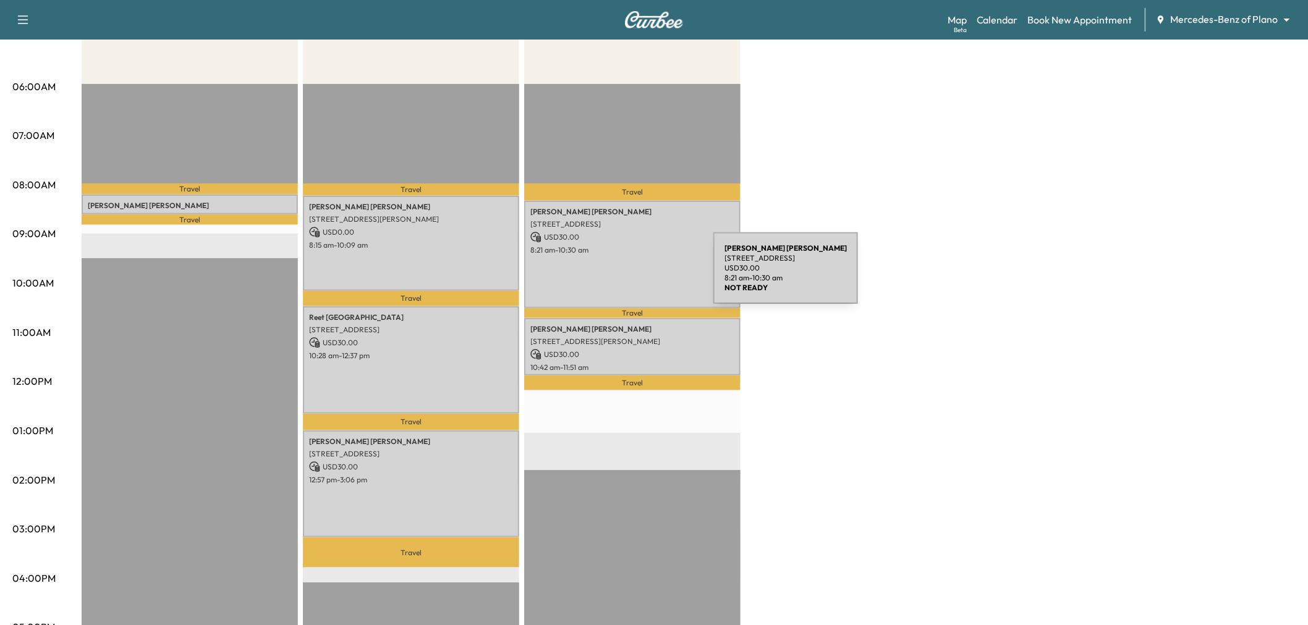
click at [620, 276] on div "[PERSON_NAME] [STREET_ADDRESS] USD 30.00 8:21 am - 10:30 am" at bounding box center [632, 255] width 216 height 108
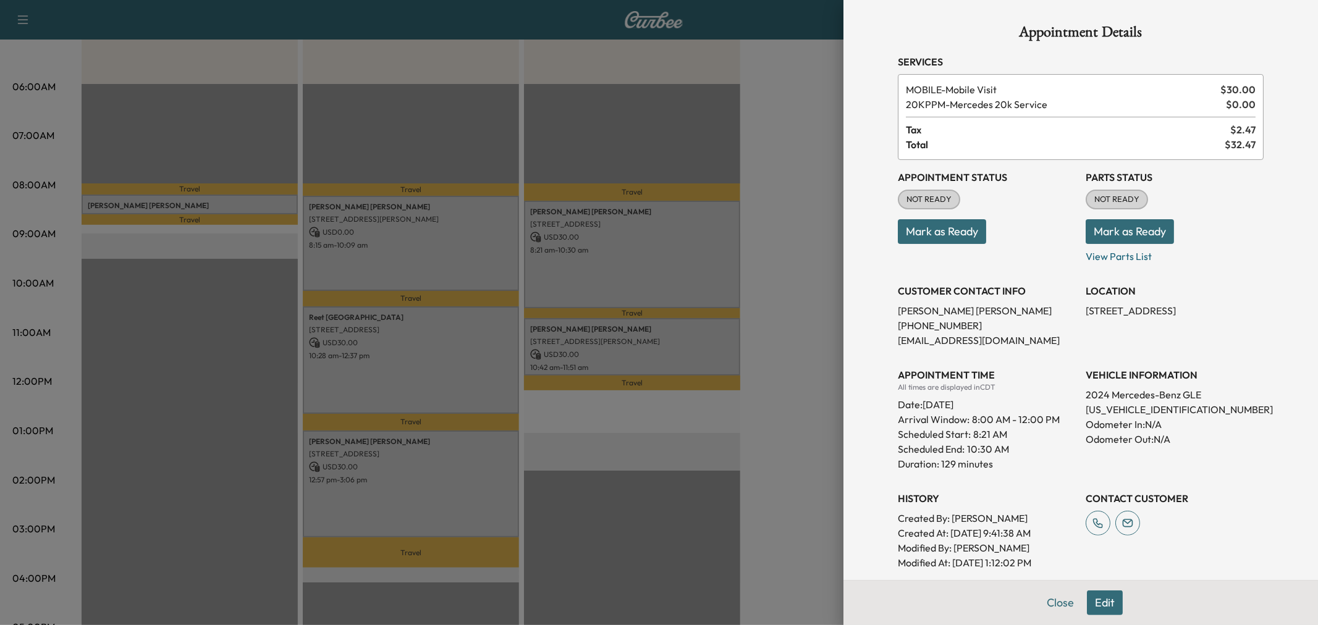
click at [494, 264] on div at bounding box center [659, 312] width 1318 height 625
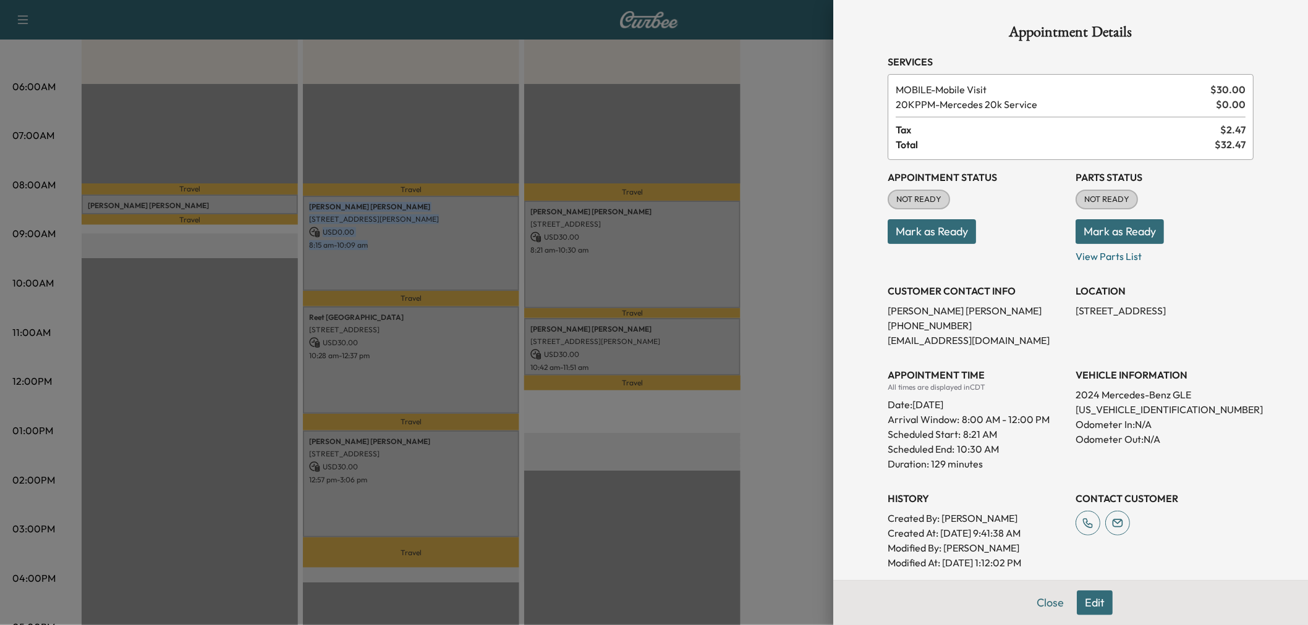
click at [494, 264] on div "[PERSON_NAME] [STREET_ADDRESS][PERSON_NAME] USD 0.00 8:15 am - 10:09 am" at bounding box center [411, 243] width 216 height 95
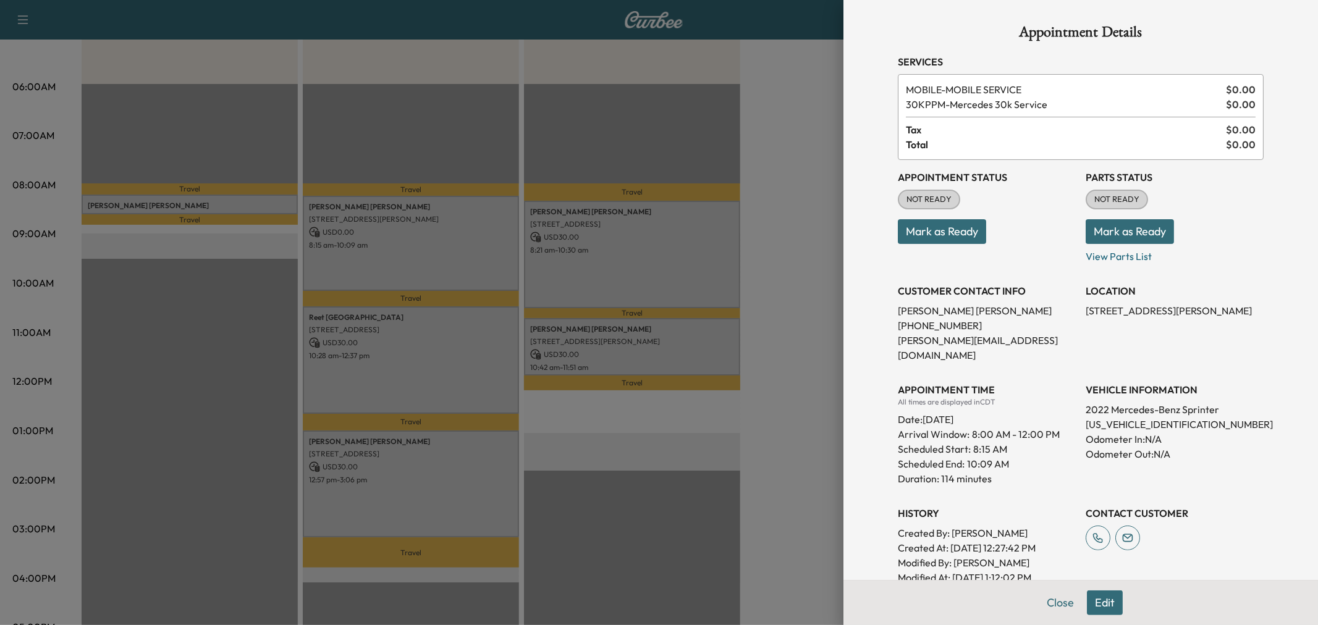
click at [494, 264] on div at bounding box center [659, 312] width 1318 height 625
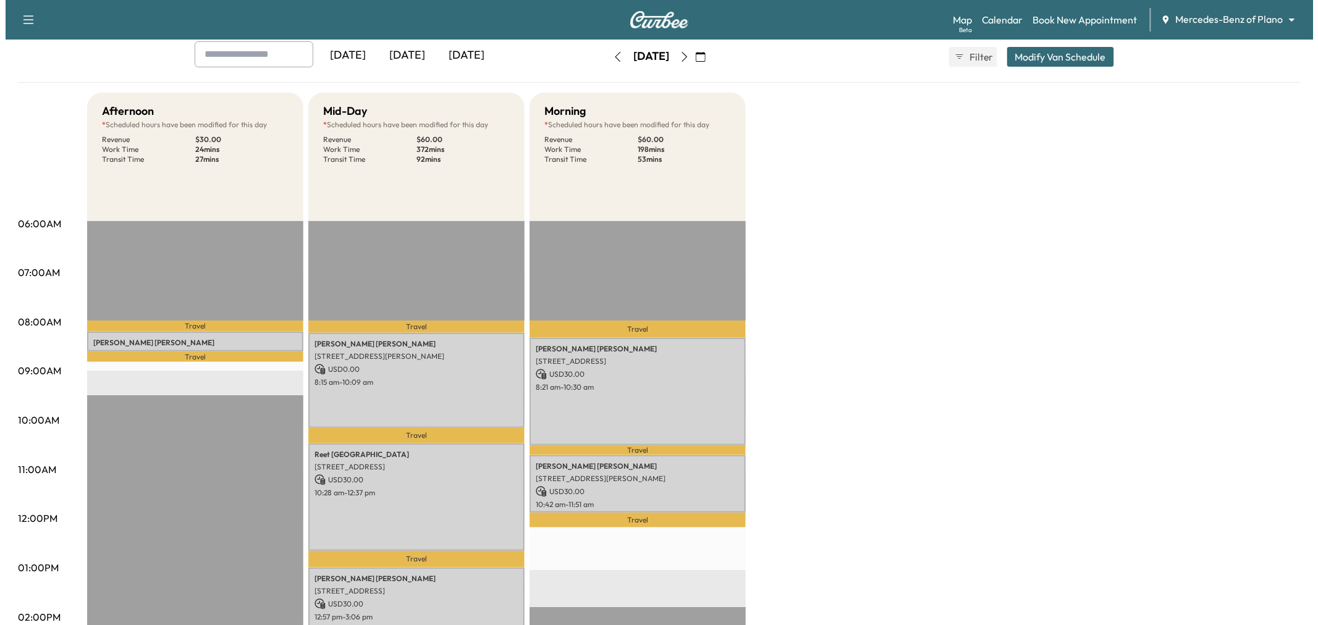
scroll to position [0, 0]
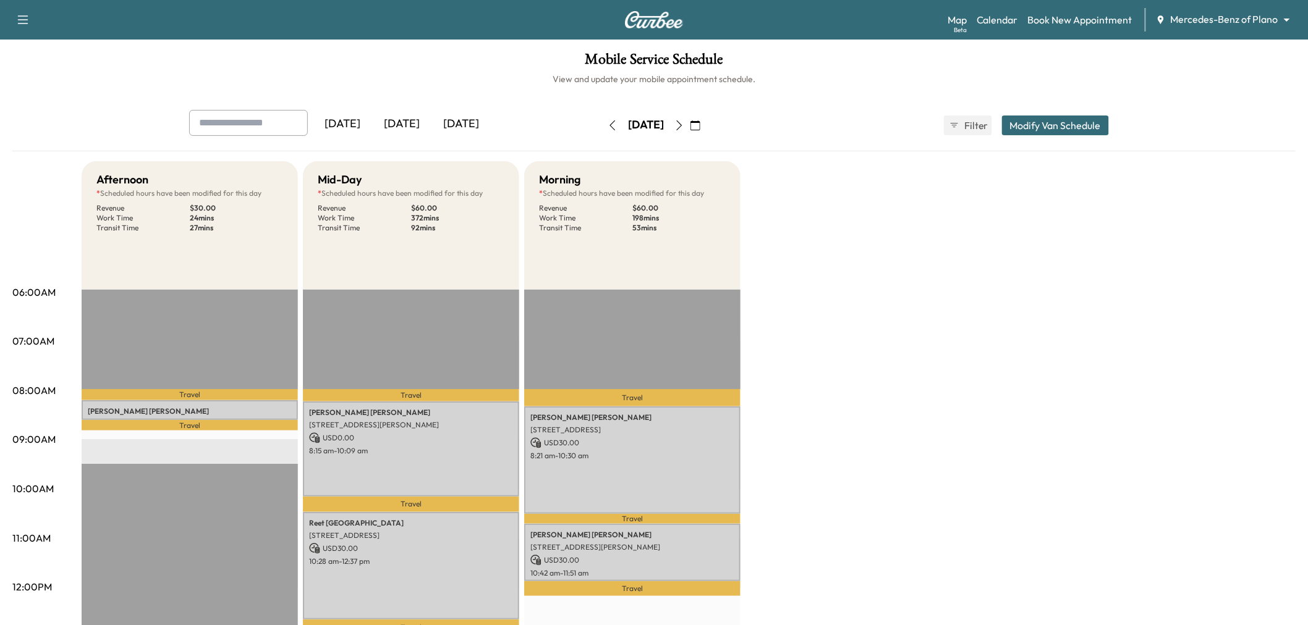
click at [1057, 118] on button "Modify Van Schedule" at bounding box center [1055, 126] width 107 height 20
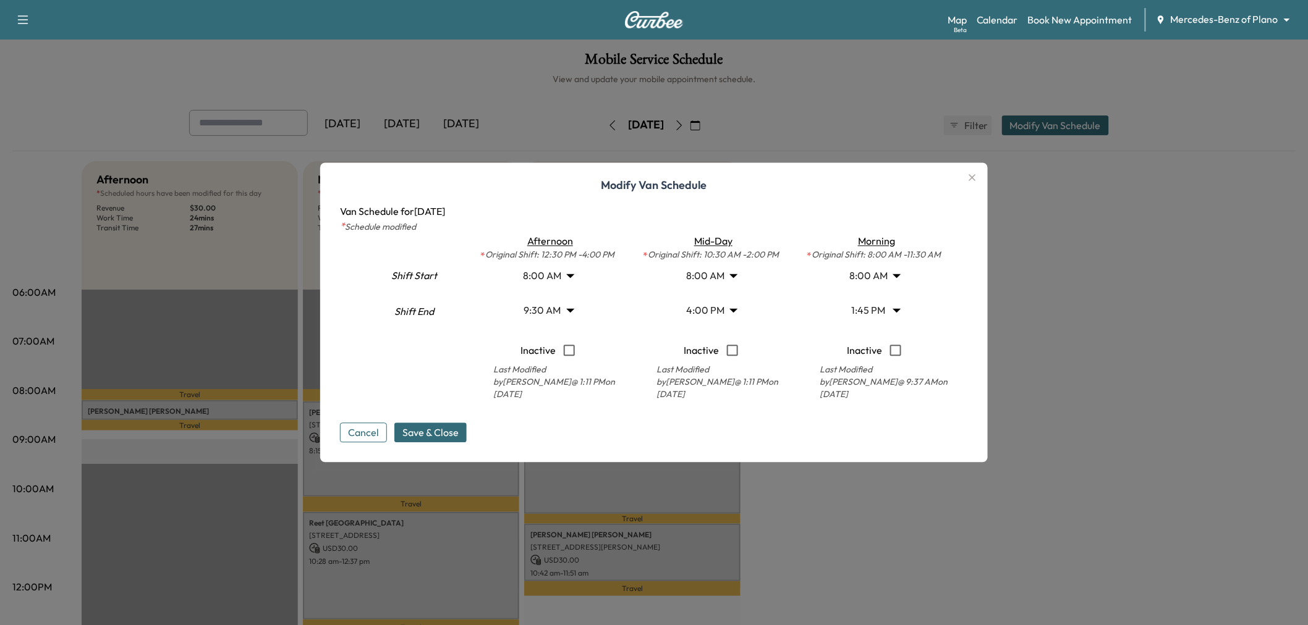
click at [878, 303] on body "Support Log Out Map Beta Calendar Book New Appointment Mercedes-Benz of Plano *…" at bounding box center [654, 312] width 1308 height 625
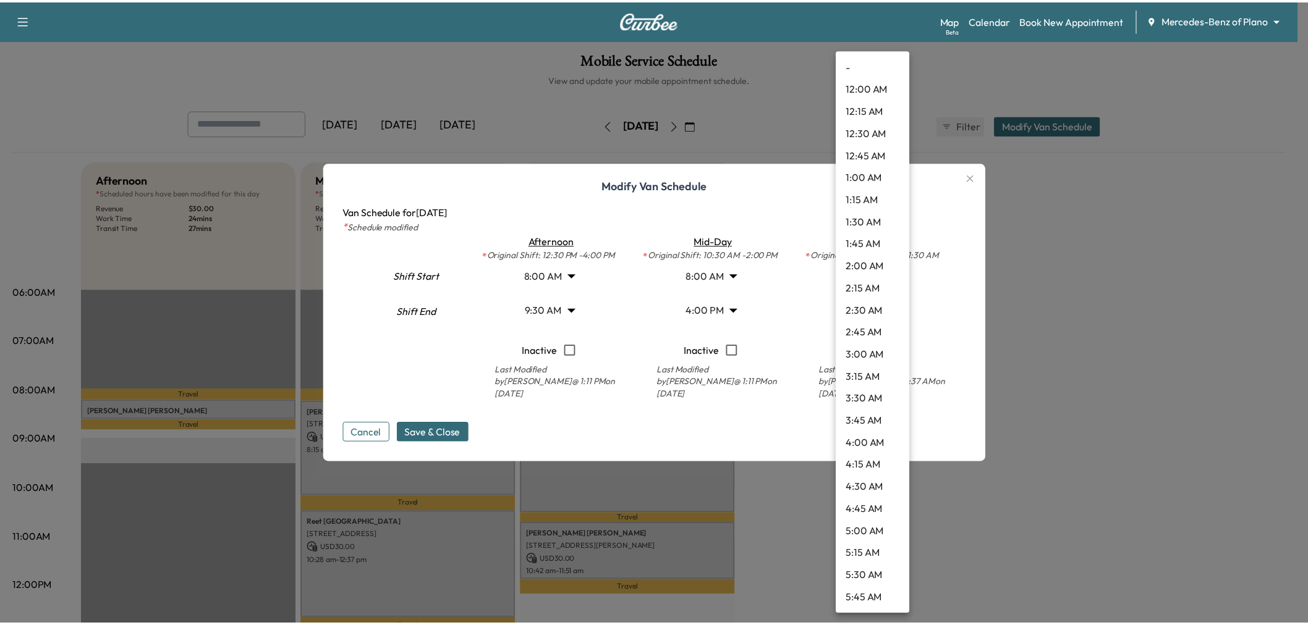
scroll to position [978, 0]
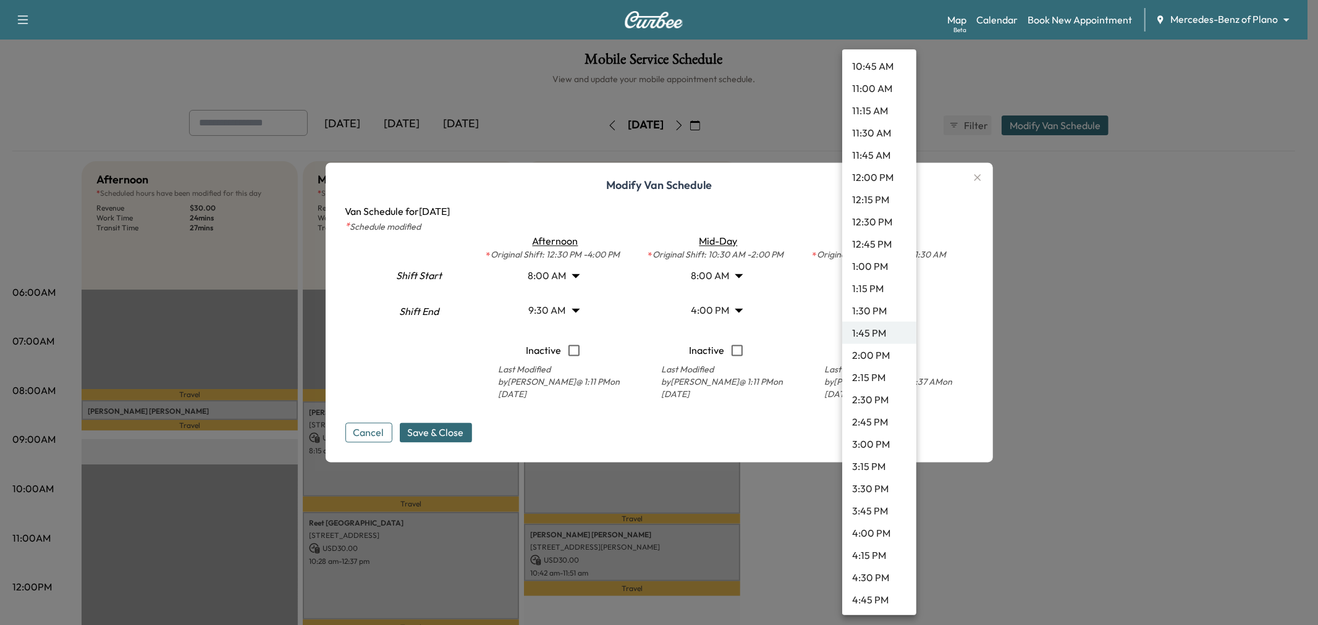
click at [874, 531] on li "4:00 PM" at bounding box center [879, 533] width 74 height 22
type input "**"
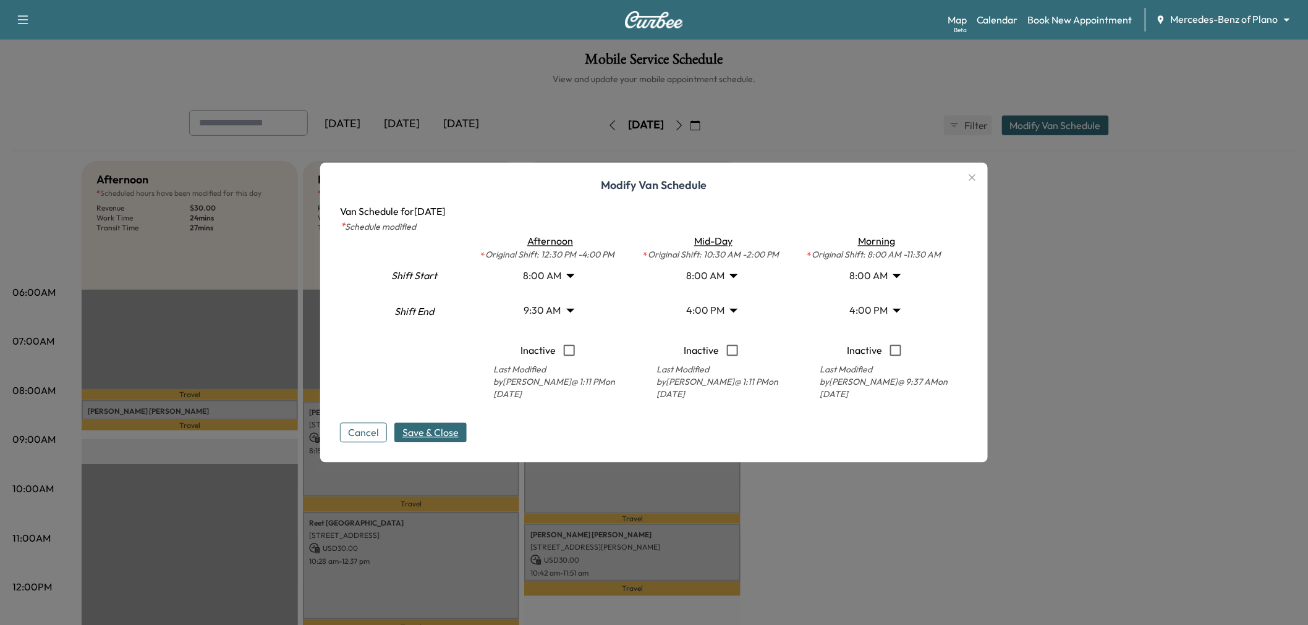
click at [435, 434] on span "Save & Close" at bounding box center [430, 433] width 56 height 15
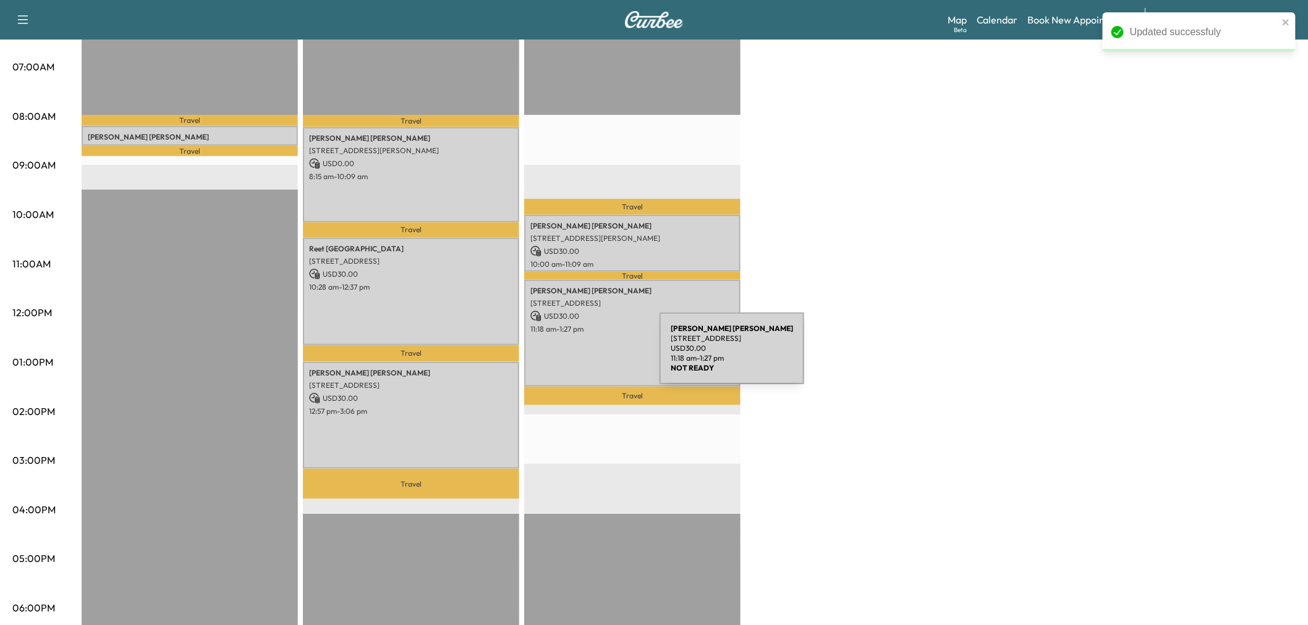
scroll to position [206, 0]
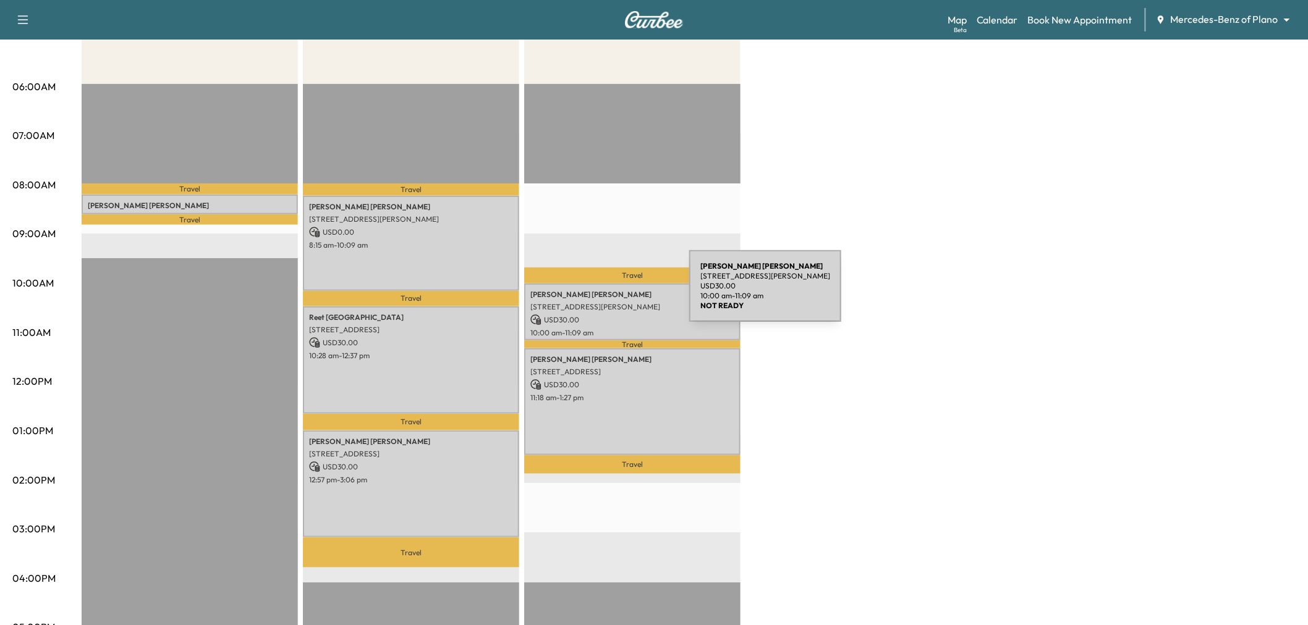
click at [596, 294] on p "[PERSON_NAME]" at bounding box center [632, 295] width 204 height 10
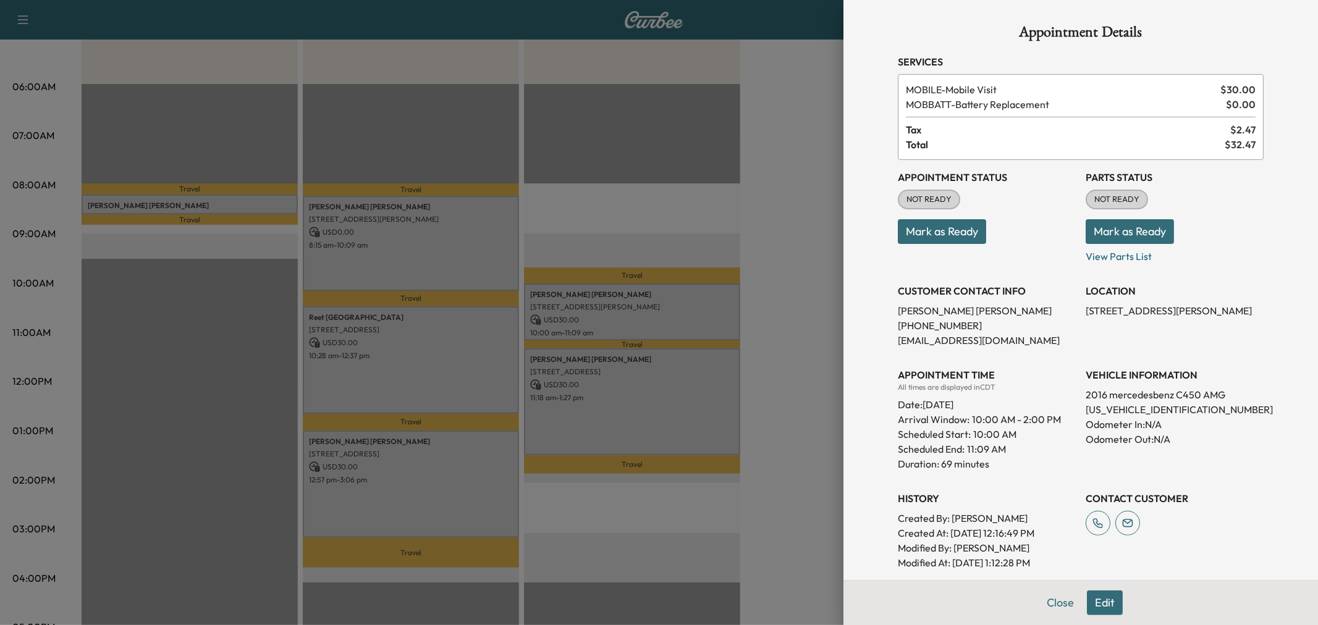
click at [625, 295] on div at bounding box center [659, 312] width 1318 height 625
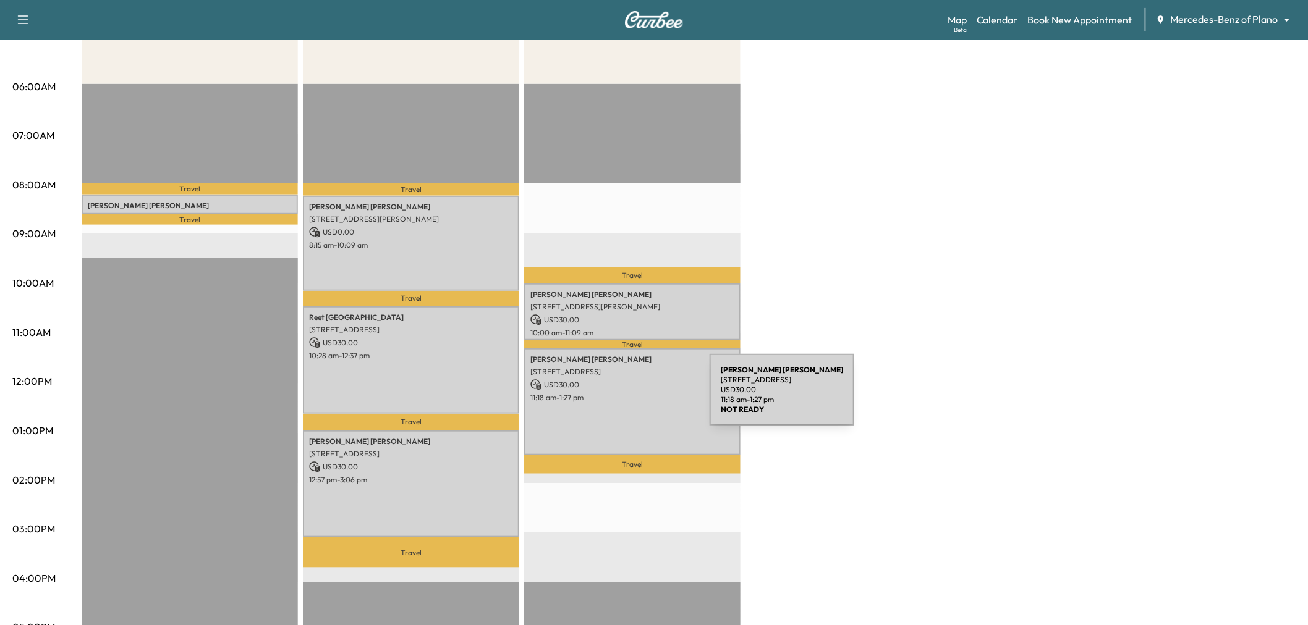
click at [617, 397] on p "11:18 am - 1:27 pm" at bounding box center [632, 398] width 204 height 10
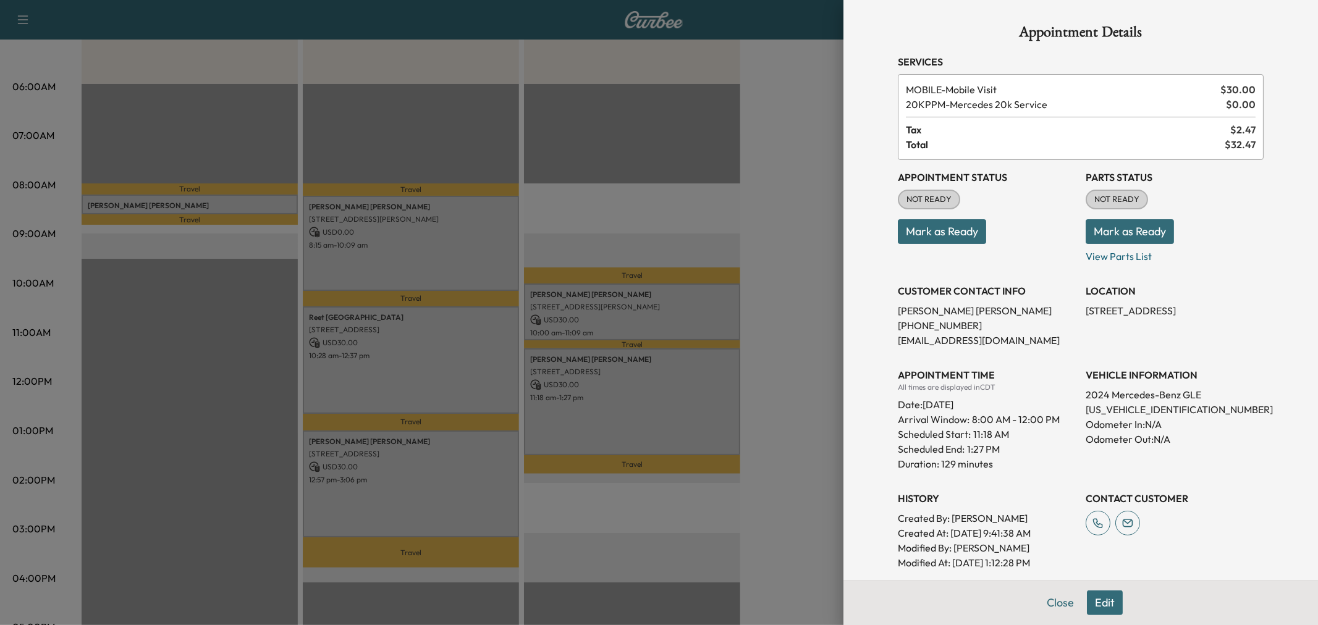
click at [617, 397] on div at bounding box center [659, 312] width 1318 height 625
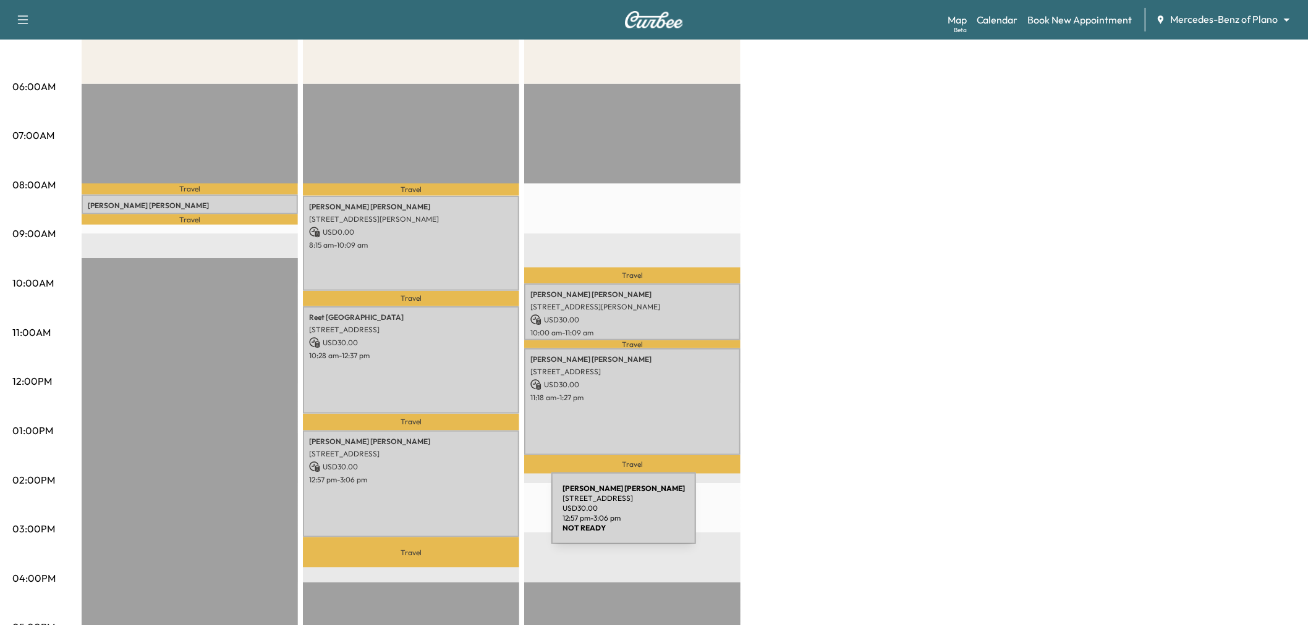
click at [459, 516] on div "[PERSON_NAME] [STREET_ADDRESS] USD 30.00 12:57 pm - 3:06 pm" at bounding box center [411, 485] width 216 height 108
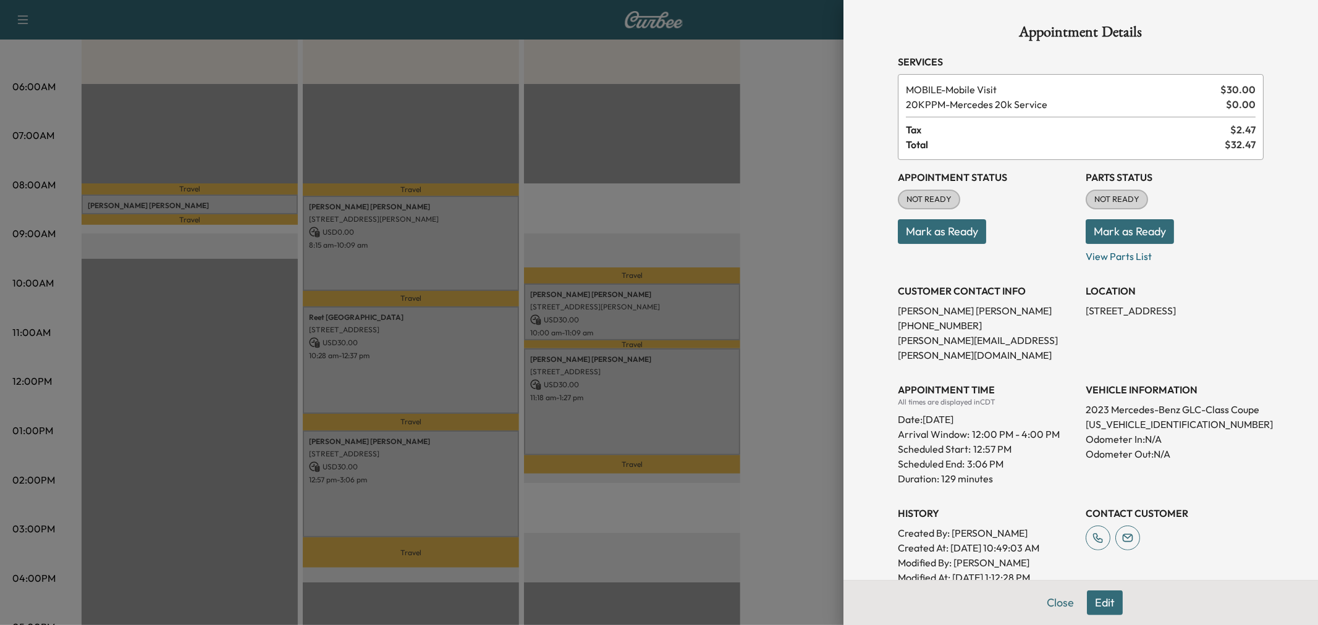
click at [457, 514] on div at bounding box center [659, 312] width 1318 height 625
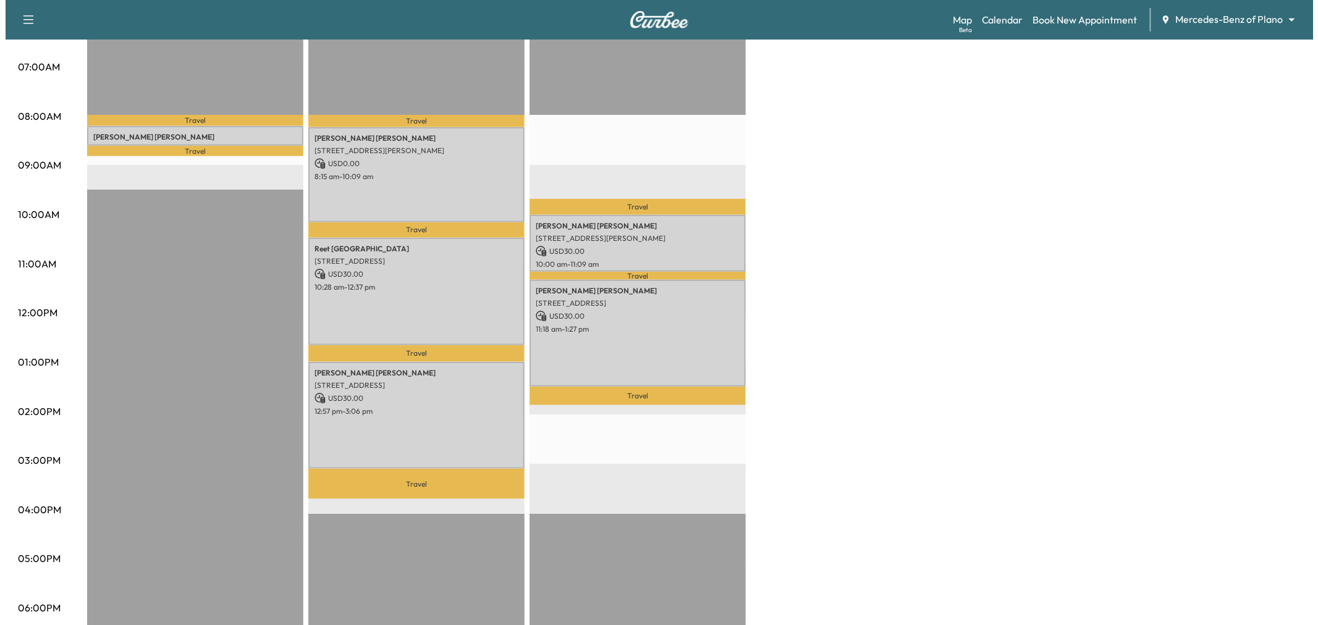
scroll to position [0, 0]
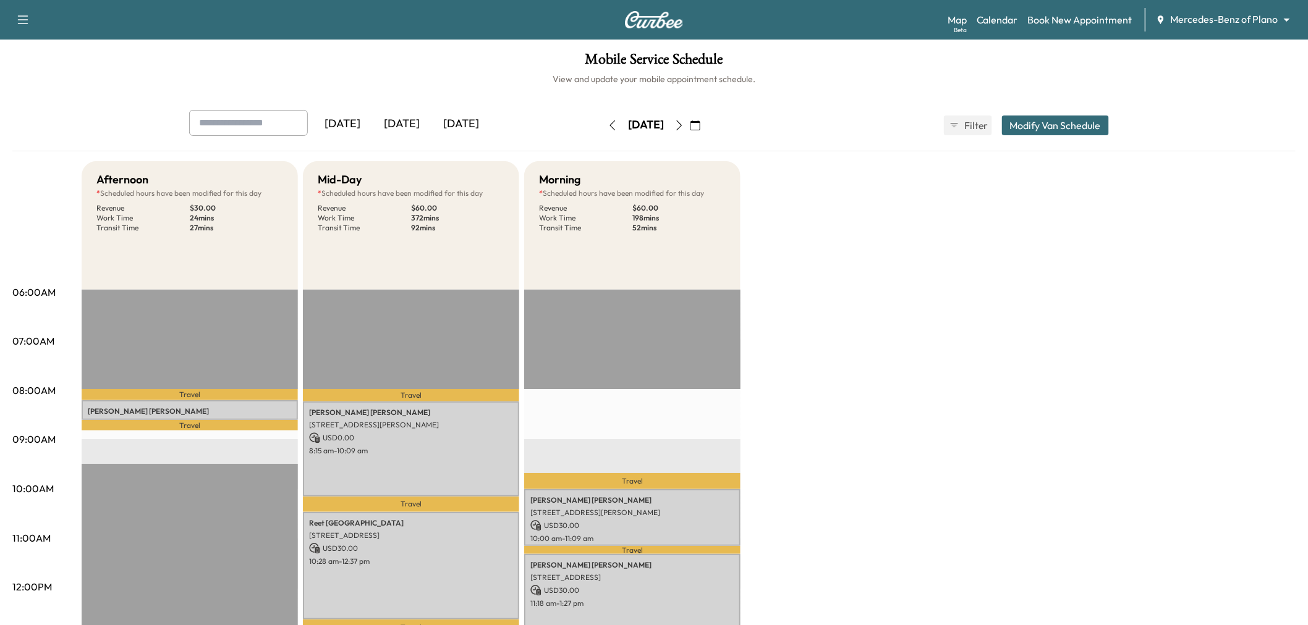
click at [1073, 132] on button "Modify Van Schedule" at bounding box center [1055, 126] width 107 height 20
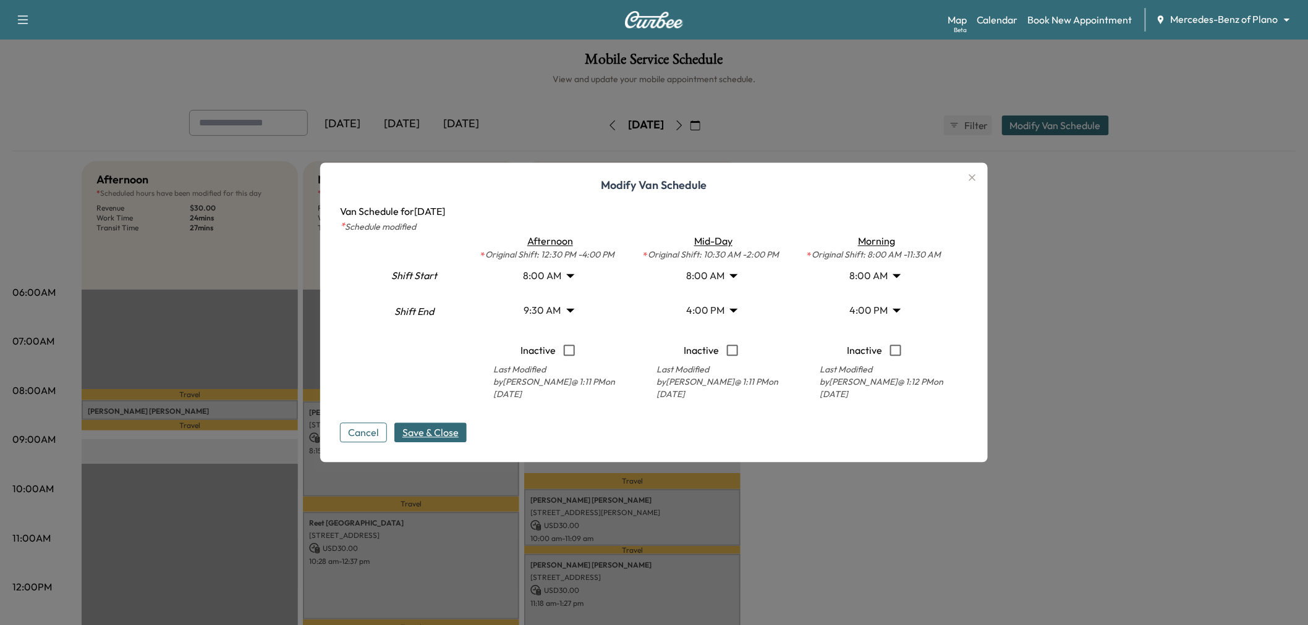
click at [735, 310] on body "Support Log Out Map Beta Calendar Book New Appointment Mercedes-Benz of Plano *…" at bounding box center [654, 312] width 1308 height 625
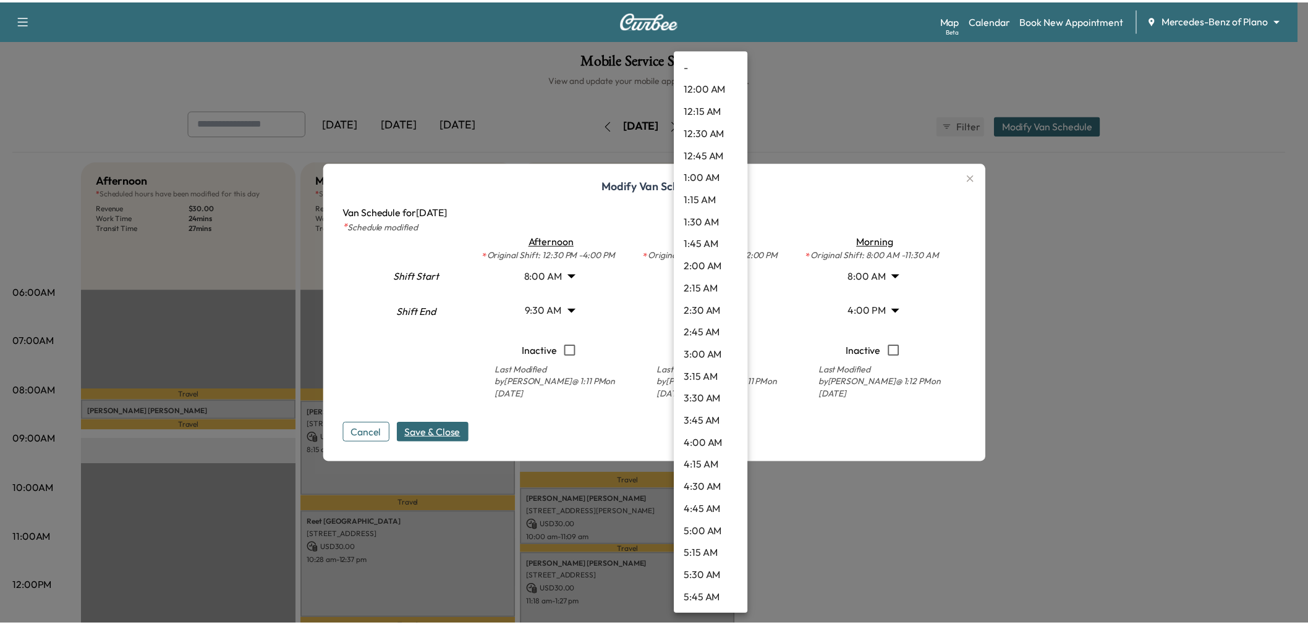
scroll to position [1178, 0]
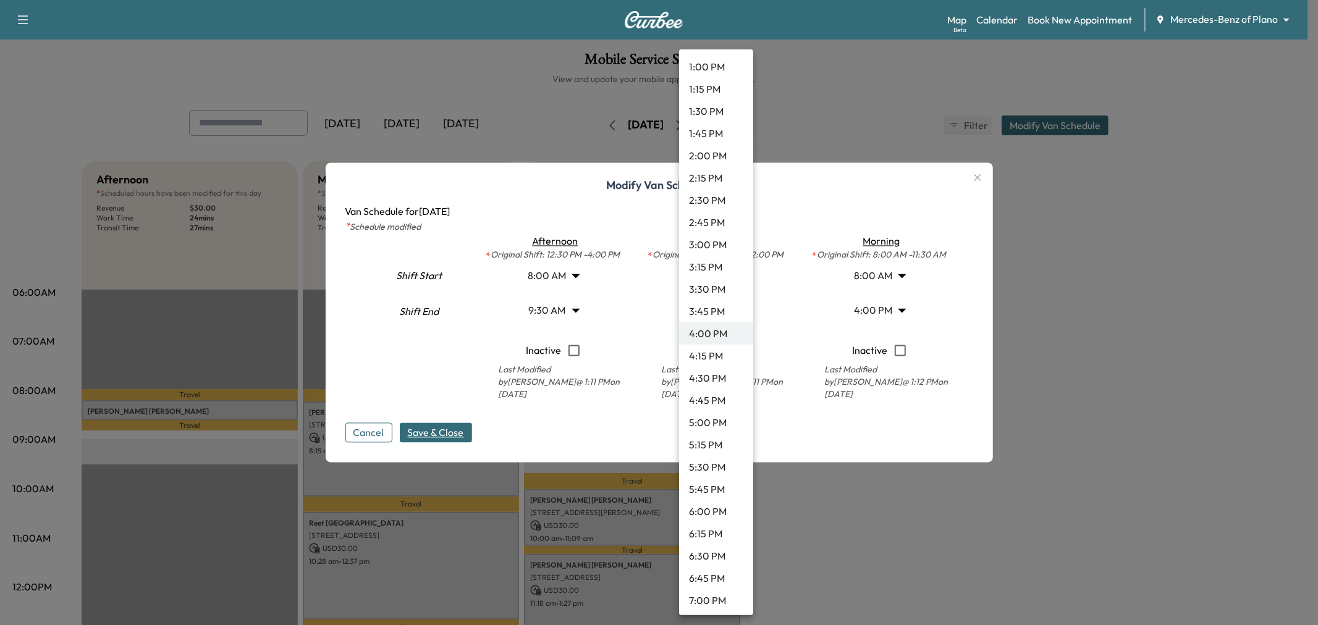
click at [708, 70] on li "1:00 PM" at bounding box center [716, 67] width 74 height 22
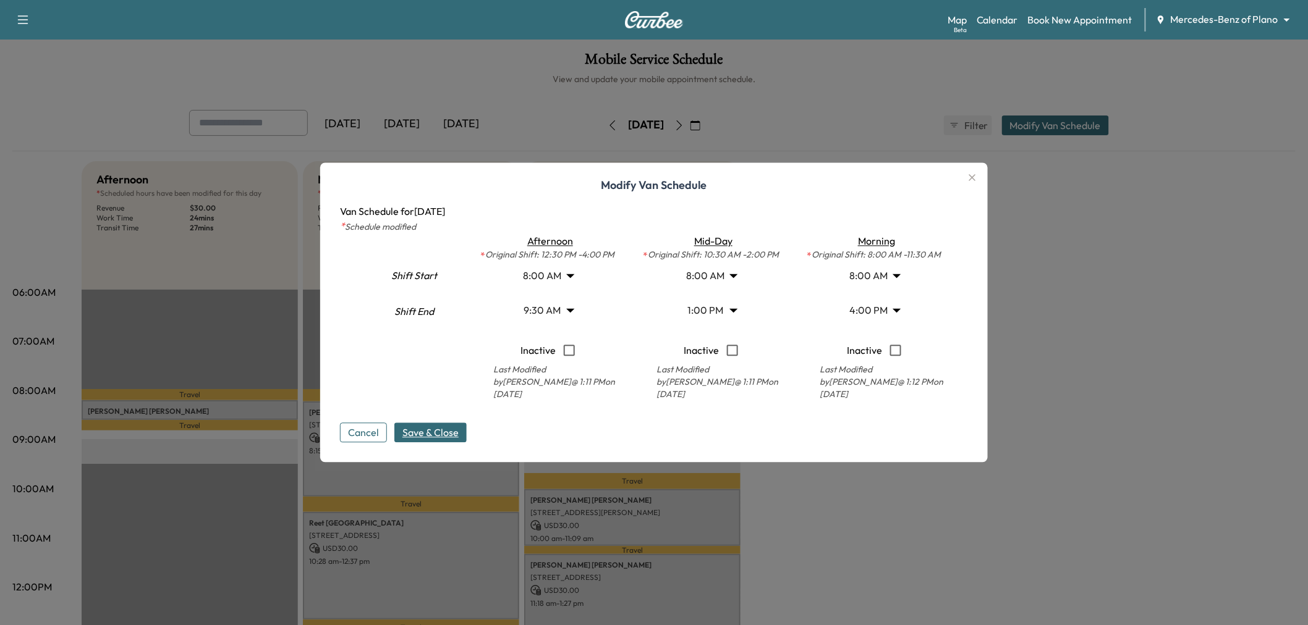
click at [447, 426] on span "Save & Close" at bounding box center [430, 433] width 56 height 15
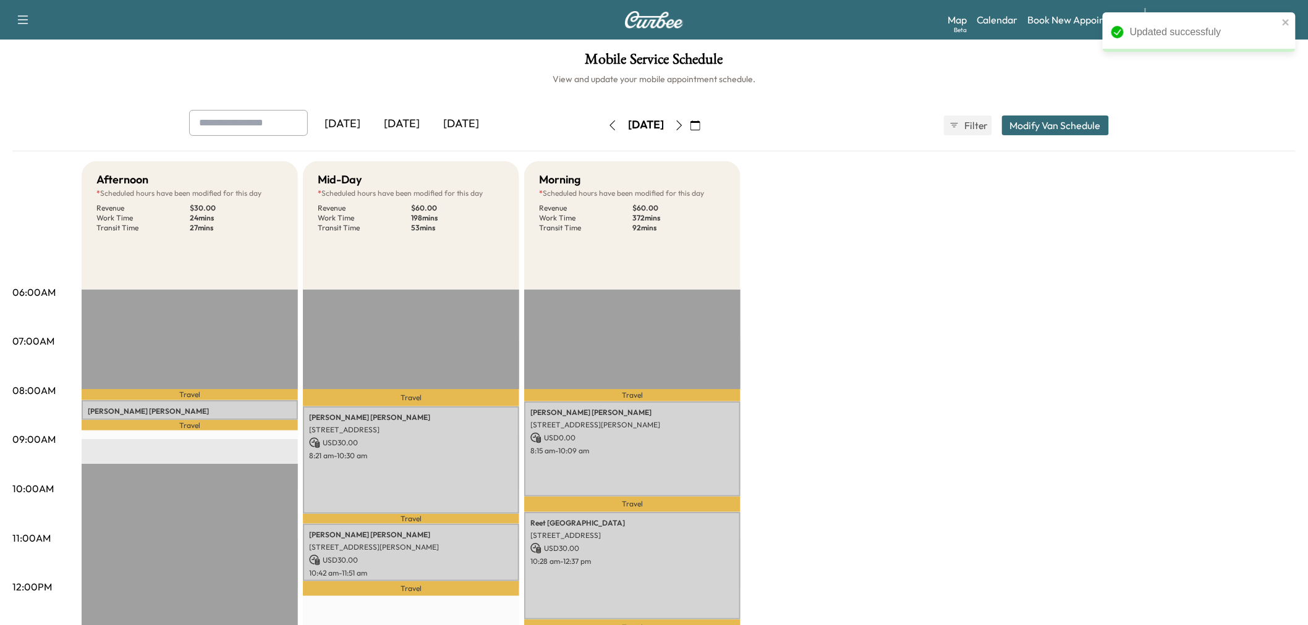
scroll to position [137, 0]
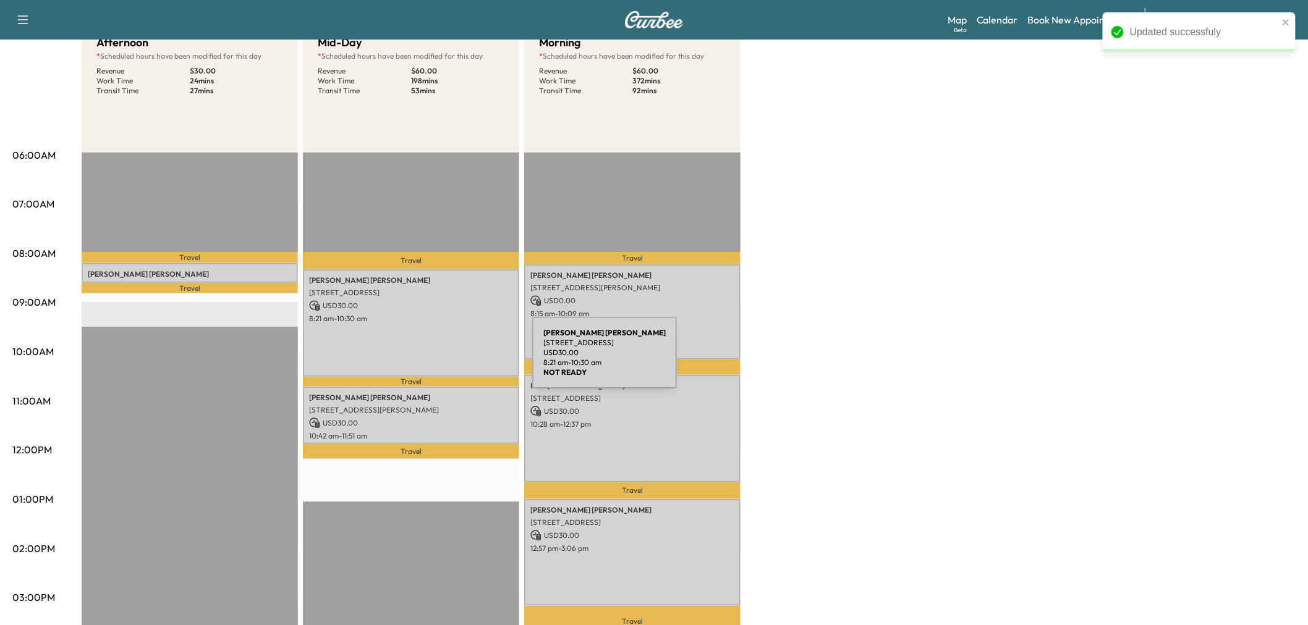
click at [439, 358] on div "[PERSON_NAME] [STREET_ADDRESS] USD 30.00 8:21 am - 10:30 am" at bounding box center [411, 323] width 216 height 108
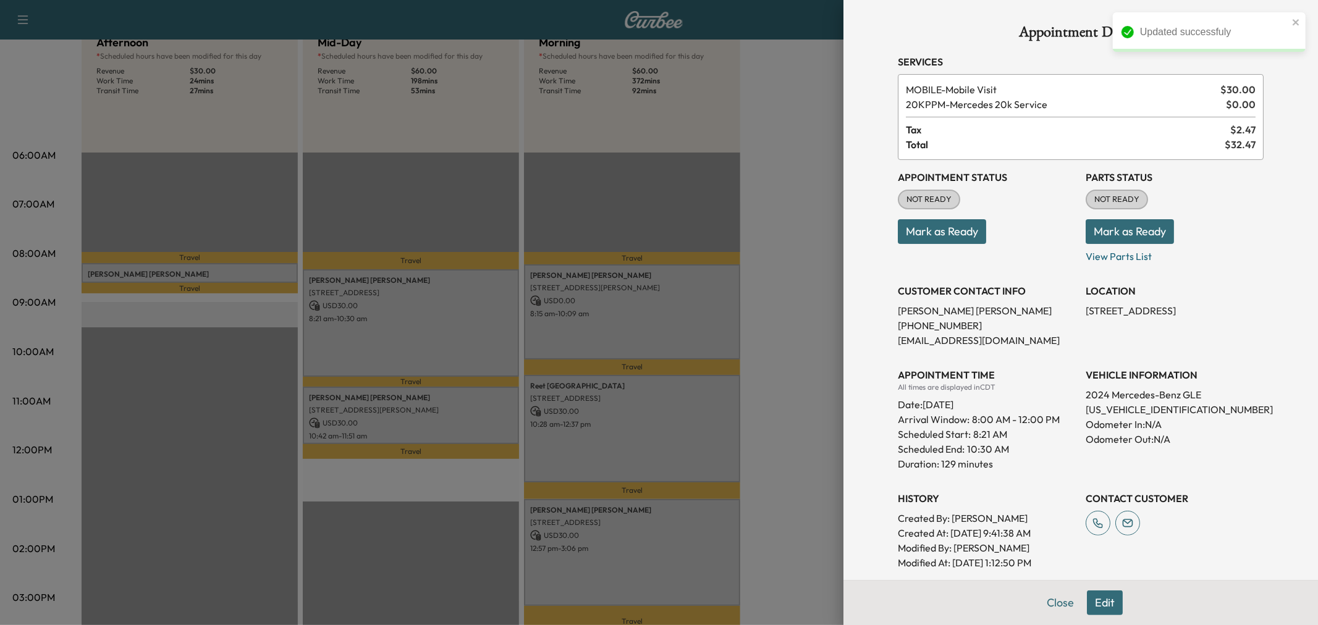
click at [436, 400] on div at bounding box center [659, 312] width 1318 height 625
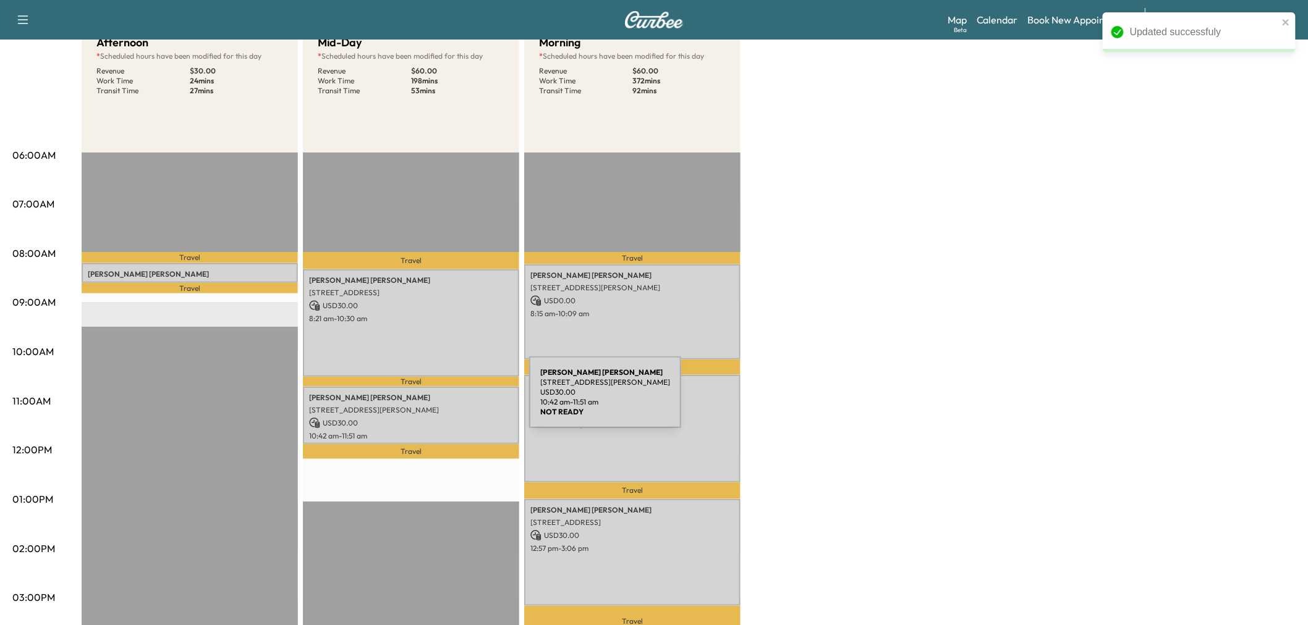
click at [436, 400] on div "[PERSON_NAME] [STREET_ADDRESS][PERSON_NAME] USD 30.00 10:42 am - 11:51 am" at bounding box center [411, 415] width 216 height 57
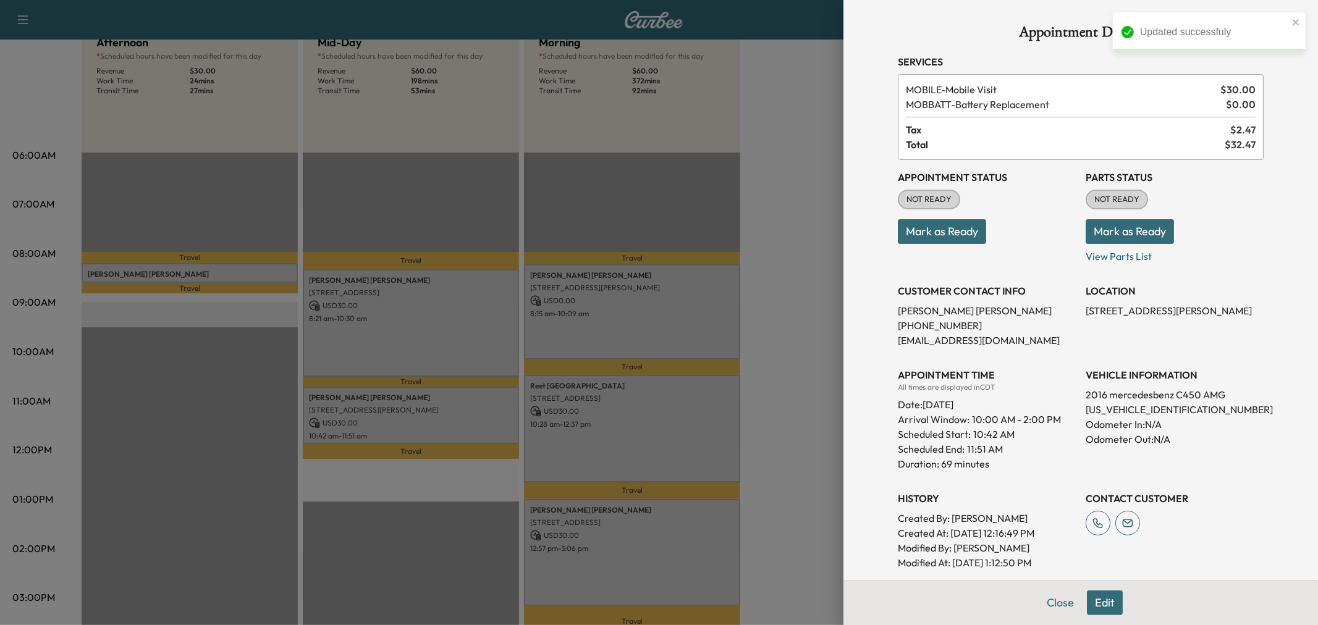
click at [436, 400] on div at bounding box center [659, 312] width 1318 height 625
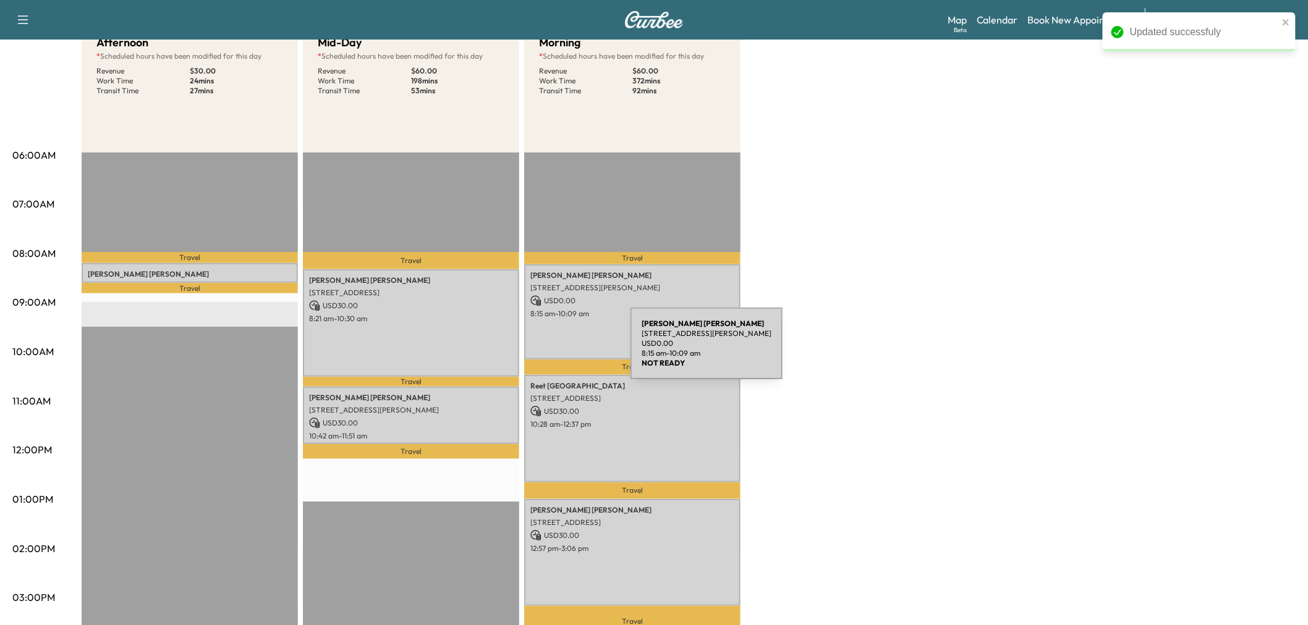
click at [639, 314] on p "8:15 am - 10:09 am" at bounding box center [632, 314] width 204 height 10
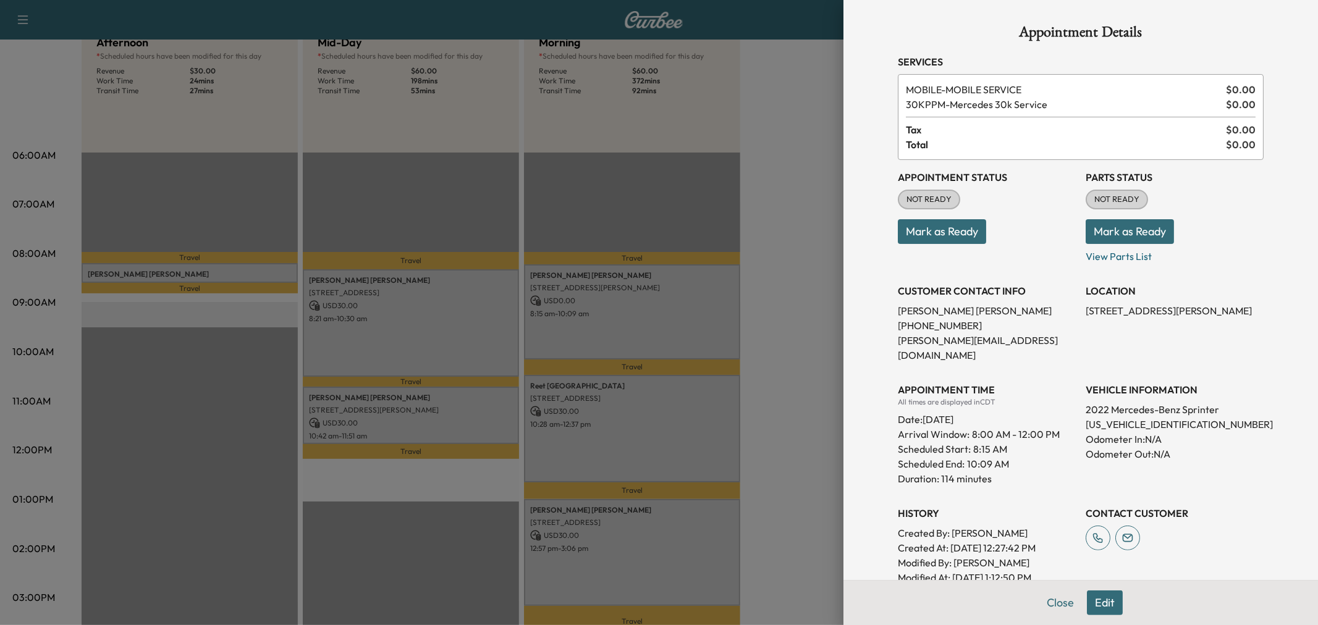
click at [639, 314] on div at bounding box center [659, 312] width 1318 height 625
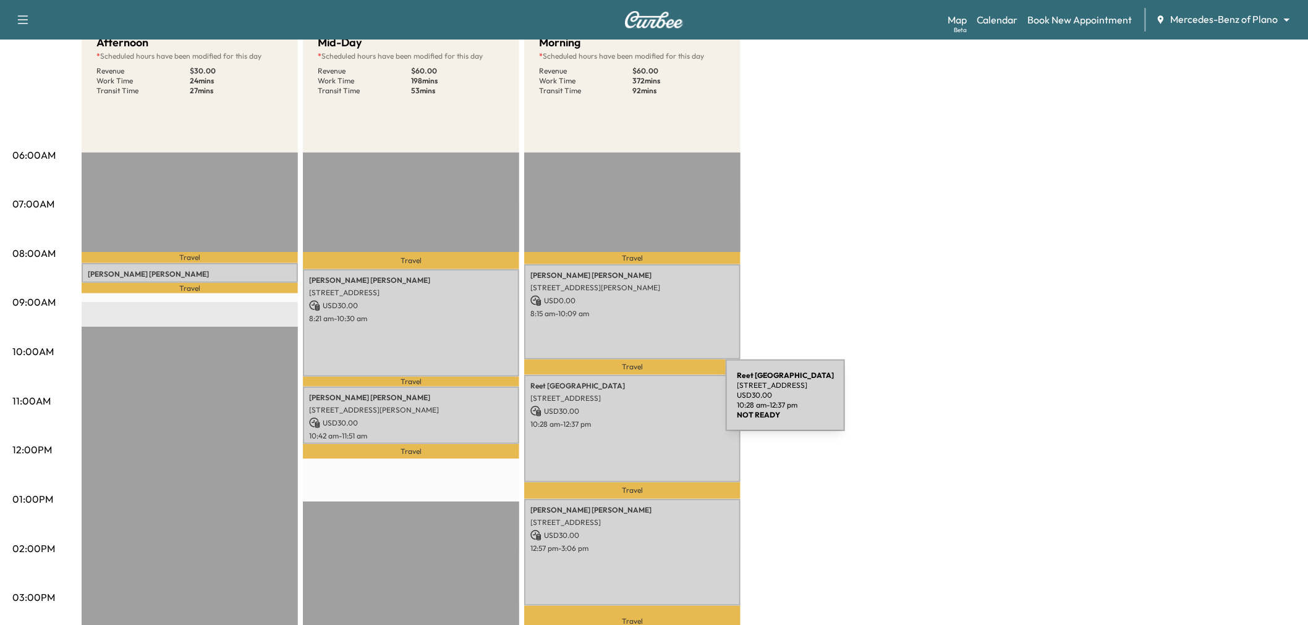
click at [633, 406] on p "USD 30.00" at bounding box center [632, 411] width 204 height 11
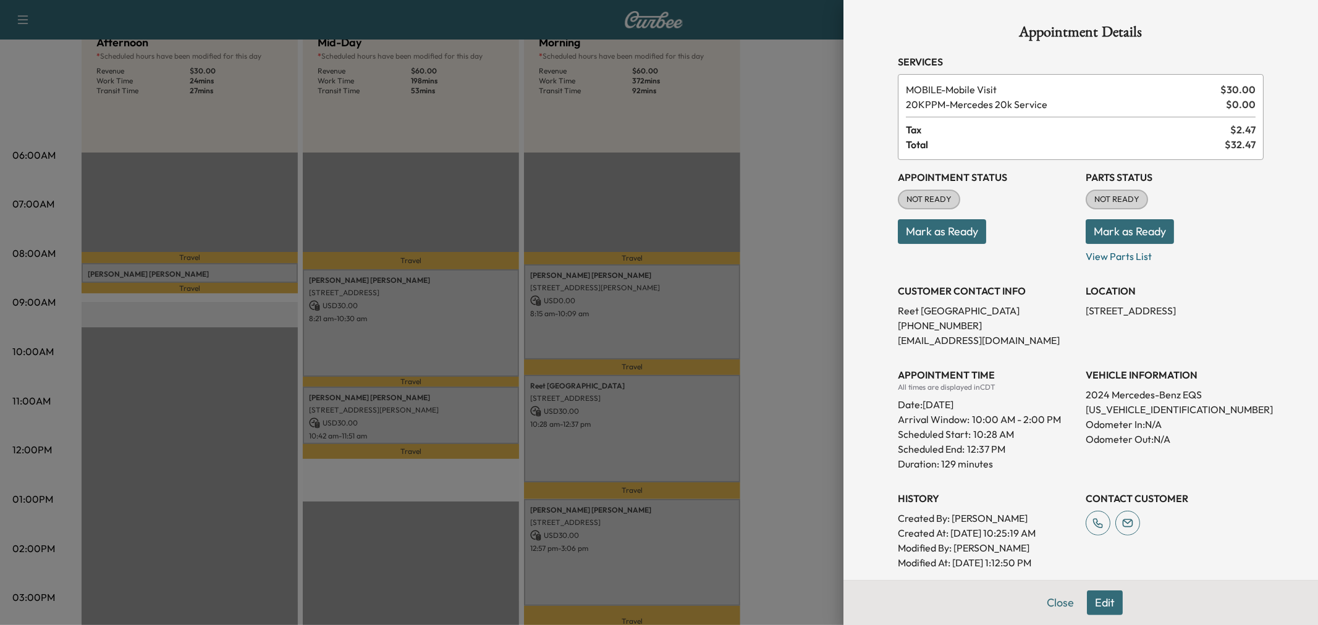
drag, startPoint x: 636, startPoint y: 422, endPoint x: 640, endPoint y: 473, distance: 50.8
click at [638, 425] on div at bounding box center [659, 312] width 1318 height 625
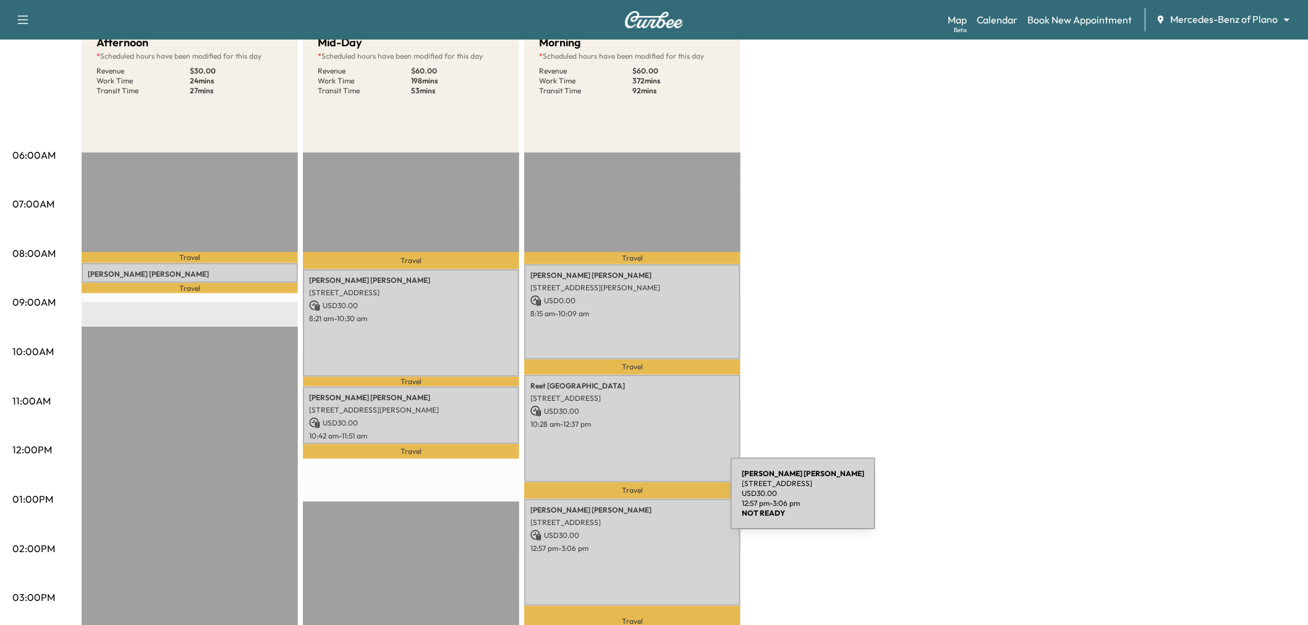
click at [637, 523] on div "[PERSON_NAME] [STREET_ADDRESS] USD 30.00 12:57 pm - 3:06 pm" at bounding box center [632, 553] width 216 height 108
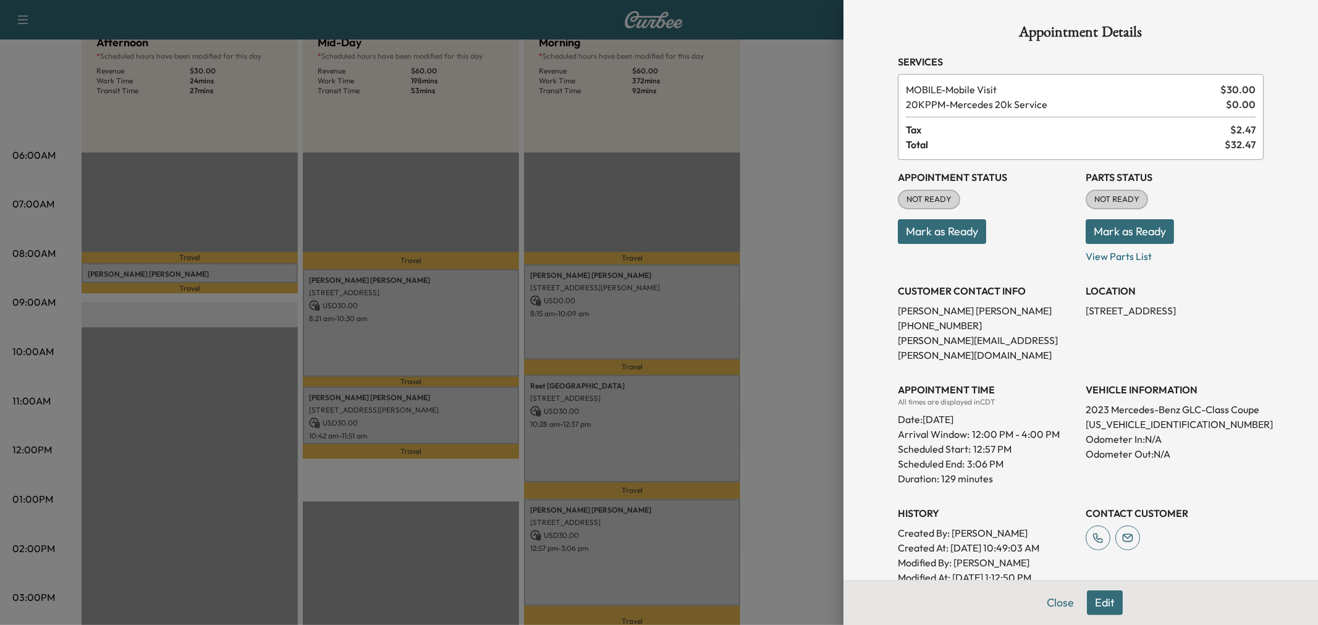
click at [635, 538] on div at bounding box center [659, 312] width 1318 height 625
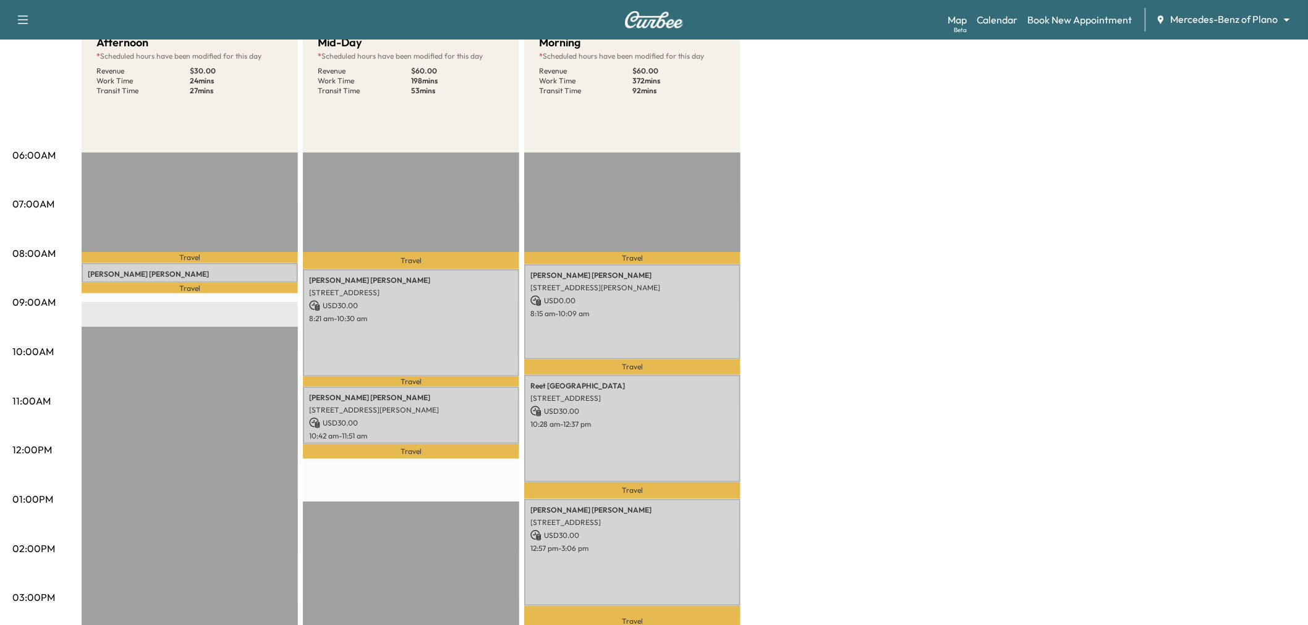
scroll to position [206, 0]
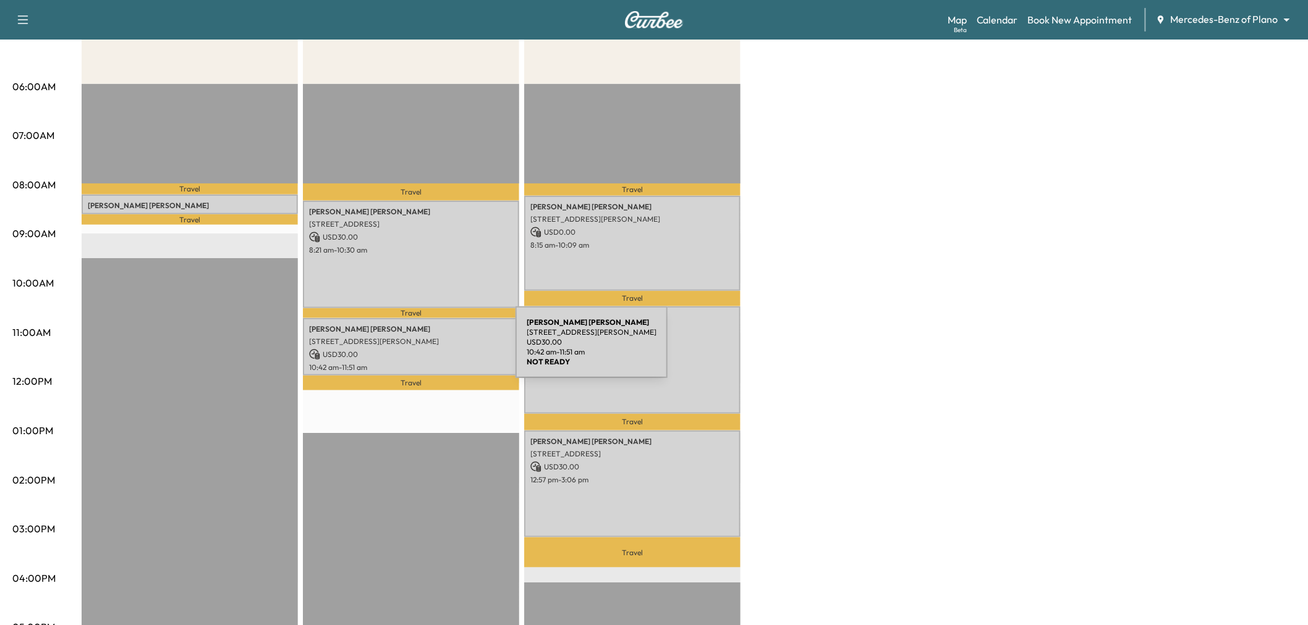
click at [425, 342] on p "[STREET_ADDRESS][PERSON_NAME]" at bounding box center [411, 342] width 204 height 10
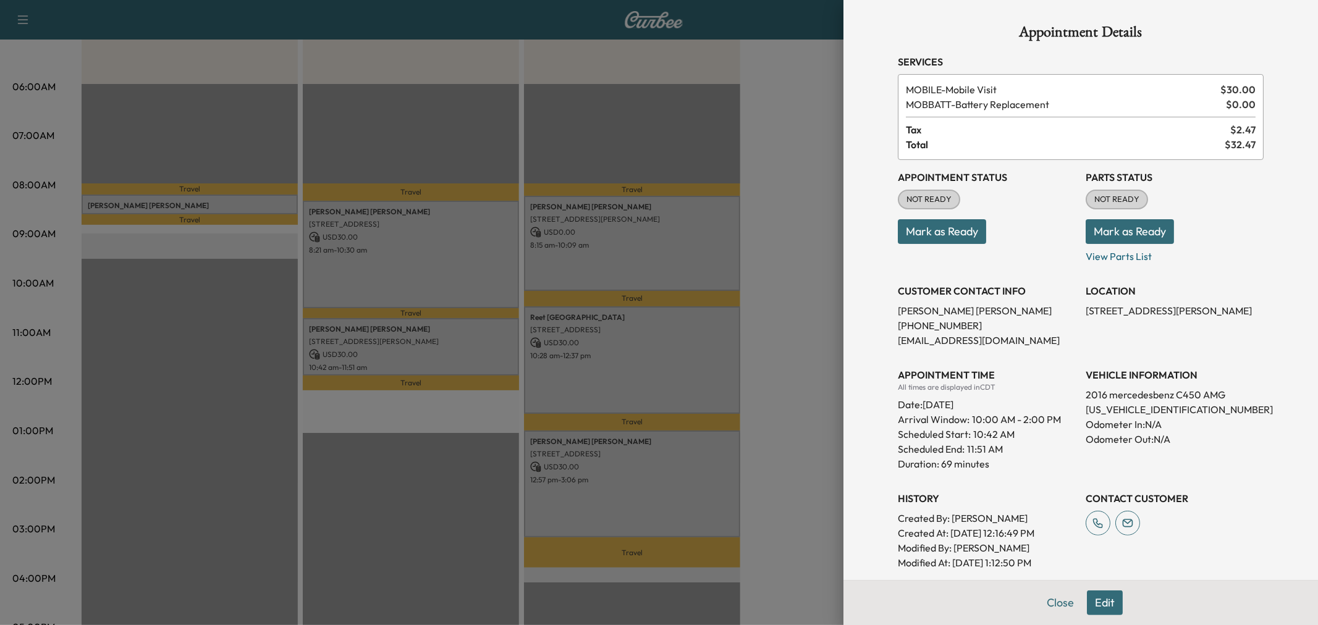
click at [643, 487] on div at bounding box center [659, 312] width 1318 height 625
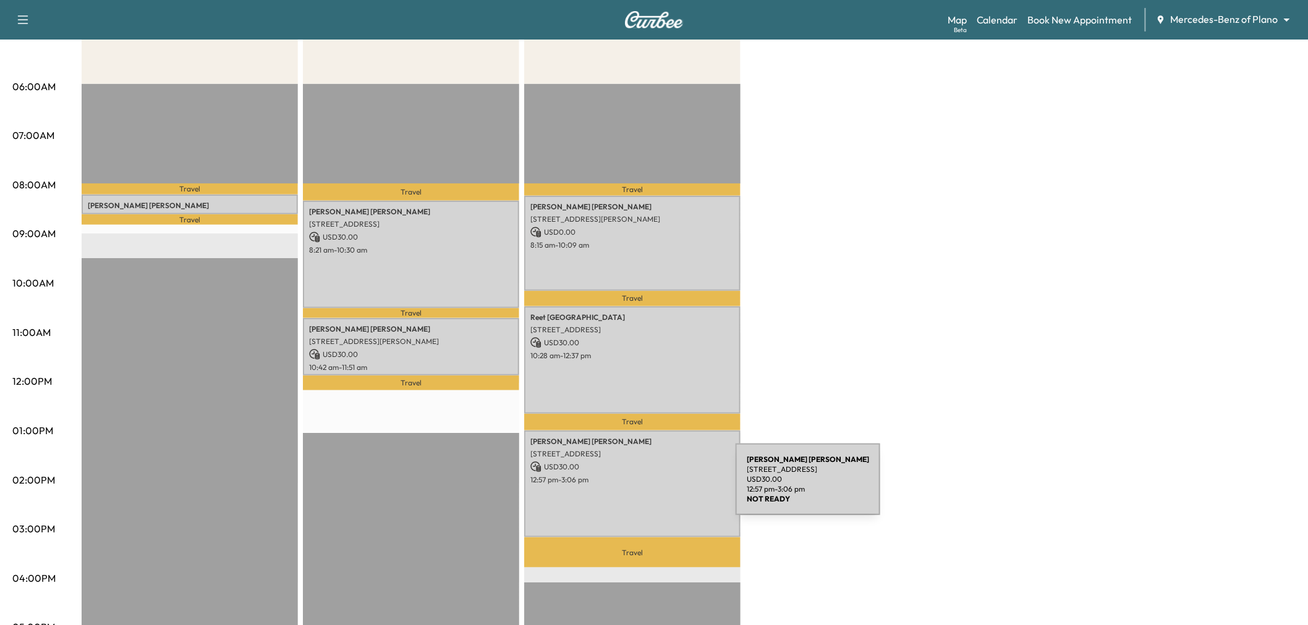
click at [643, 487] on div "[PERSON_NAME] [STREET_ADDRESS] USD 30.00 12:57 pm - 3:06 pm" at bounding box center [632, 485] width 216 height 108
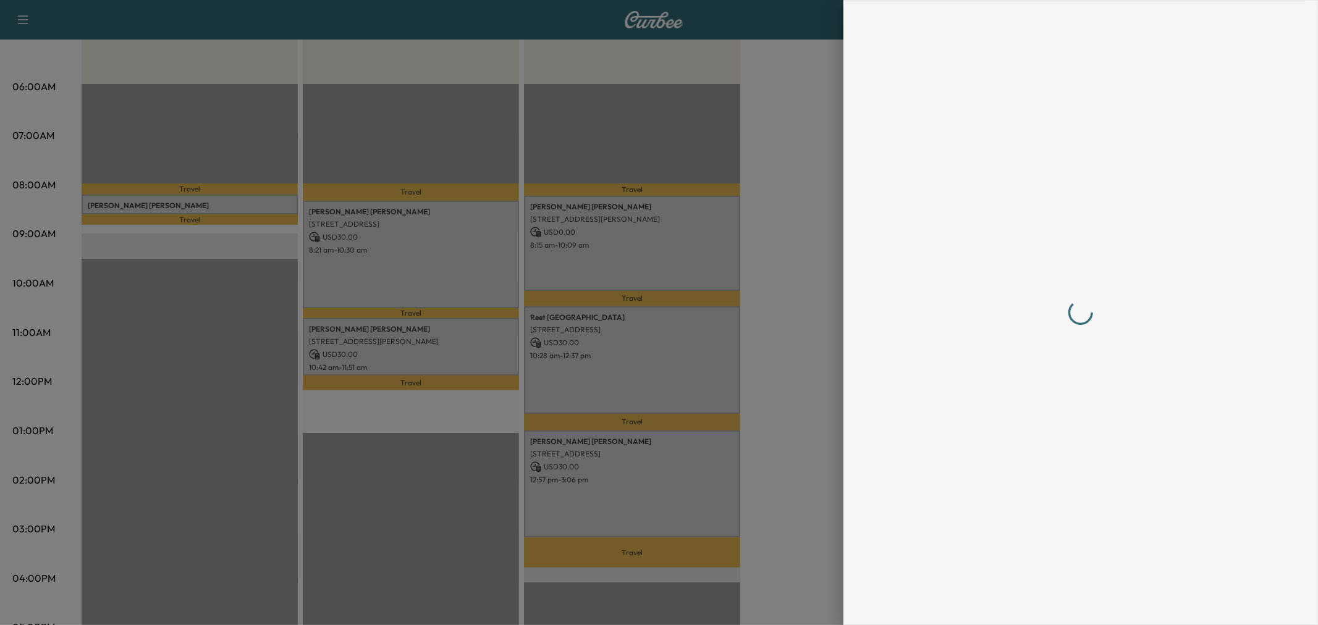
click at [654, 372] on div at bounding box center [659, 312] width 1318 height 625
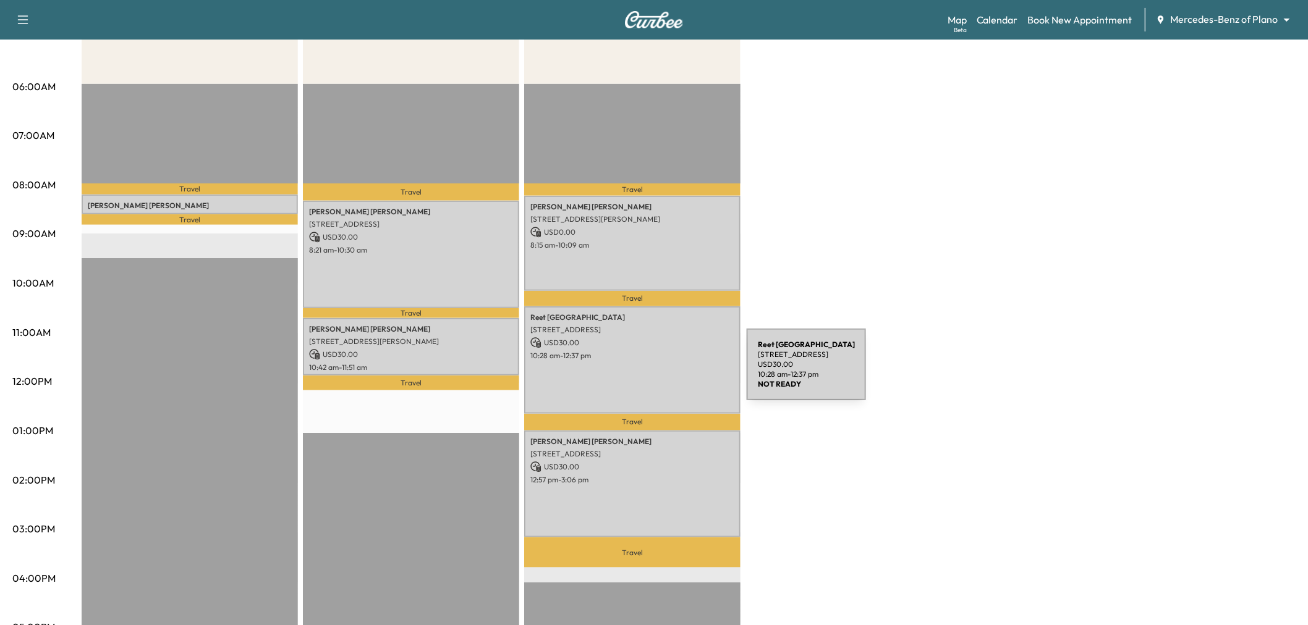
click at [654, 372] on div "[PERSON_NAME][GEOGRAPHIC_DATA] [STREET_ADDRESS] USD 30.00 10:28 am - 12:37 pm" at bounding box center [632, 360] width 216 height 108
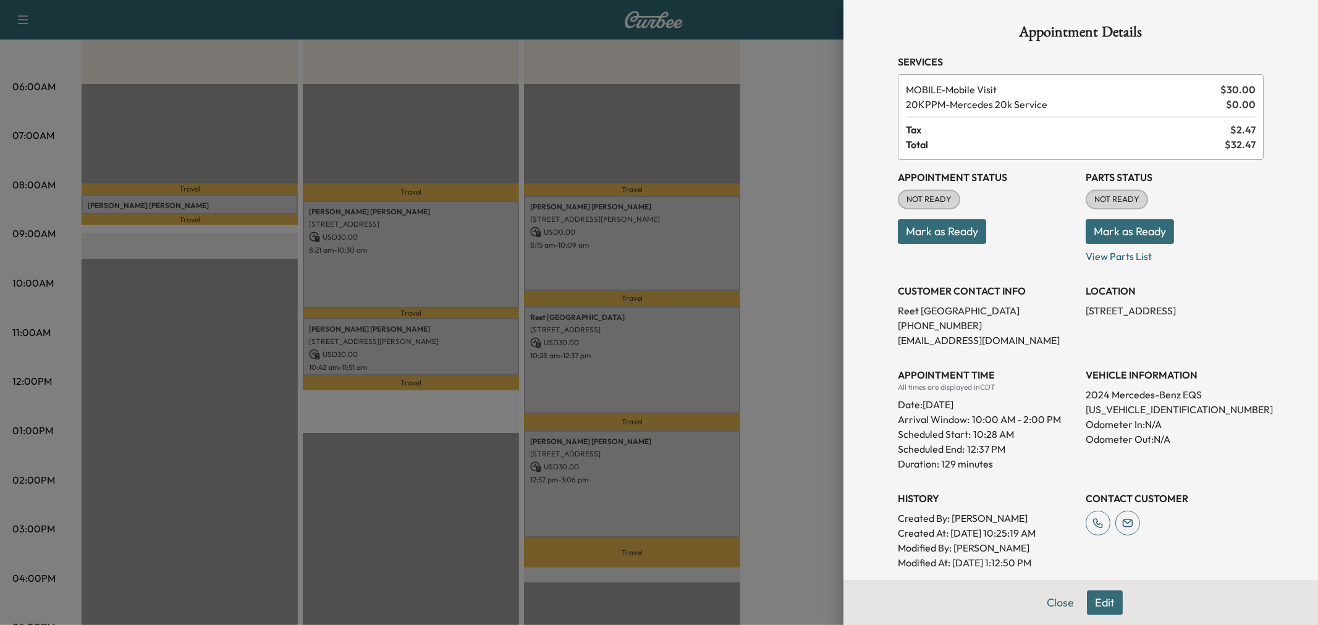
click at [658, 366] on div at bounding box center [659, 312] width 1318 height 625
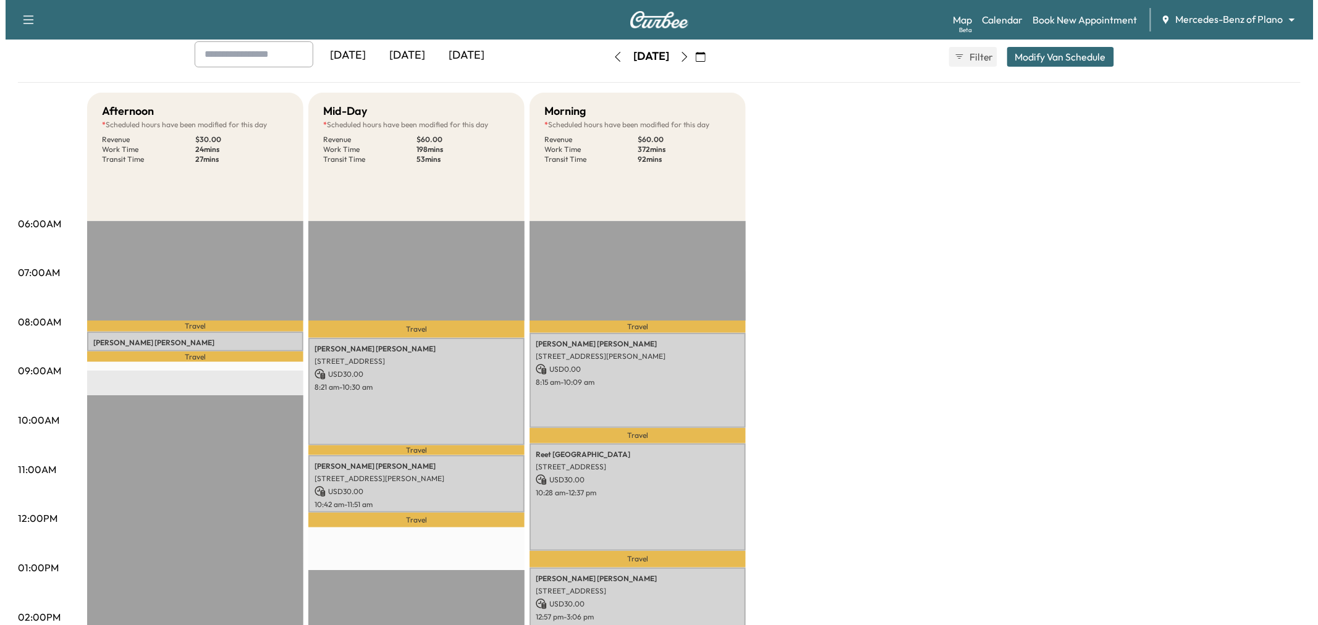
scroll to position [0, 0]
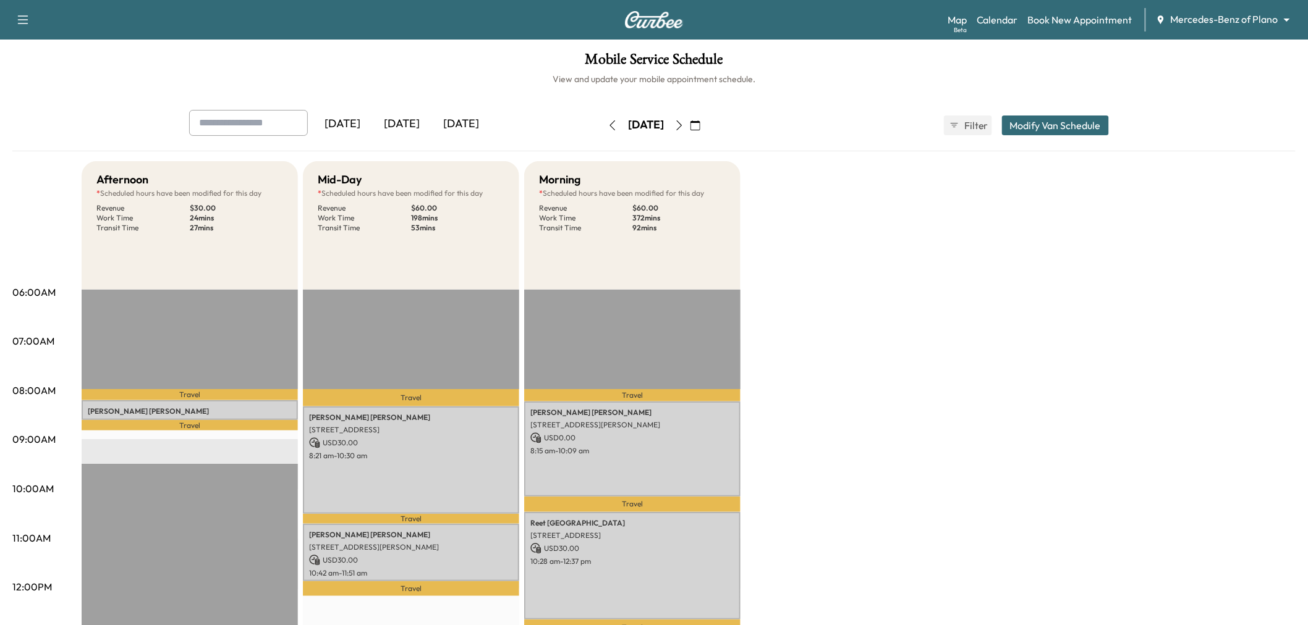
click at [1067, 124] on button "Modify Van Schedule" at bounding box center [1055, 126] width 107 height 20
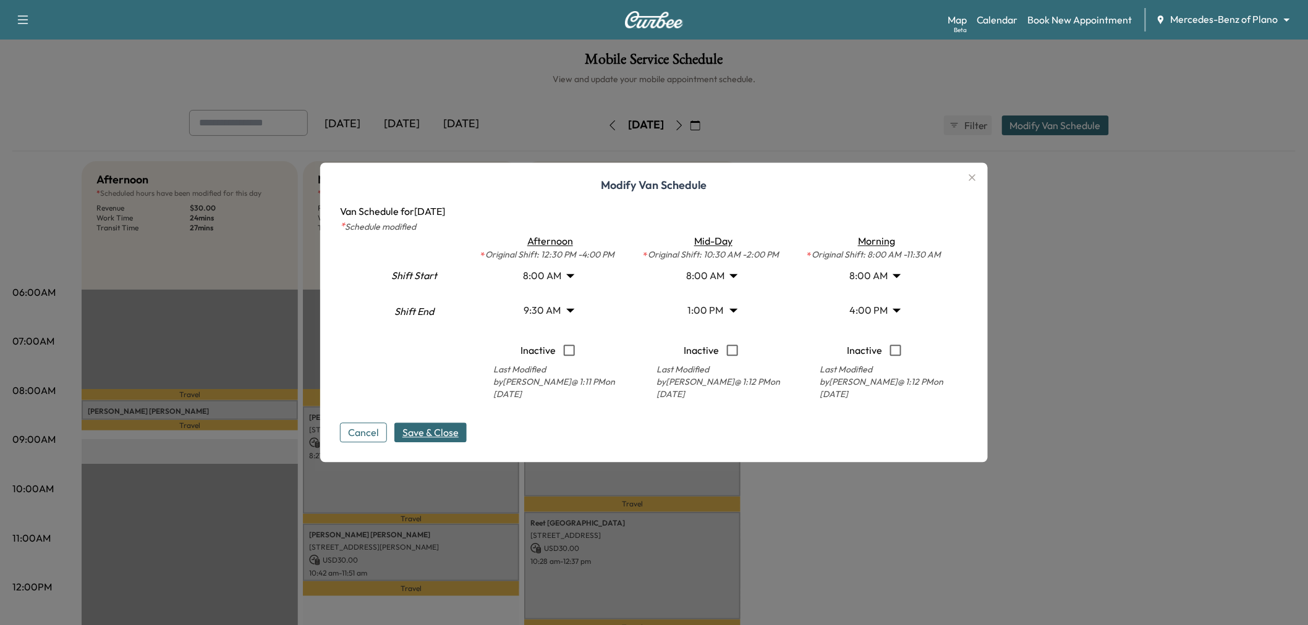
click at [723, 316] on body "Support Log Out Map Beta Calendar Book New Appointment Mercedes-Benz of Plano *…" at bounding box center [654, 312] width 1308 height 625
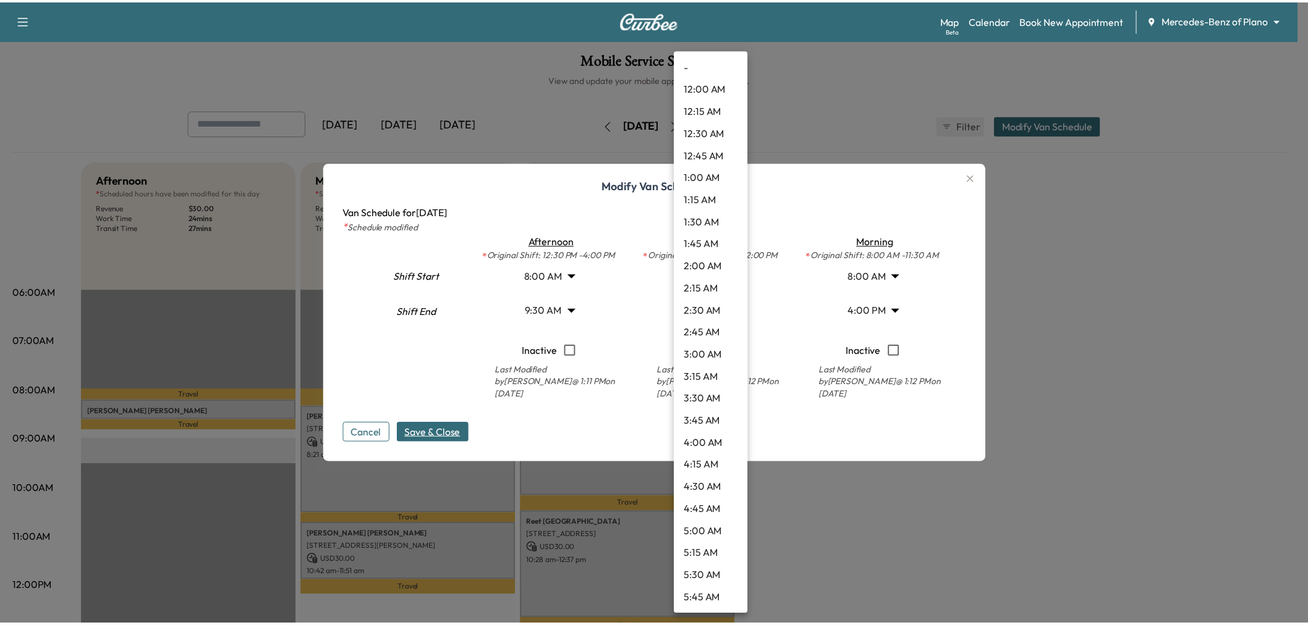
scroll to position [911, 0]
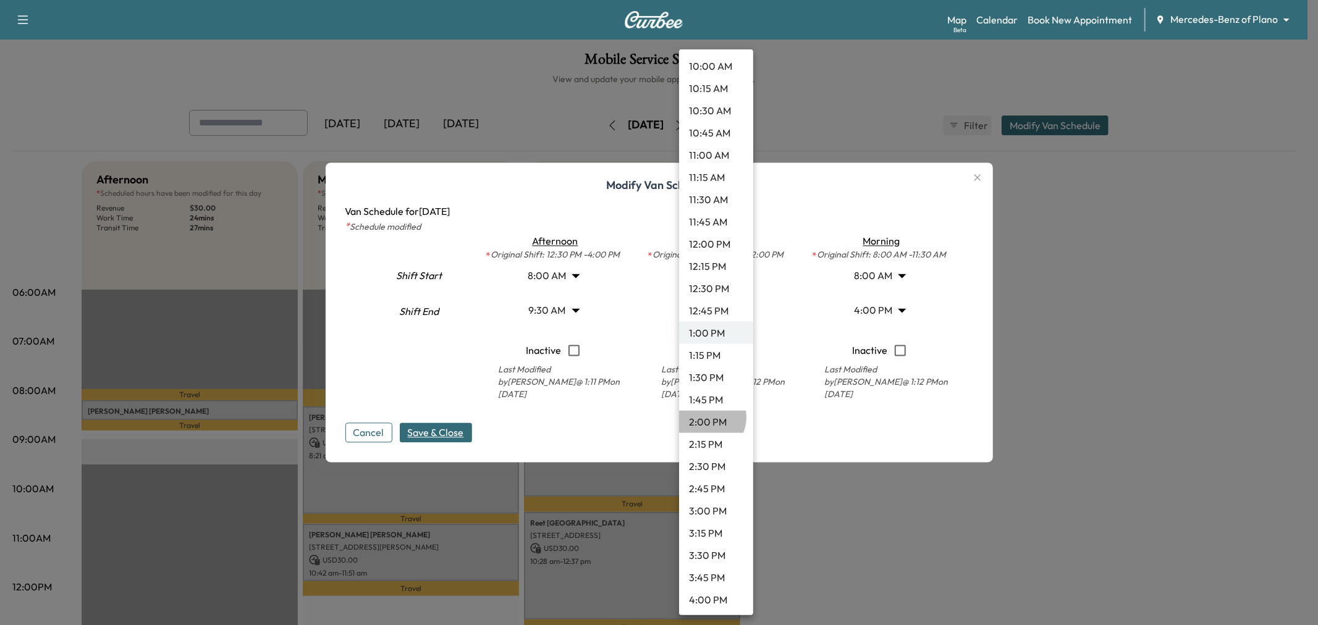
click at [706, 417] on li "2:00 PM" at bounding box center [716, 422] width 74 height 22
type input "**"
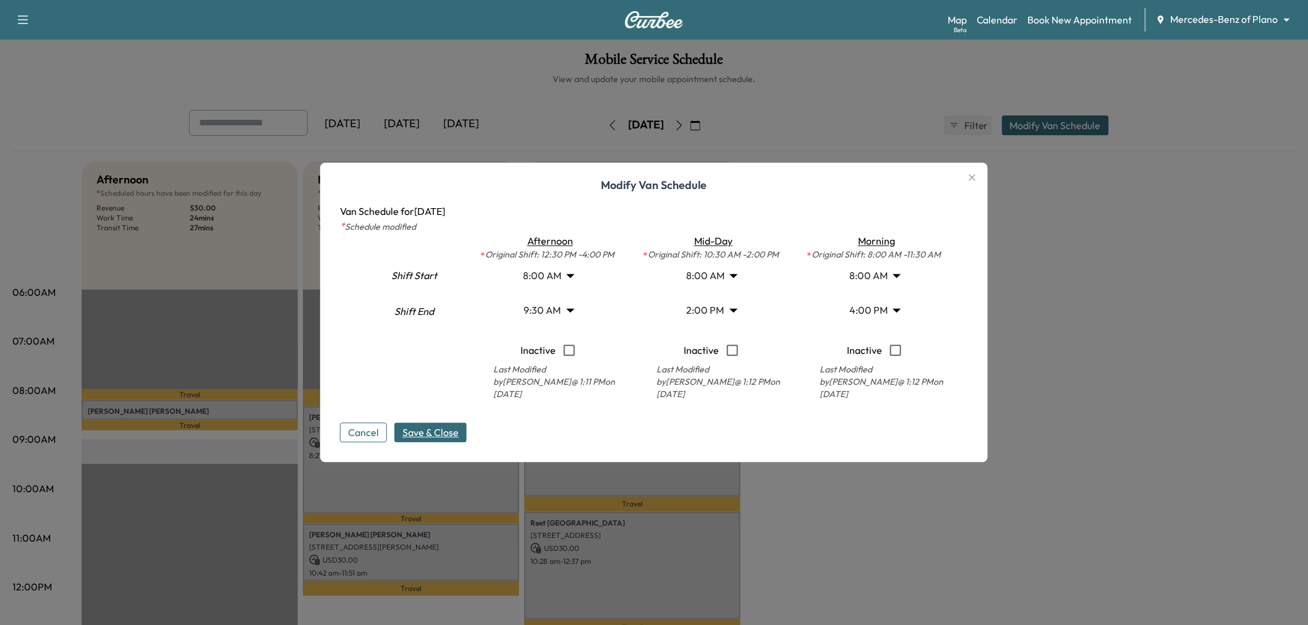
click at [452, 427] on span "Save & Close" at bounding box center [430, 433] width 56 height 15
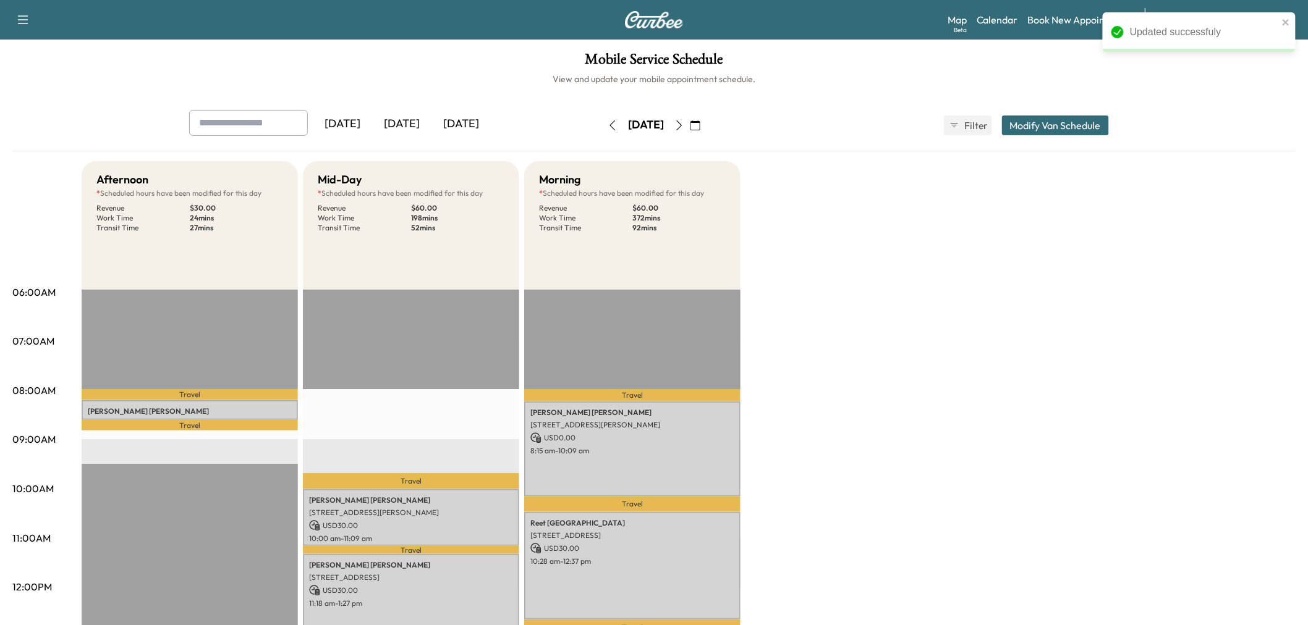
scroll to position [137, 0]
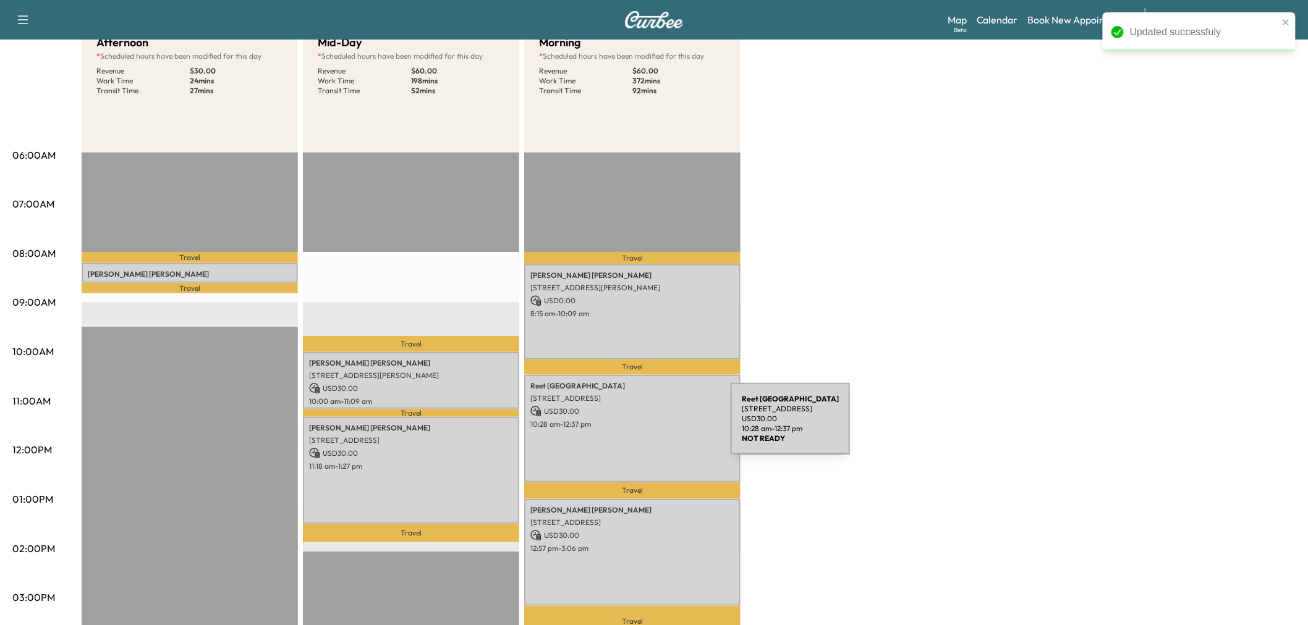
click at [638, 426] on div "[PERSON_NAME][GEOGRAPHIC_DATA] [STREET_ADDRESS] USD 30.00 10:28 am - 12:37 pm" at bounding box center [632, 429] width 216 height 108
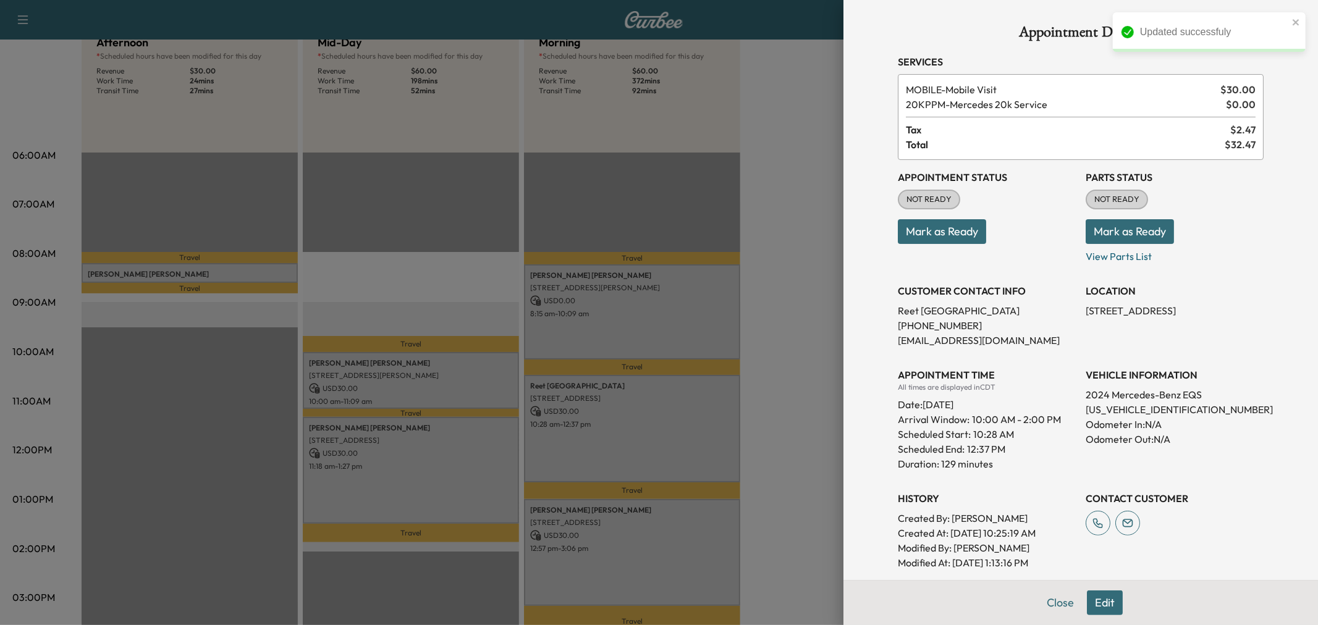
click at [638, 394] on div at bounding box center [659, 312] width 1318 height 625
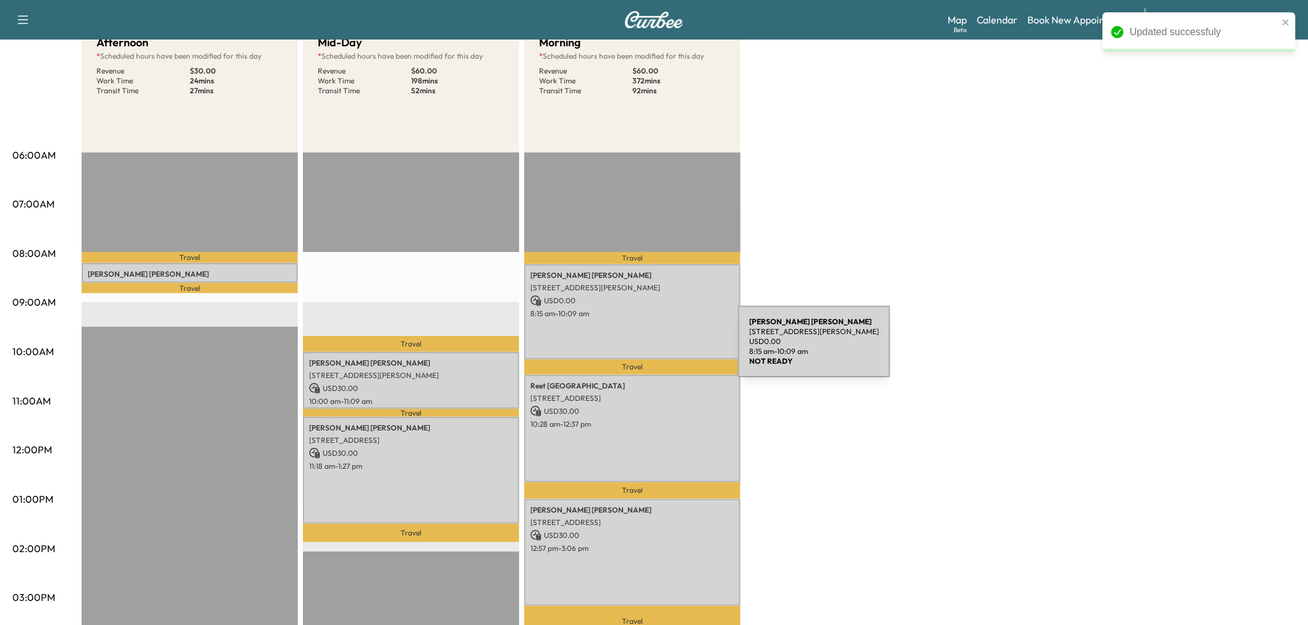
click at [649, 334] on div "[PERSON_NAME] [STREET_ADDRESS][PERSON_NAME] USD 0.00 8:15 am - 10:09 am" at bounding box center [632, 311] width 216 height 95
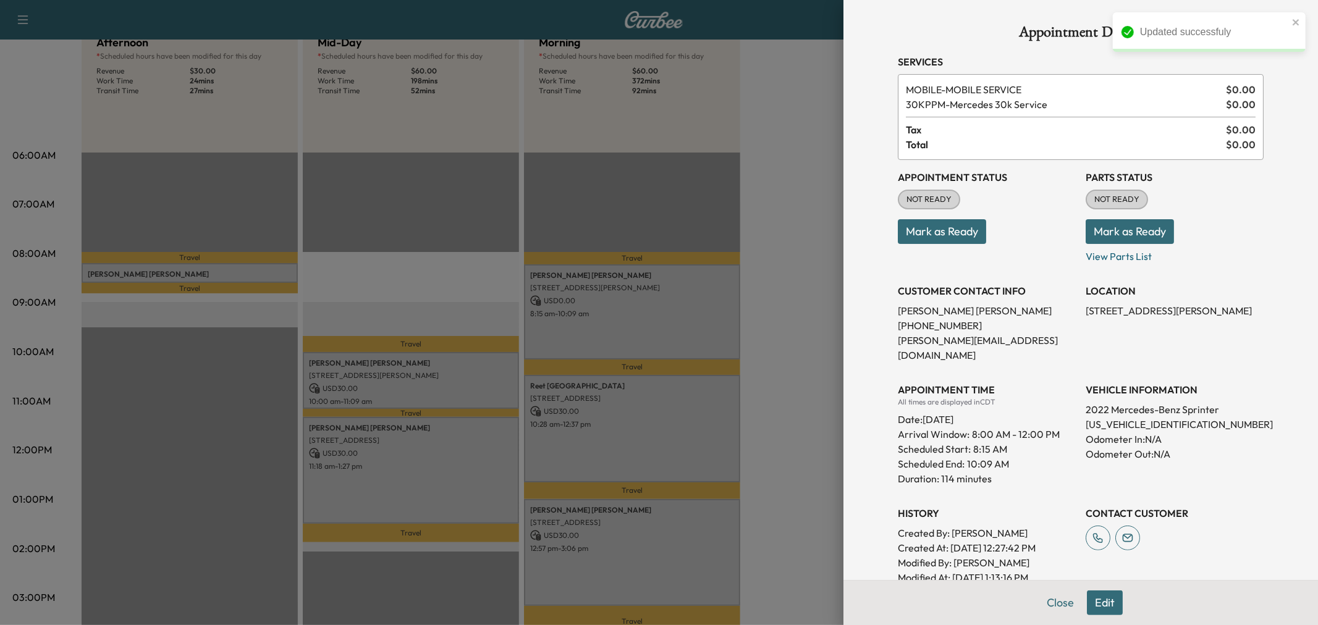
click at [649, 334] on div at bounding box center [659, 312] width 1318 height 625
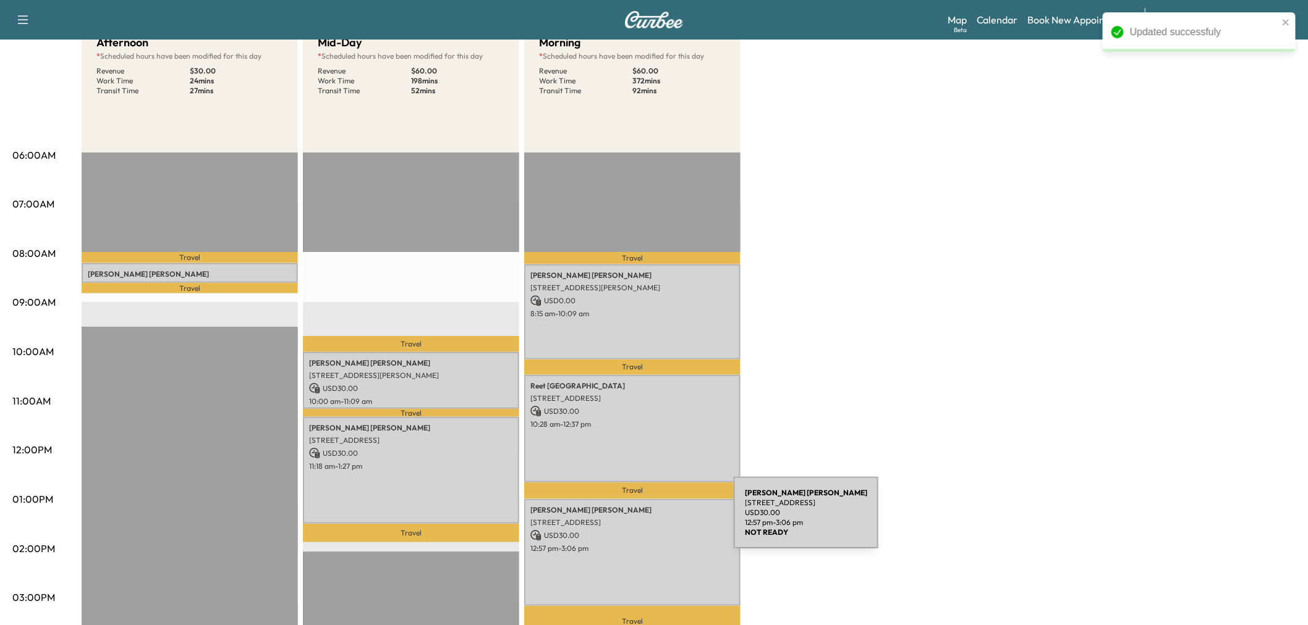
click at [641, 530] on p "USD 30.00" at bounding box center [632, 535] width 204 height 11
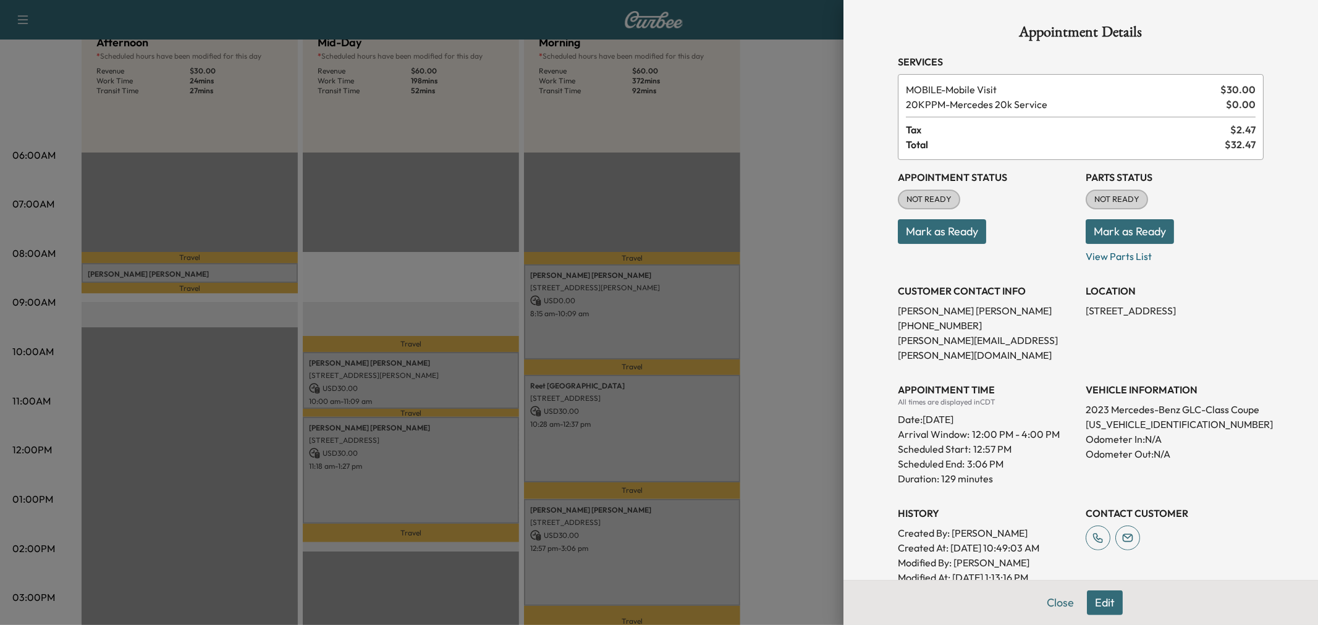
click at [641, 526] on div at bounding box center [659, 312] width 1318 height 625
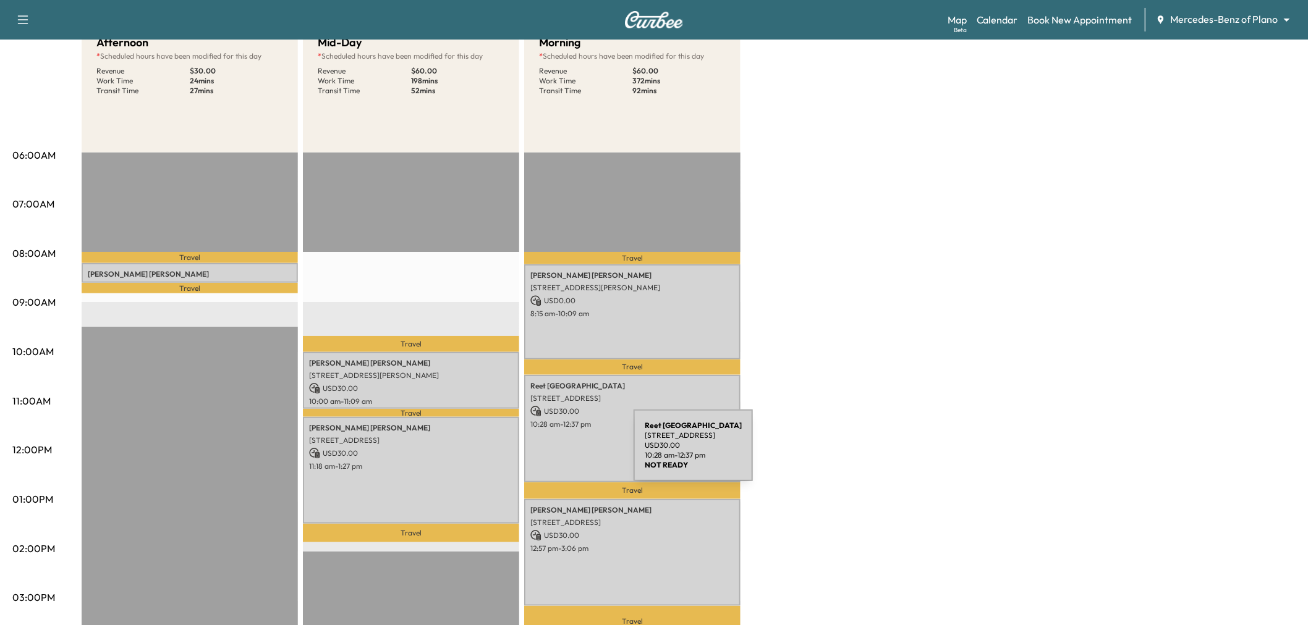
click at [448, 476] on div "[PERSON_NAME] [STREET_ADDRESS] USD 30.00 11:18 am - 1:27 pm" at bounding box center [411, 471] width 216 height 108
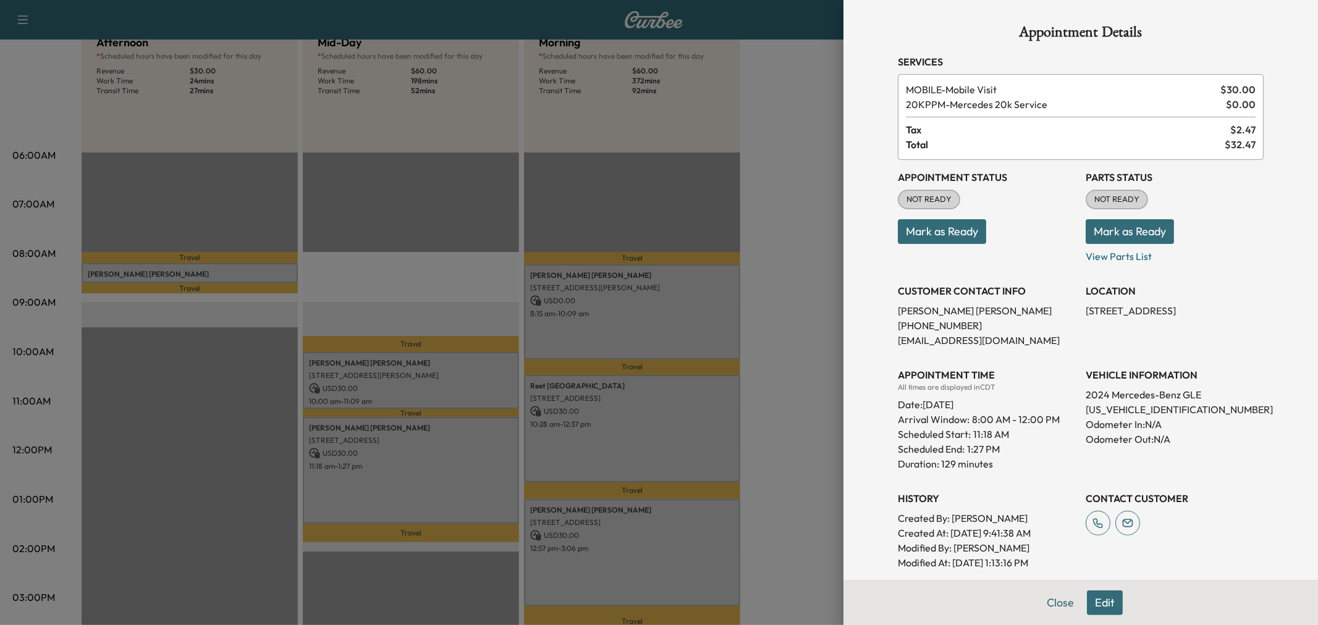
click at [442, 478] on div at bounding box center [659, 312] width 1318 height 625
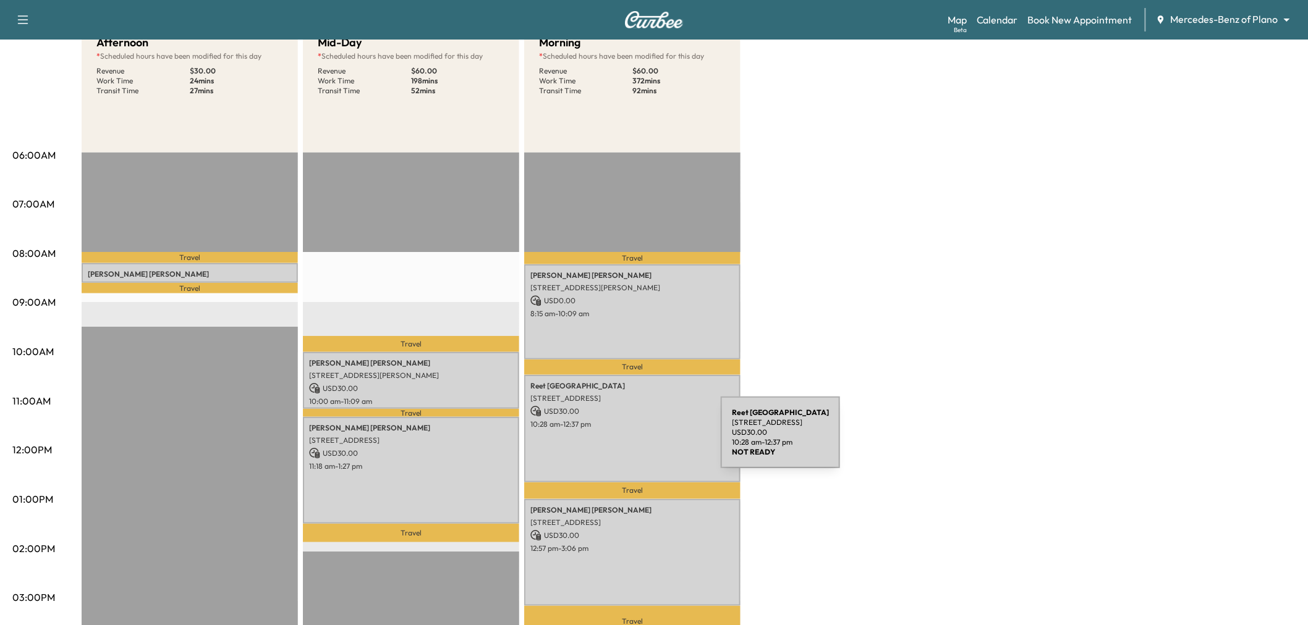
click at [628, 440] on div "[PERSON_NAME][GEOGRAPHIC_DATA] [STREET_ADDRESS] USD 30.00 10:28 am - 12:37 pm" at bounding box center [632, 429] width 216 height 108
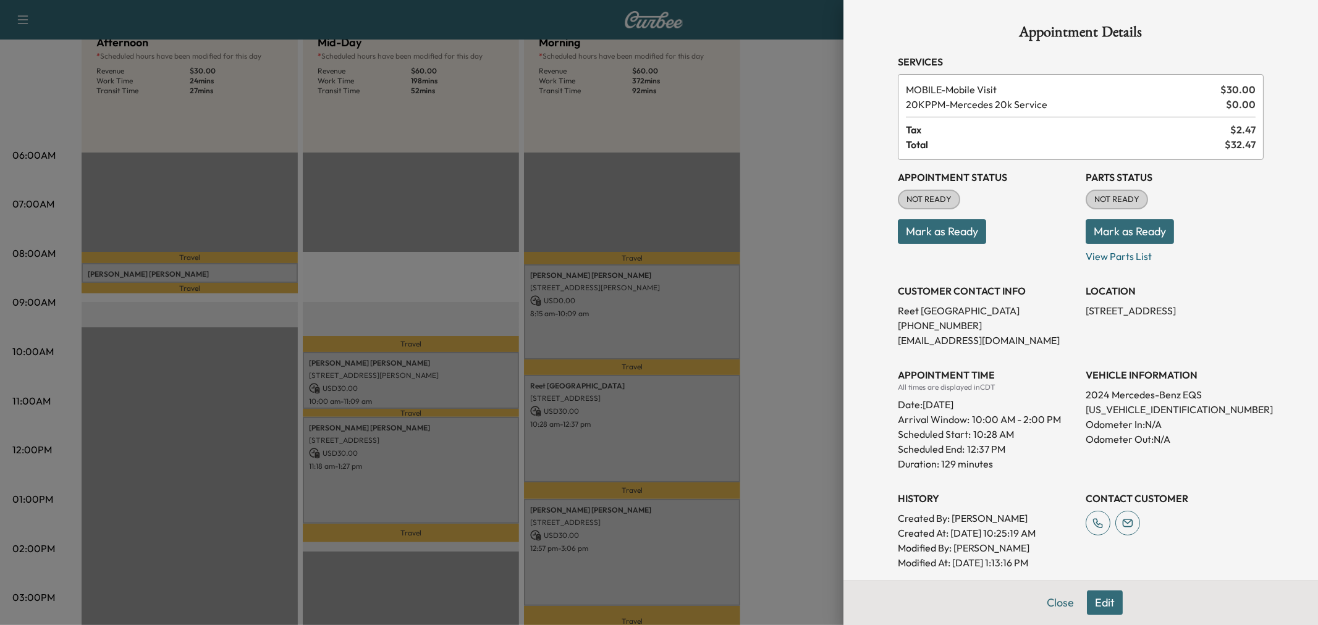
click at [468, 458] on div at bounding box center [659, 312] width 1318 height 625
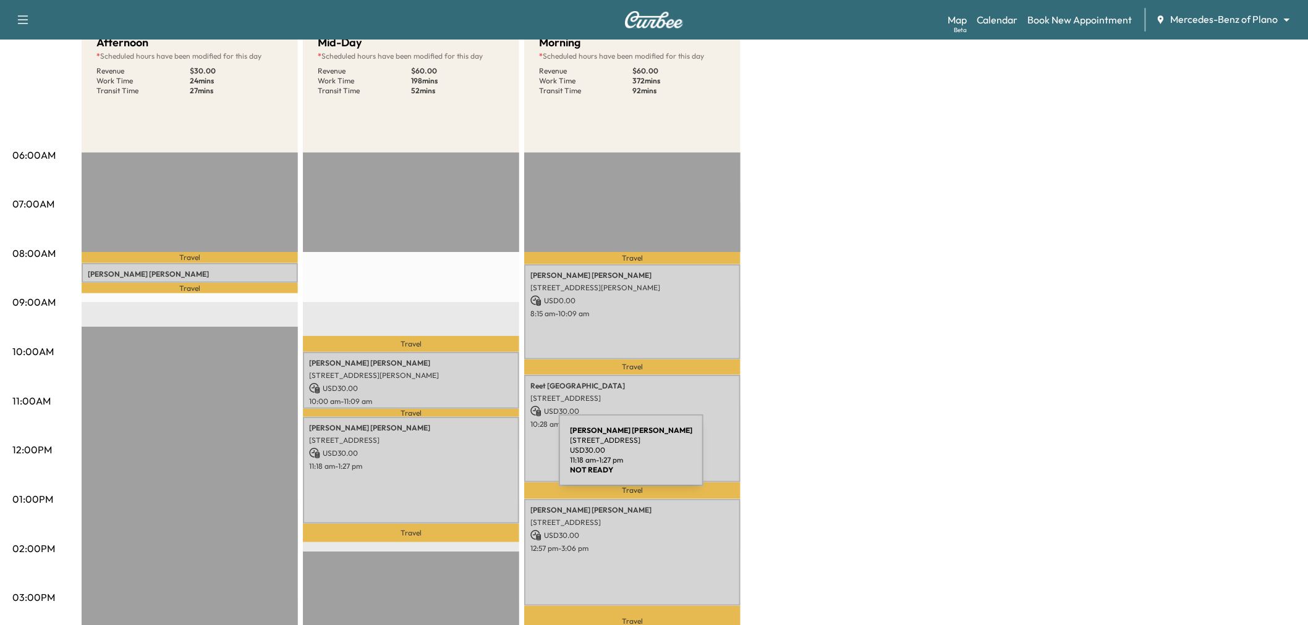
click at [466, 462] on p "11:18 am - 1:27 pm" at bounding box center [411, 467] width 204 height 10
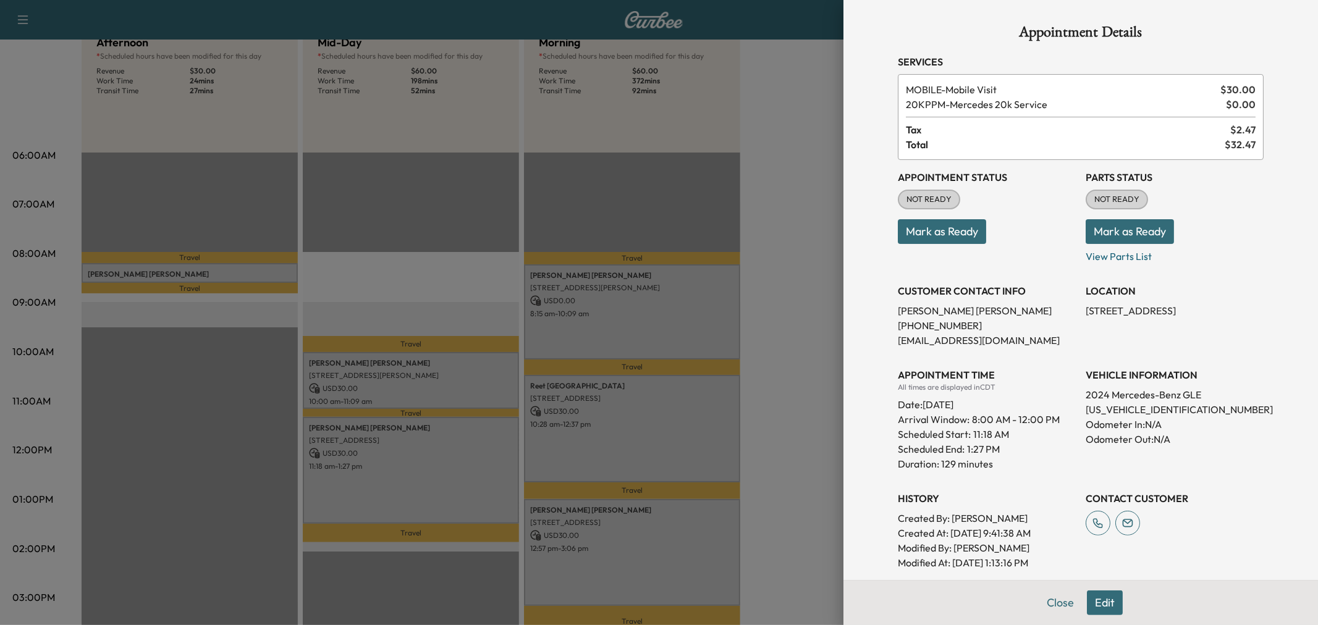
click at [449, 458] on div at bounding box center [659, 312] width 1318 height 625
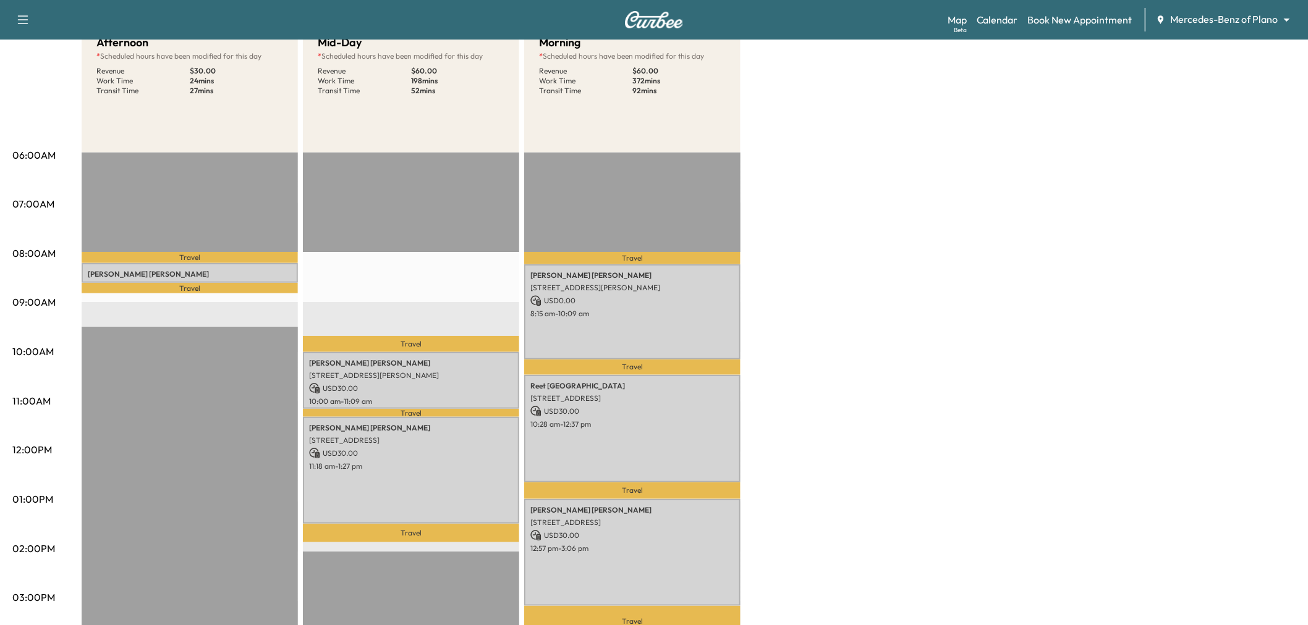
click at [450, 384] on p "USD 30.00" at bounding box center [411, 388] width 204 height 11
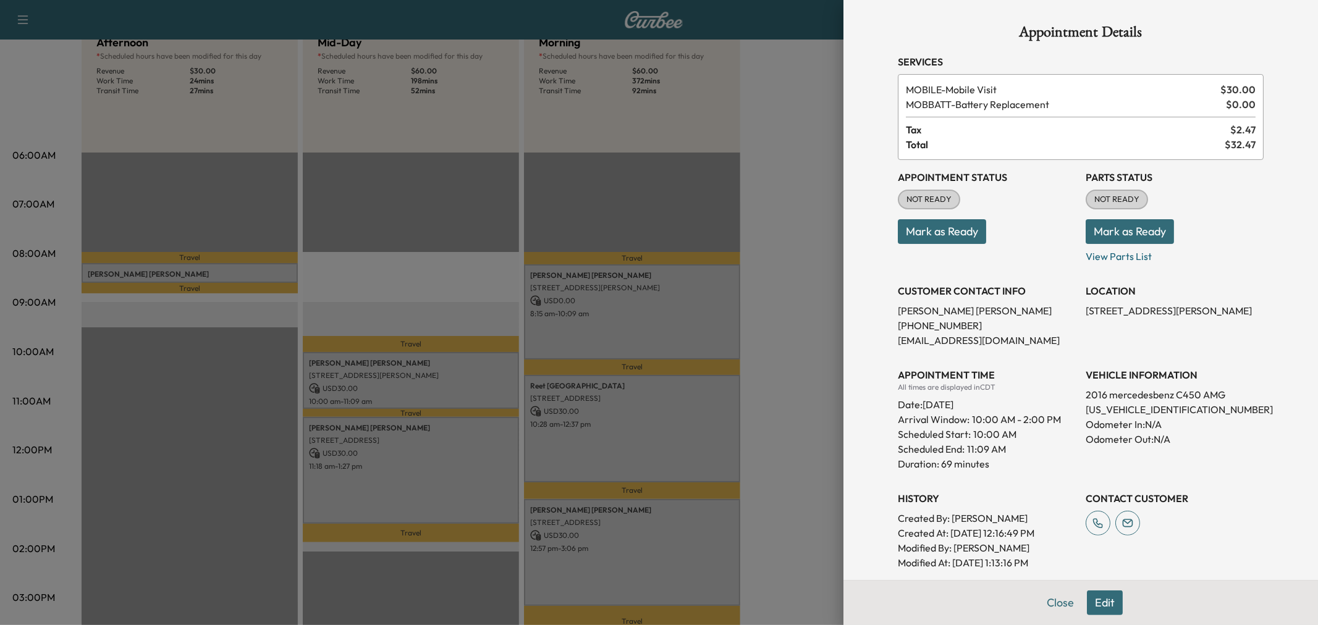
click at [1091, 598] on button "Edit" at bounding box center [1105, 603] width 36 height 25
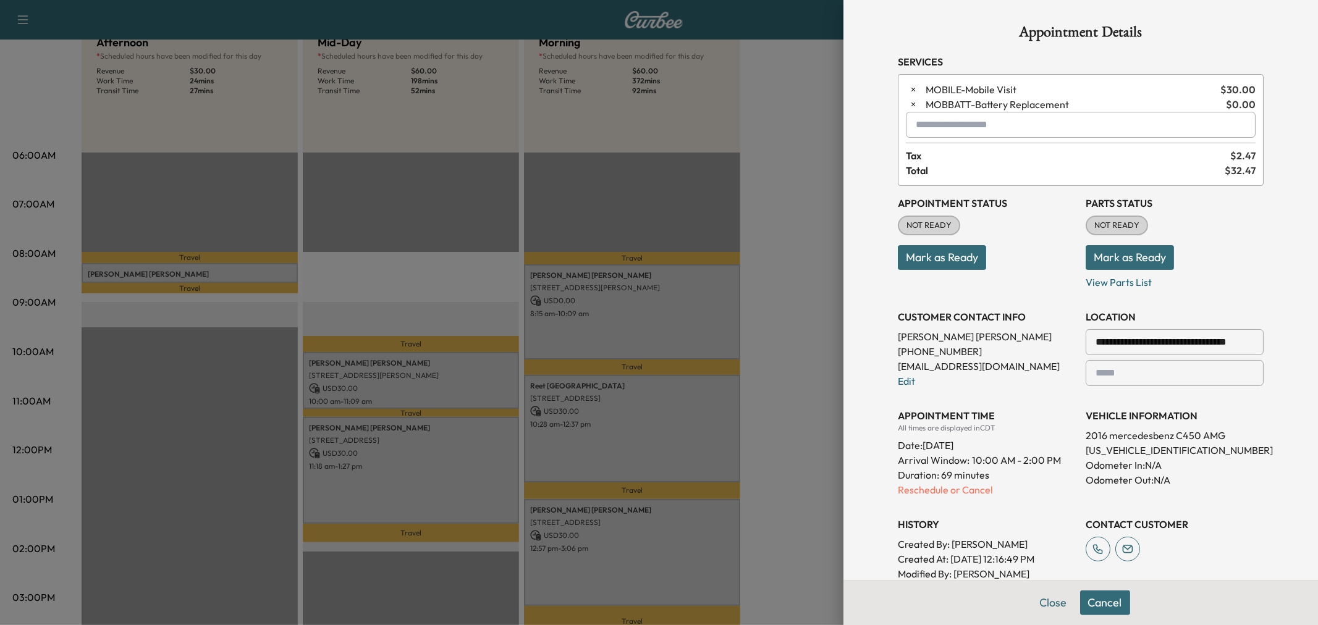
click at [995, 135] on input "text" at bounding box center [1081, 125] width 350 height 26
click at [990, 157] on p "MORNING - Morning Appointment" at bounding box center [1036, 157] width 269 height 17
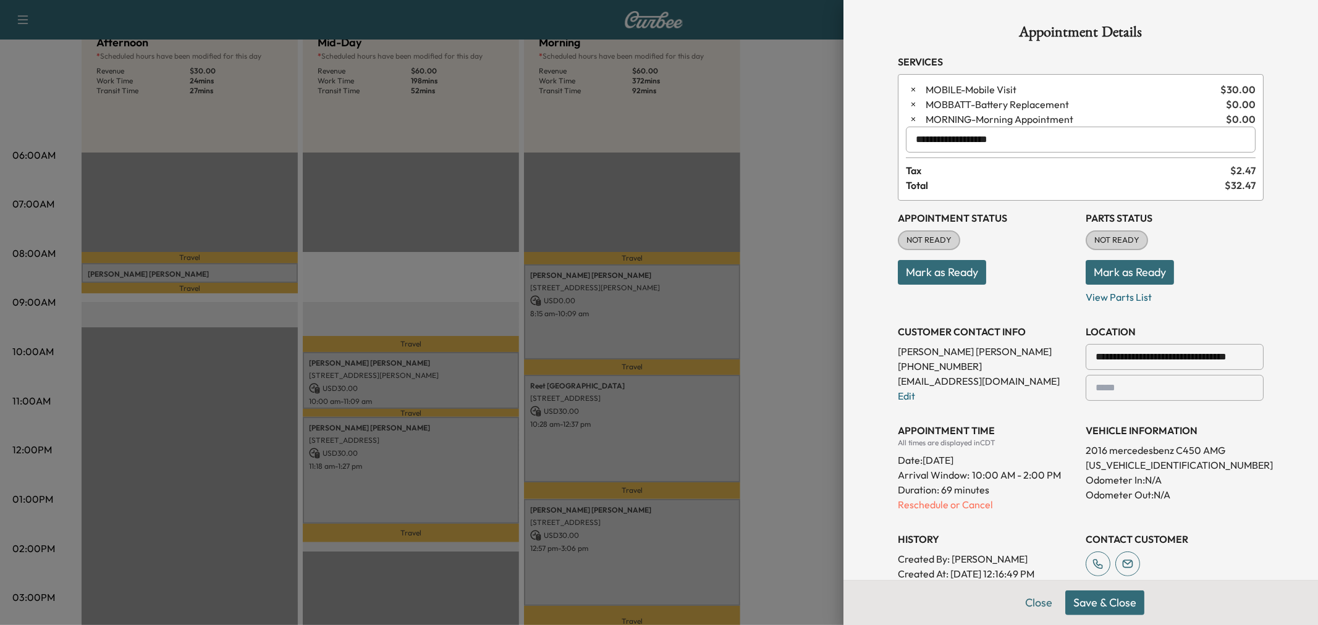
type input "**********"
click at [1107, 604] on button "Save & Close" at bounding box center [1104, 603] width 79 height 25
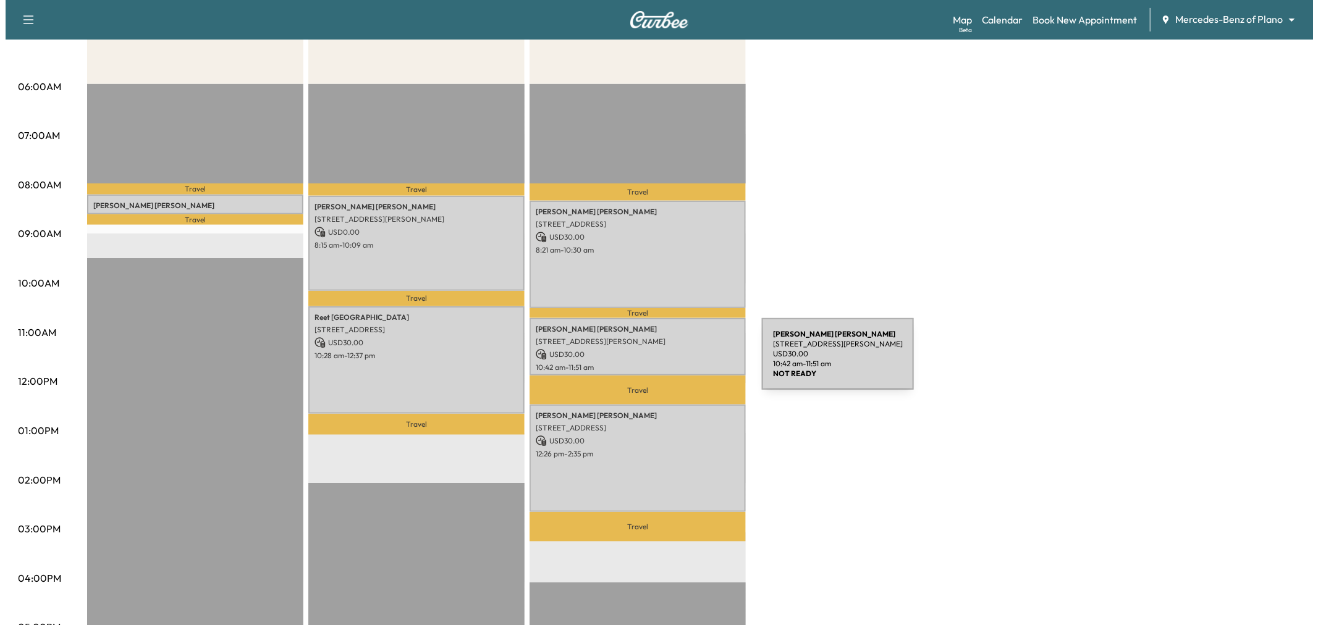
scroll to position [0, 0]
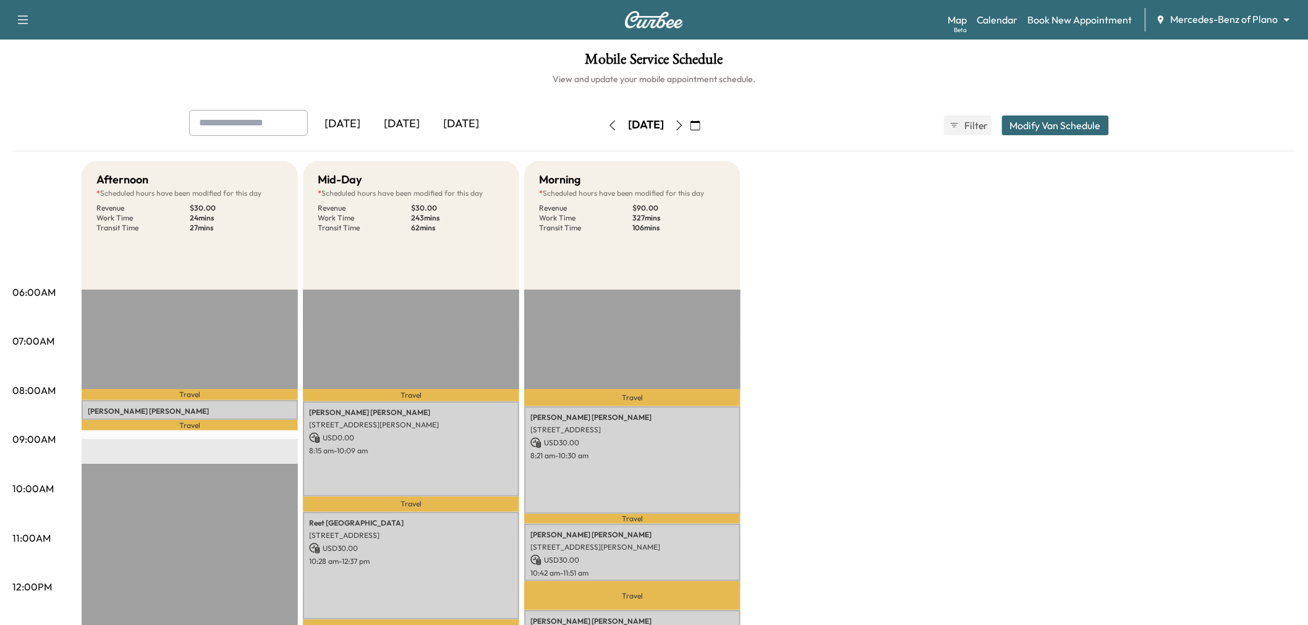
click at [1041, 125] on button "Modify Van Schedule" at bounding box center [1055, 126] width 107 height 20
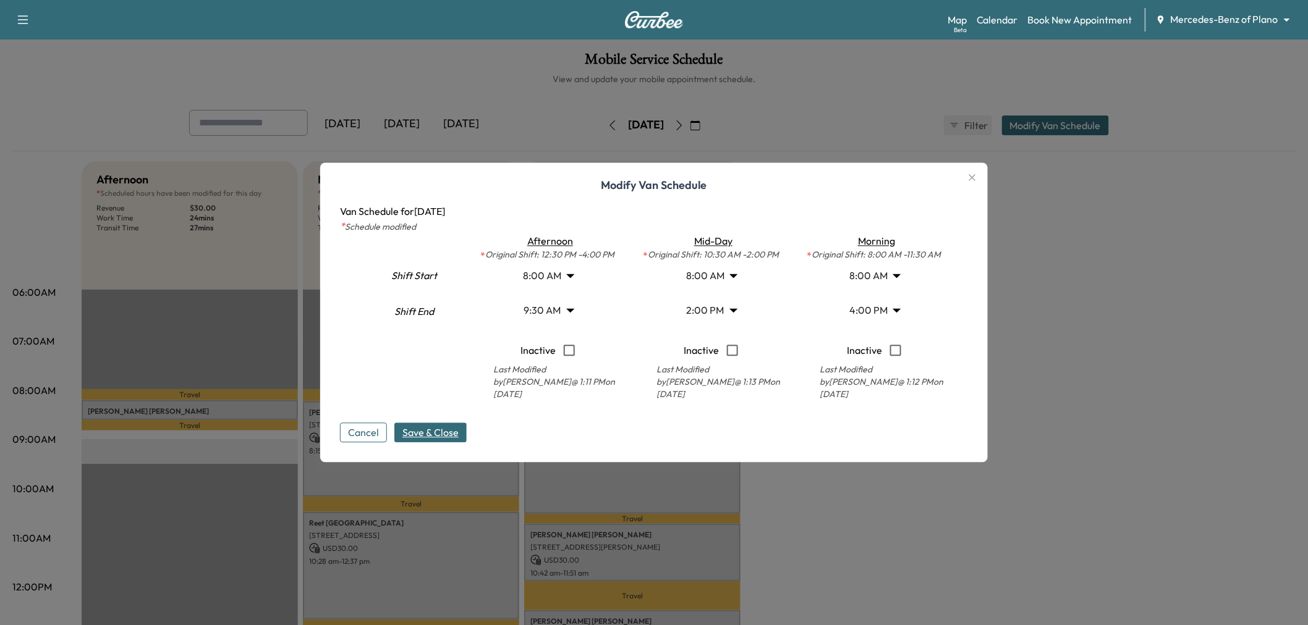
click at [714, 310] on body "Support Log Out Map Beta Calendar Book New Appointment Mercedes-Benz of Plano *…" at bounding box center [654, 312] width 1308 height 625
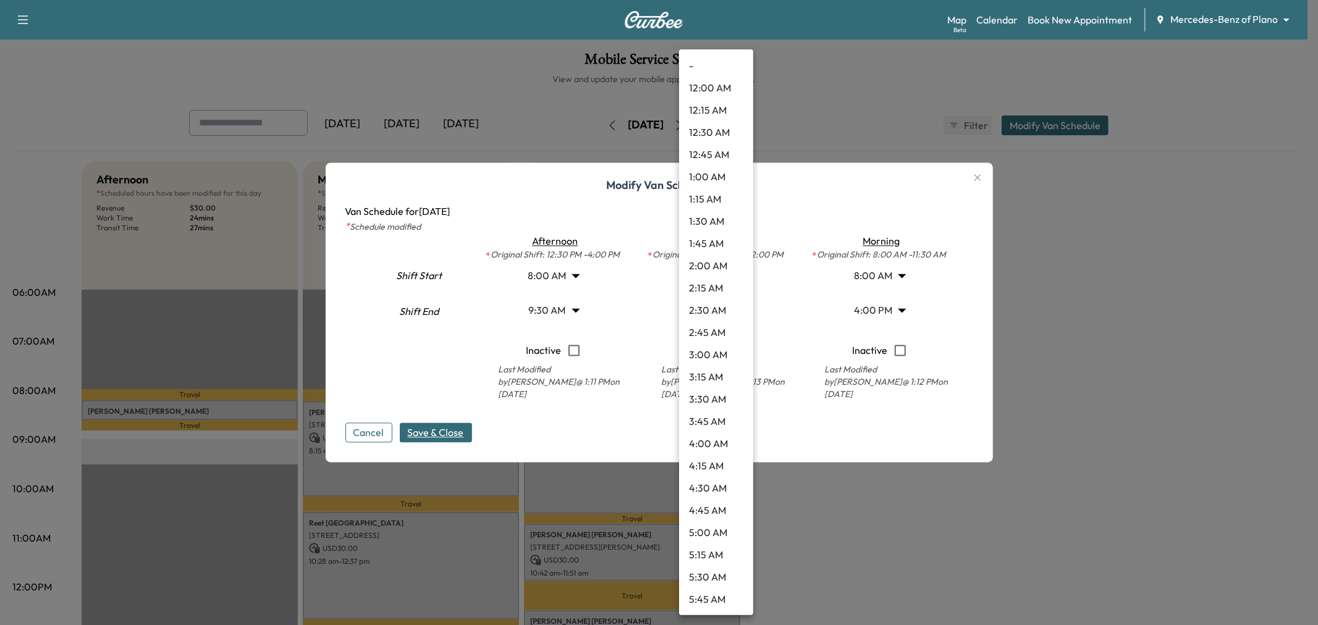
scroll to position [1000, 0]
click at [715, 290] on li "1:30 PM" at bounding box center [716, 289] width 74 height 22
type input "****"
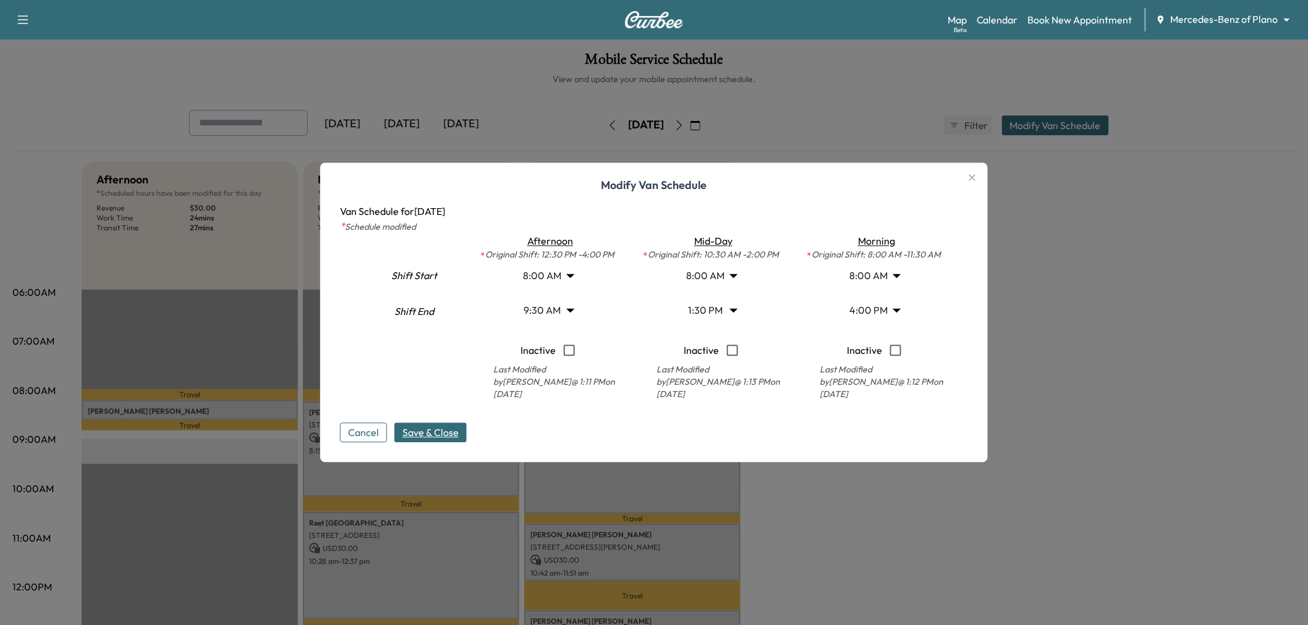
click at [853, 304] on body "Support Log Out Map Beta Calendar Book New Appointment Mercedes-Benz of Plano *…" at bounding box center [654, 312] width 1308 height 625
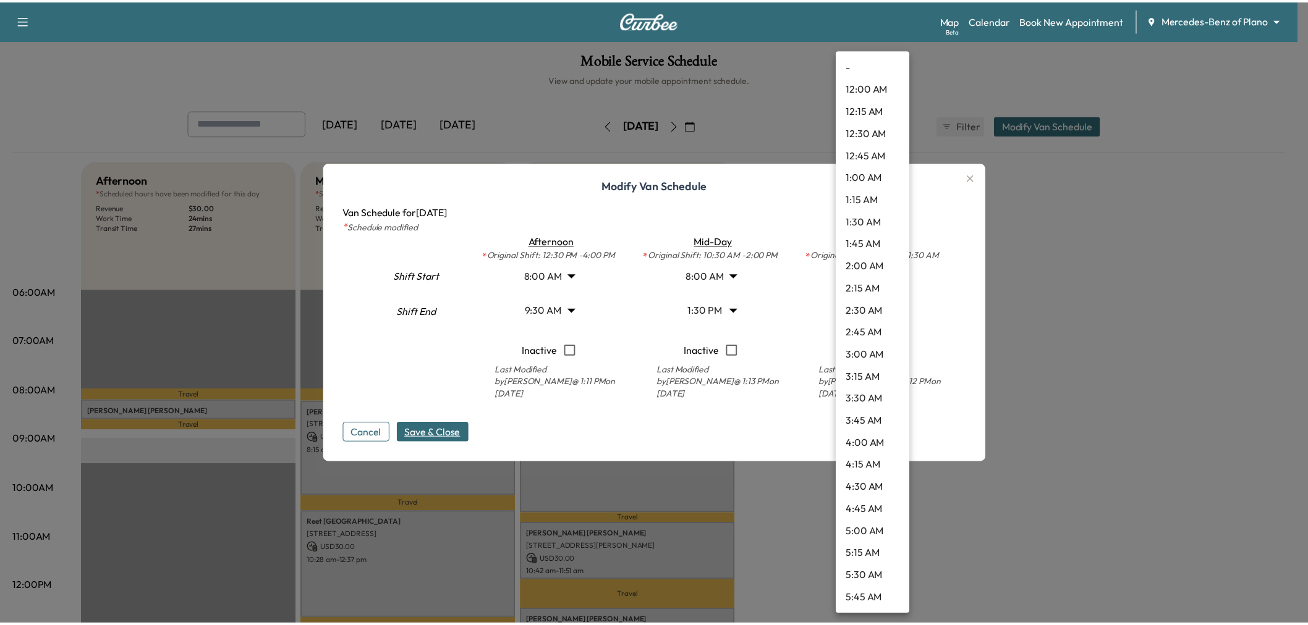
scroll to position [1178, 0]
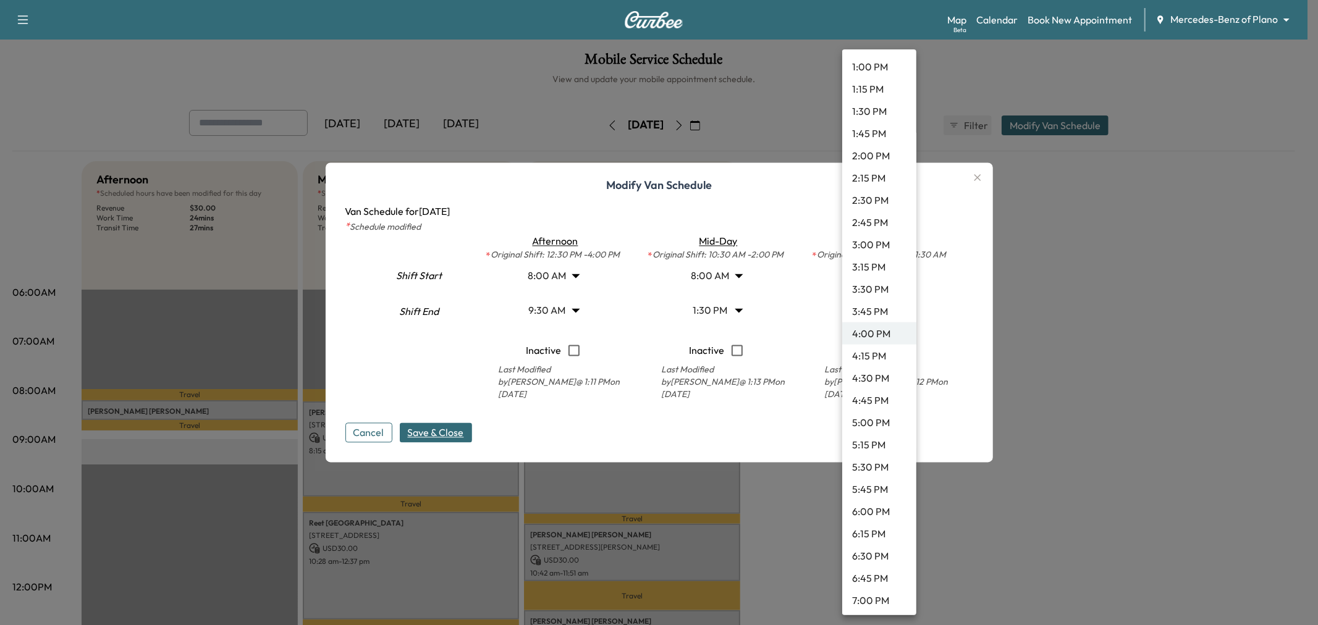
click at [868, 291] on li "3:30 PM" at bounding box center [879, 289] width 74 height 22
type input "****"
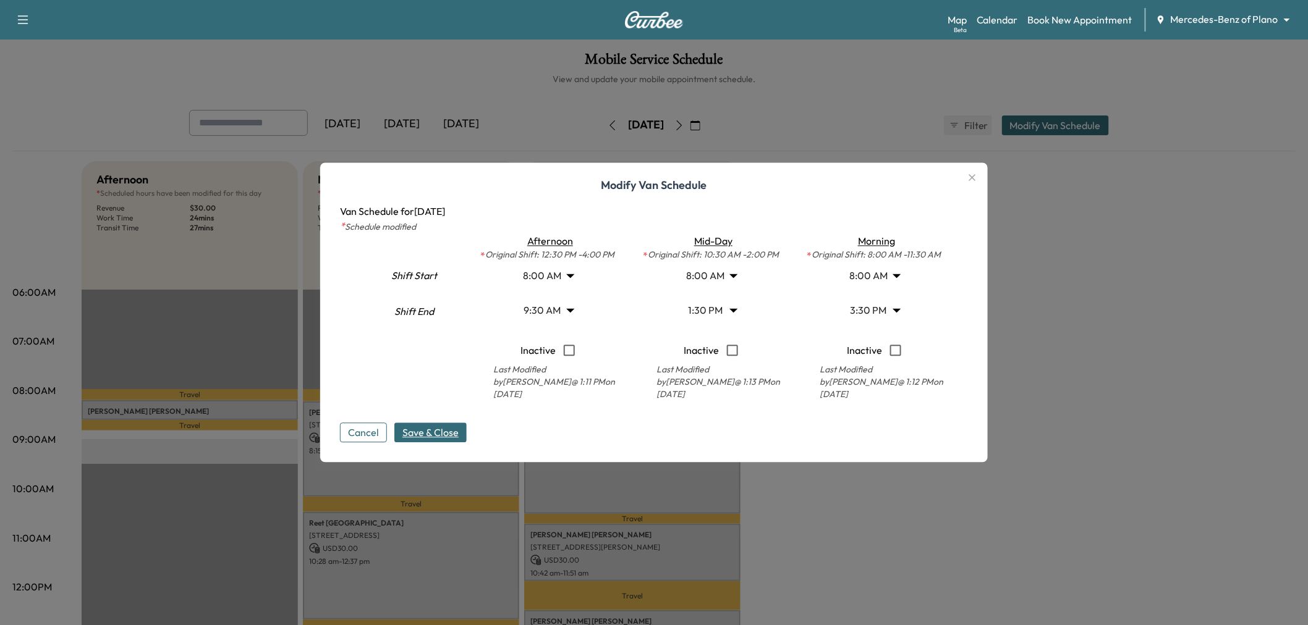
click at [442, 434] on span "Save & Close" at bounding box center [430, 433] width 56 height 15
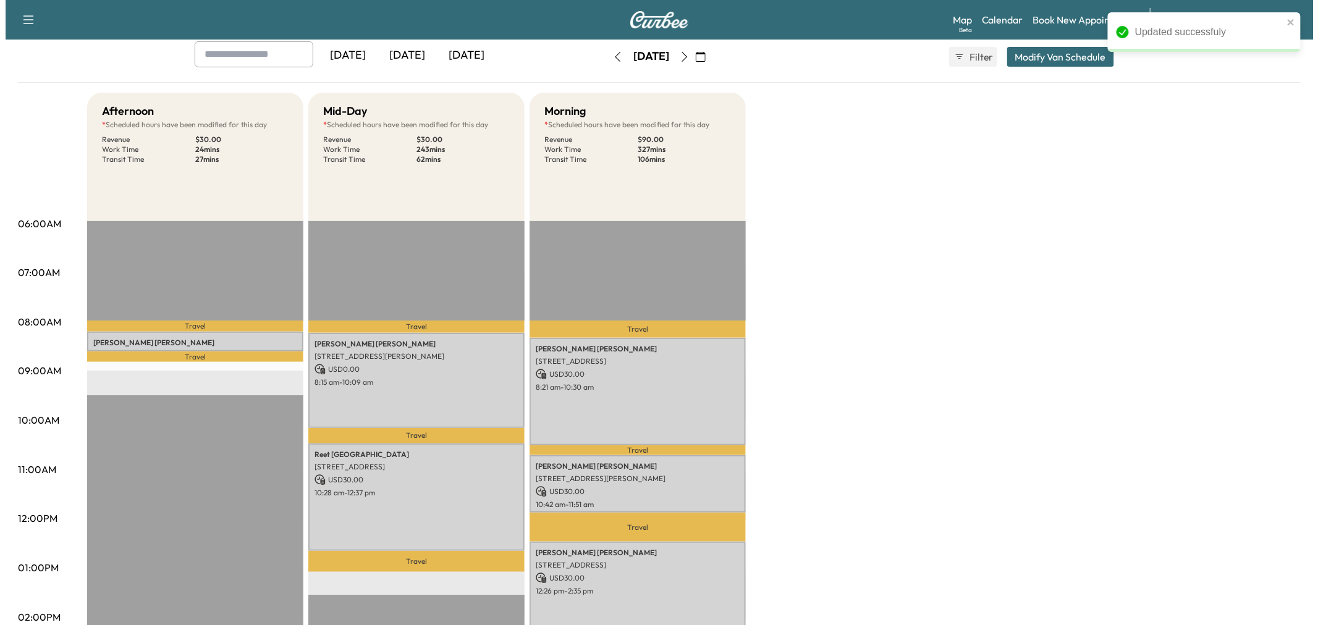
scroll to position [0, 0]
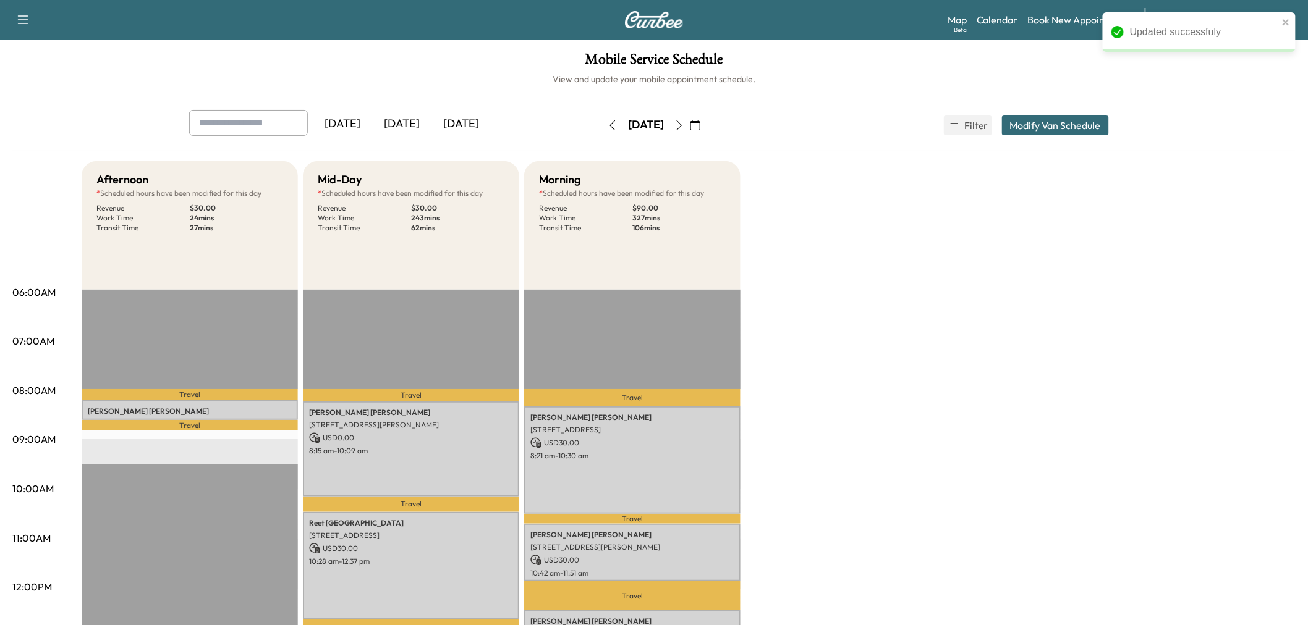
click at [1063, 132] on button "Modify Van Schedule" at bounding box center [1055, 126] width 107 height 20
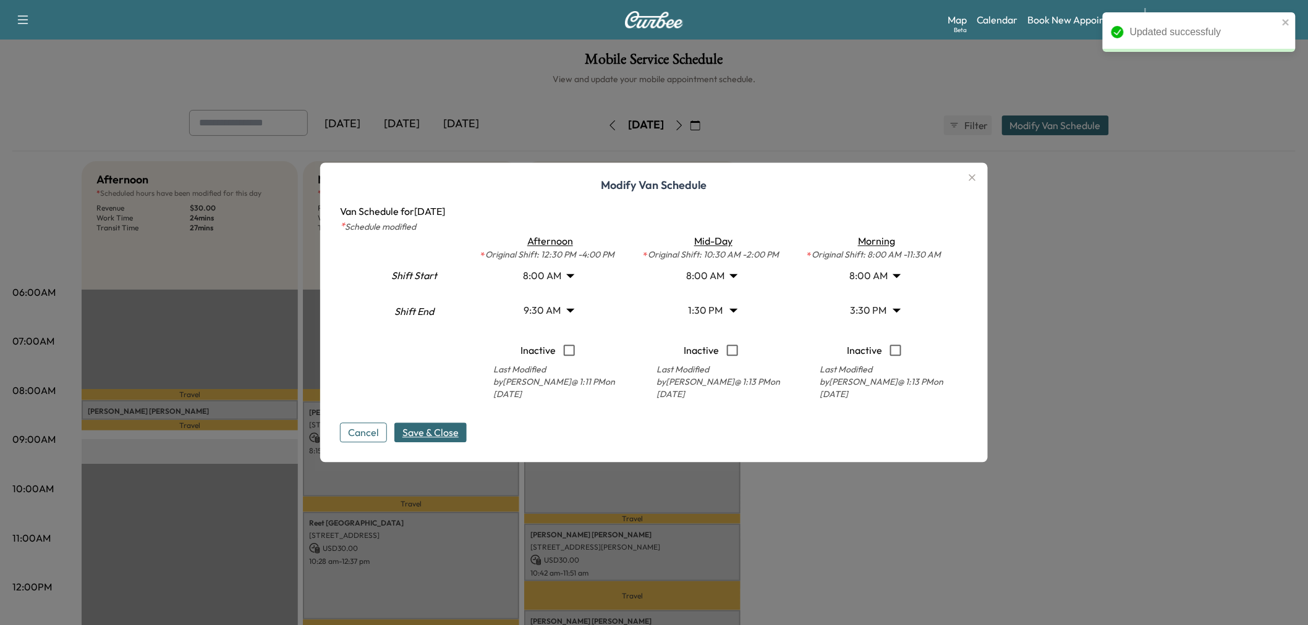
click at [565, 303] on body "Updated successfuly Support Log Out Map Beta Calendar Book New Appointment Merc…" at bounding box center [654, 312] width 1308 height 625
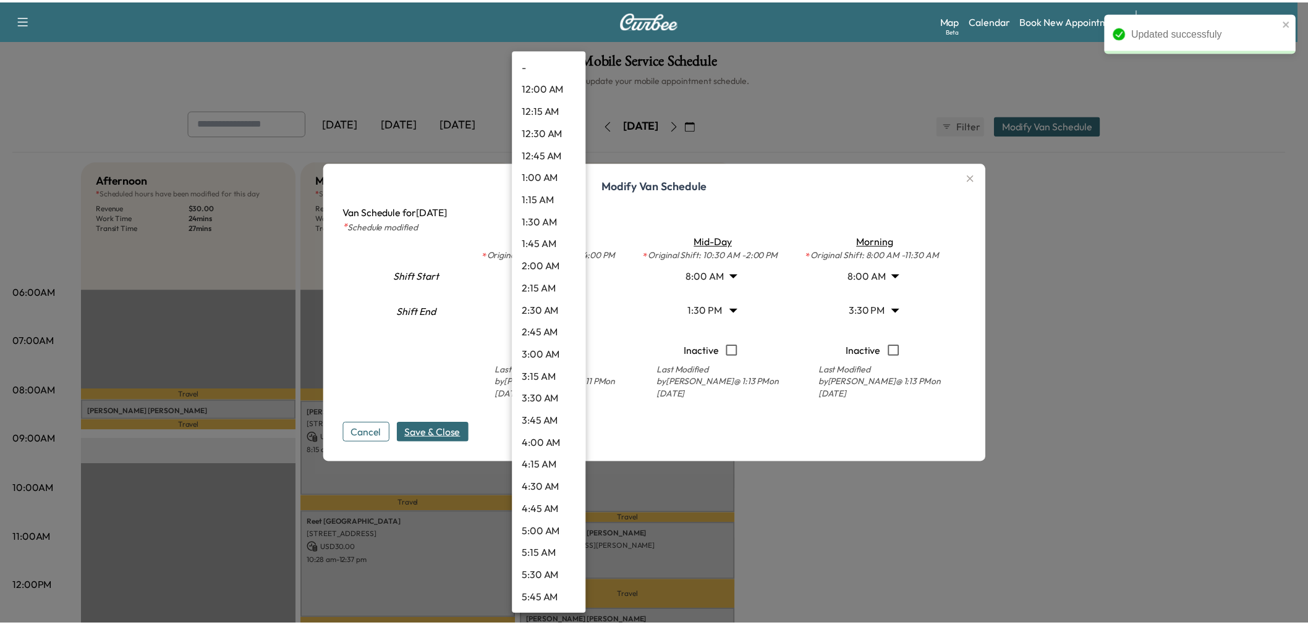
scroll to position [600, 0]
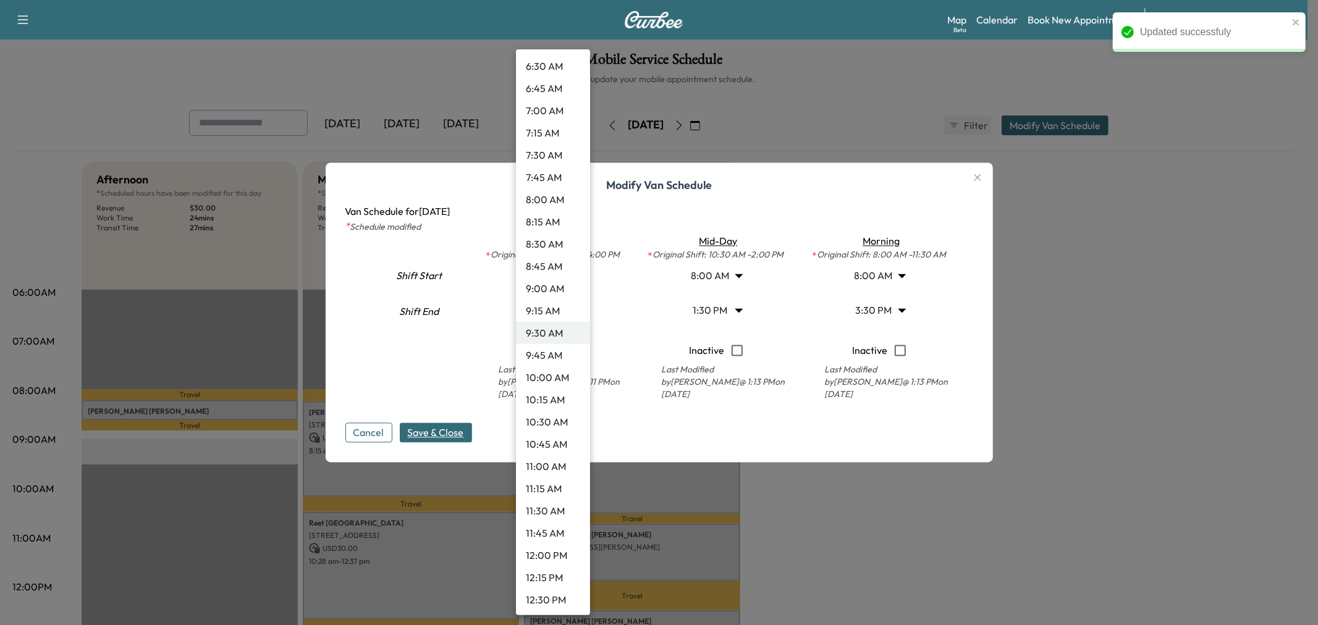
click at [557, 292] on li "9:00 AM" at bounding box center [553, 288] width 74 height 22
type input "*"
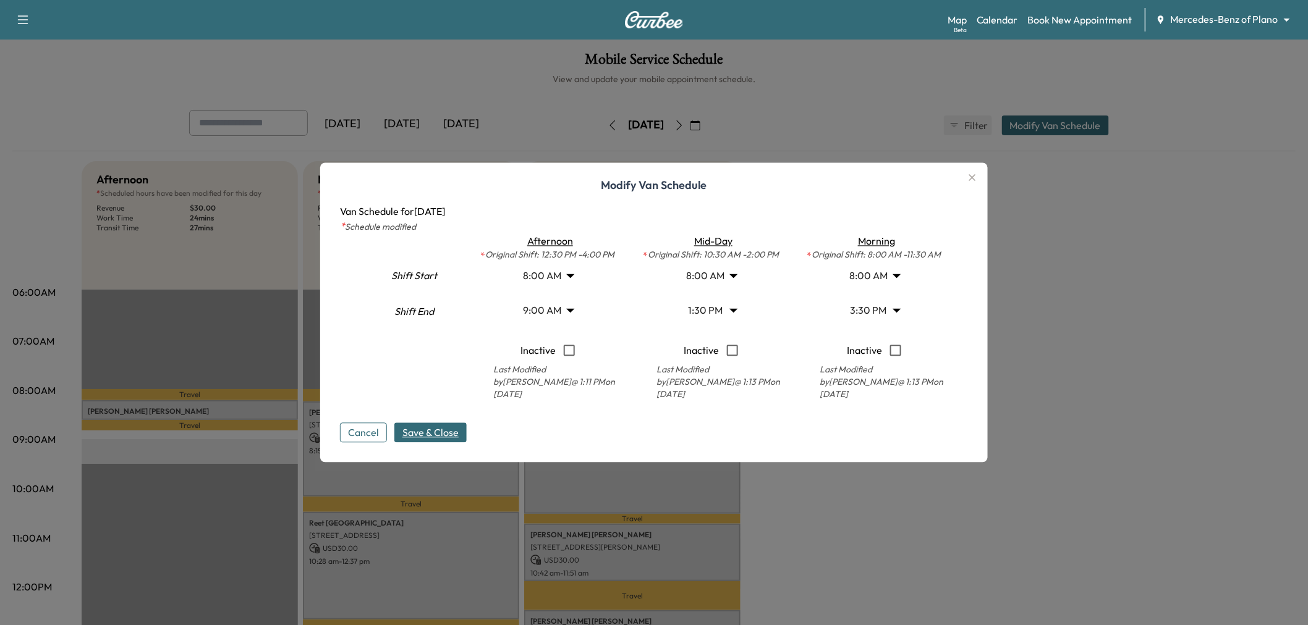
click at [433, 428] on span "Save & Close" at bounding box center [430, 433] width 56 height 15
click at [944, 510] on div at bounding box center [654, 312] width 1308 height 625
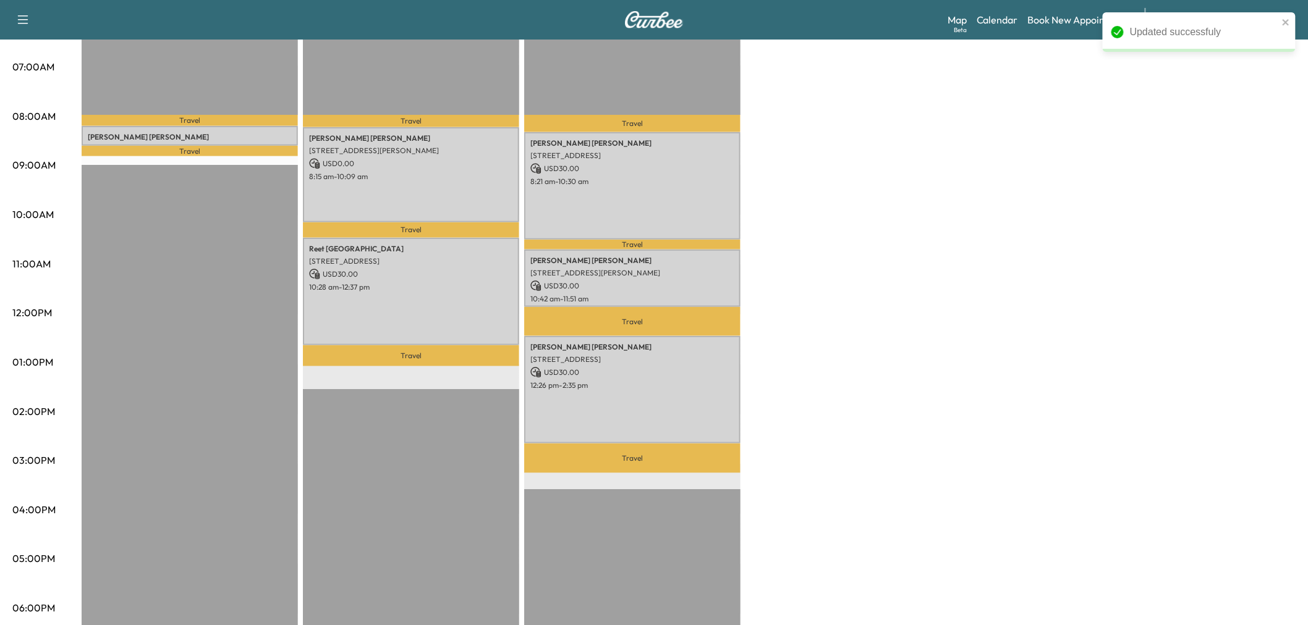
scroll to position [0, 0]
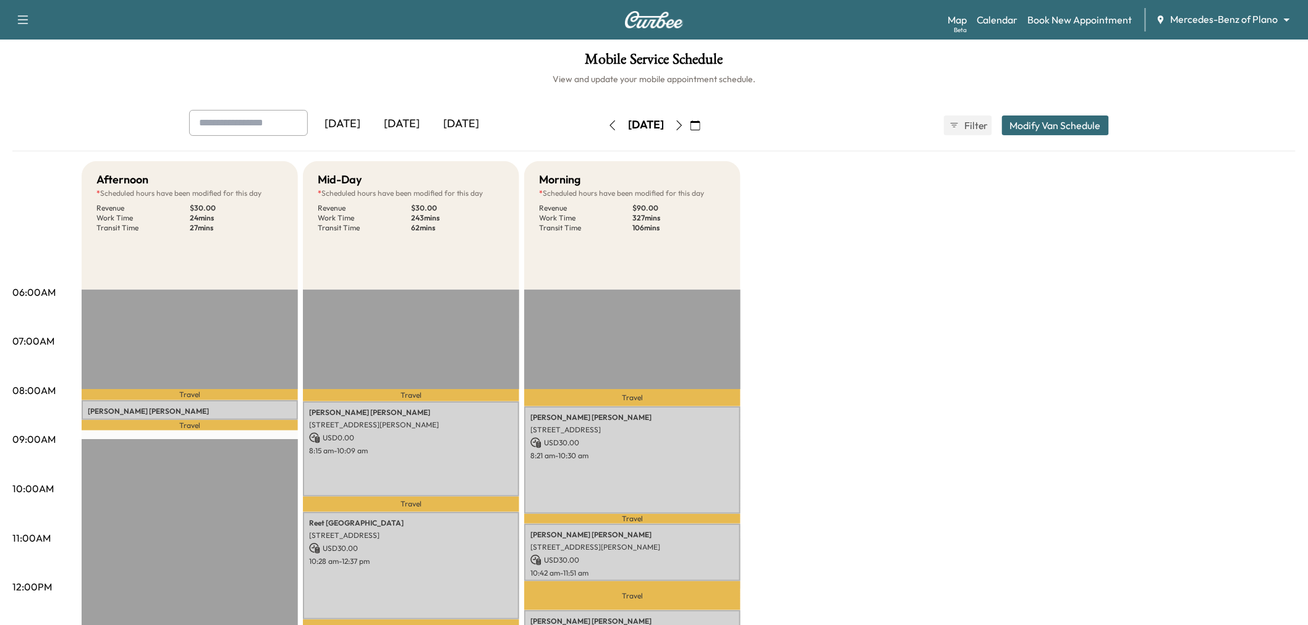
click at [700, 128] on icon "button" at bounding box center [695, 125] width 10 height 10
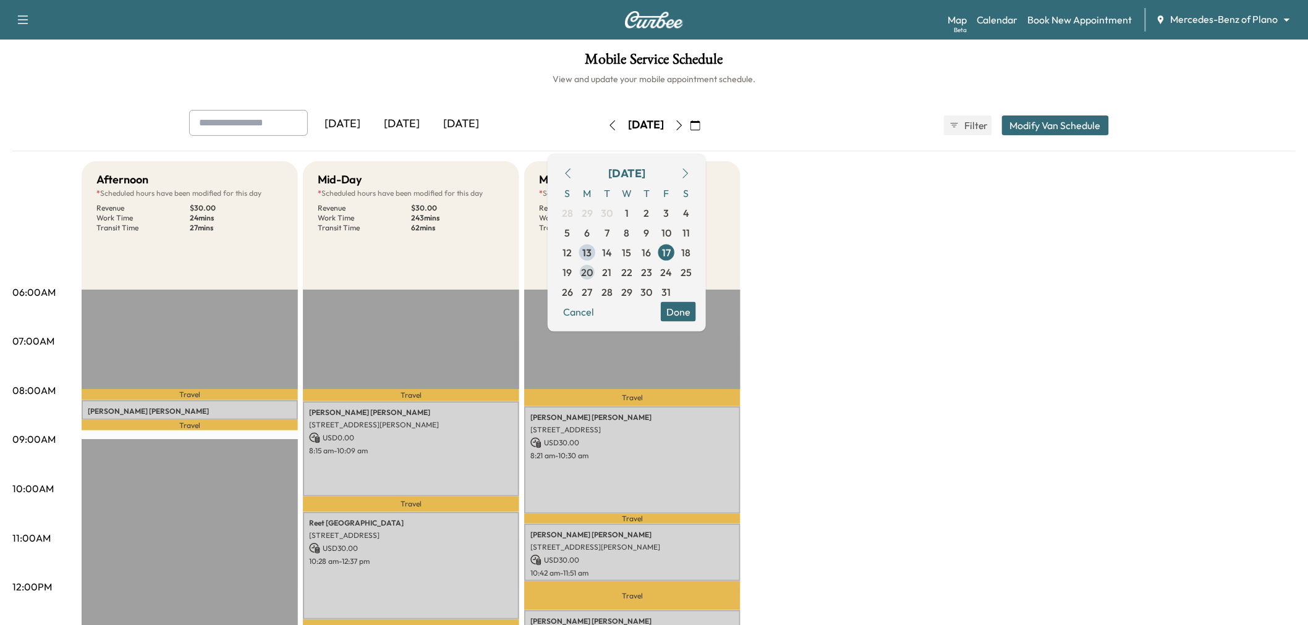
click at [593, 270] on span "20" at bounding box center [587, 271] width 12 height 15
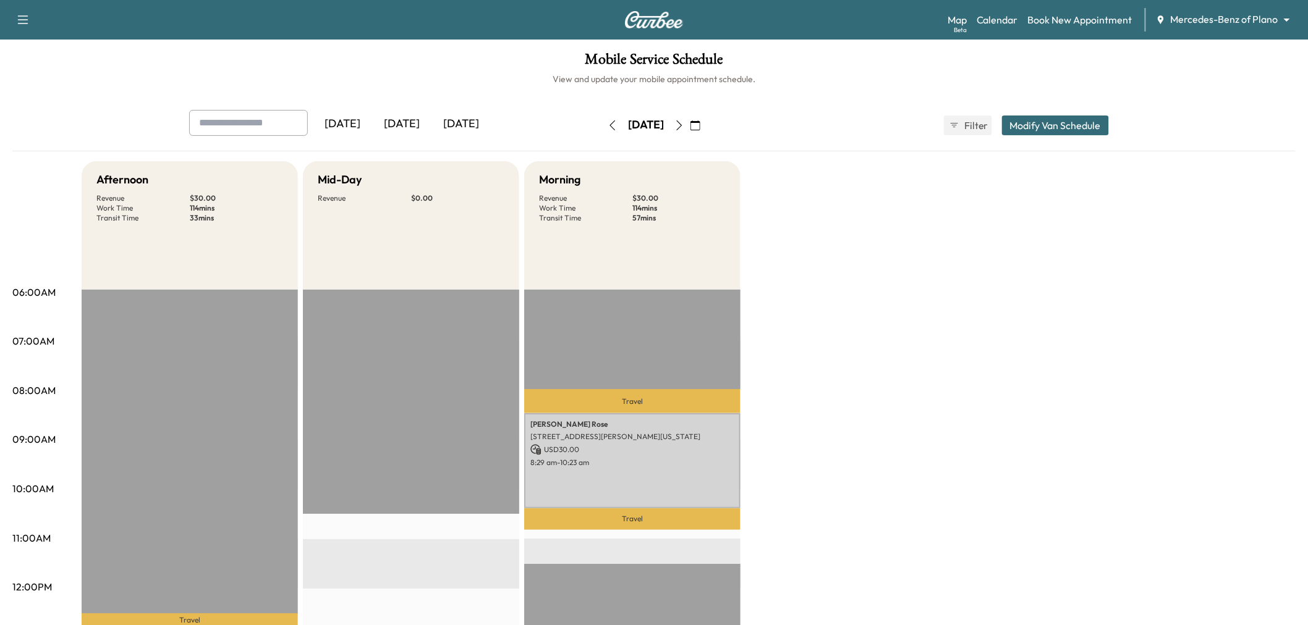
click at [963, 356] on div "Afternoon Revenue $ 30.00 Work Time 114 mins Transit Time 33 mins Travel [PERSO…" at bounding box center [689, 624] width 1214 height 927
